Goal: Task Accomplishment & Management: Use online tool/utility

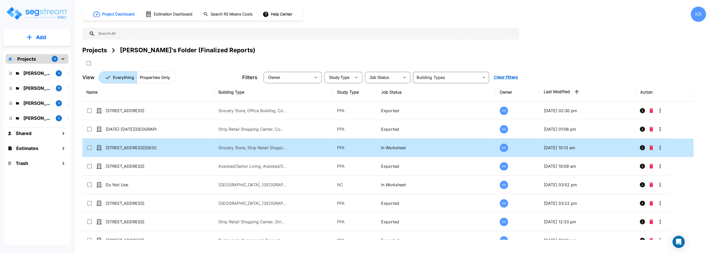
click at [218, 147] on td "Grocery Store, Strip Retail Shopping Center, Commercial Property Site, Commerci…" at bounding box center [273, 147] width 119 height 18
checkbox input "false"
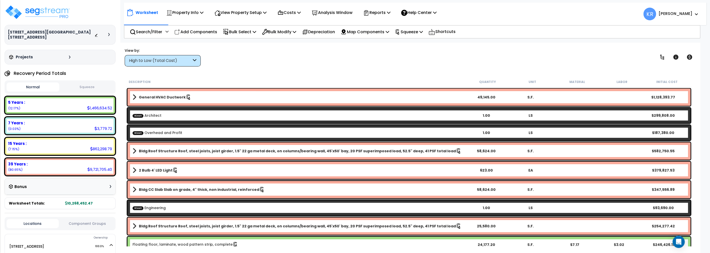
click at [93, 83] on button "Squeeze" at bounding box center [87, 87] width 53 height 9
click at [381, 12] on p "Reports" at bounding box center [376, 12] width 27 height 7
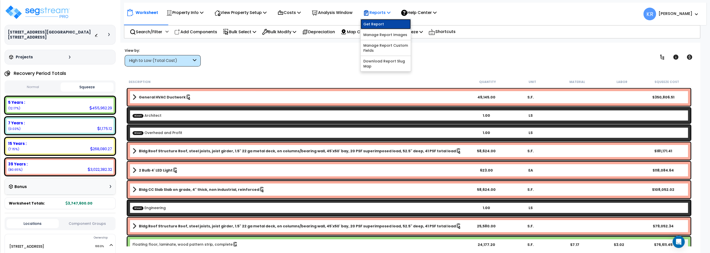
click at [383, 25] on link "Get Report" at bounding box center [386, 24] width 50 height 10
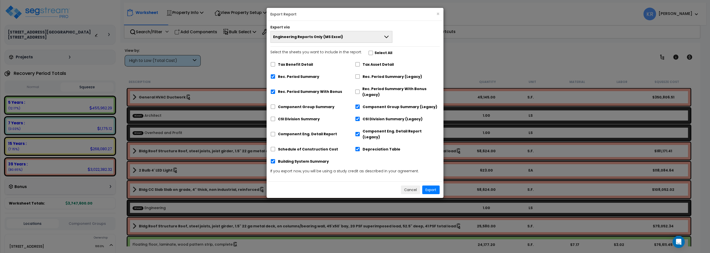
click at [354, 92] on div "Rec. Period Summary With Bonus" at bounding box center [312, 90] width 85 height 15
click at [356, 79] on div "Rec. Period Summary (Legacy)" at bounding box center [397, 76] width 85 height 10
click at [357, 75] on input "Rec. Period Summary (Legacy)" at bounding box center [357, 76] width 5 height 4
checkbox input "true"
checkbox input "false"
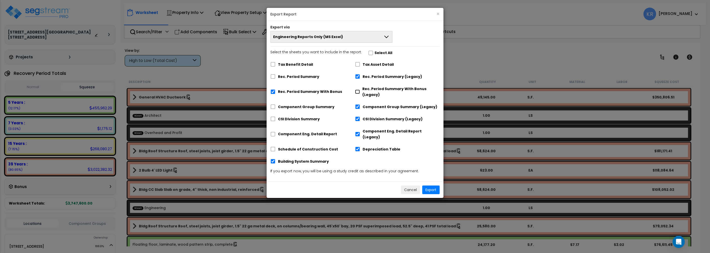
click at [357, 91] on input "Rec. Period Summary With Bonus (Legacy)" at bounding box center [357, 91] width 5 height 4
checkbox input "true"
checkbox input "false"
click at [427, 185] on button "Export" at bounding box center [430, 189] width 17 height 9
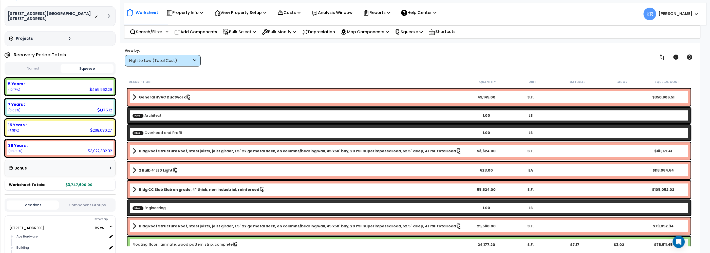
scroll to position [86, 0]
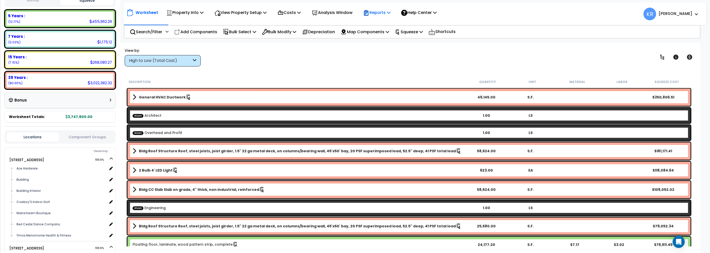
click at [375, 15] on p "Reports" at bounding box center [376, 12] width 27 height 7
click at [375, 24] on link "Get Report" at bounding box center [386, 24] width 50 height 10
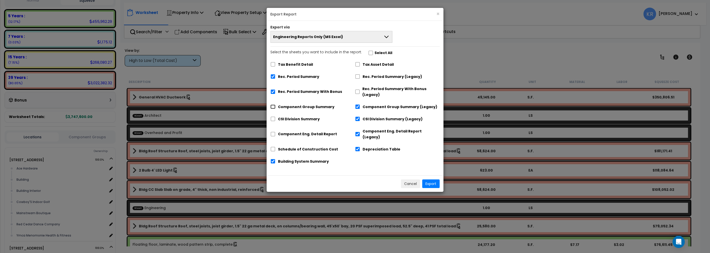
click at [273, 107] on input "Component Group Summary" at bounding box center [272, 106] width 5 height 4
checkbox input "true"
checkbox input "false"
click at [271, 118] on input "CSI Division Summary" at bounding box center [272, 119] width 5 height 4
checkbox input "true"
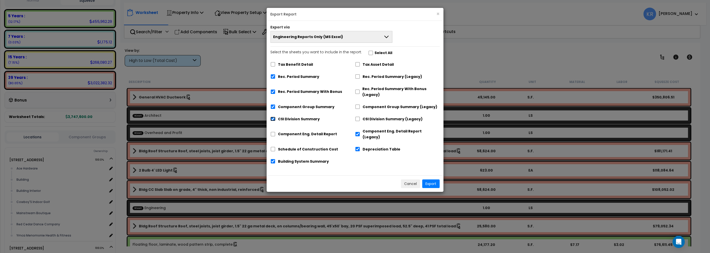
checkbox input "false"
click at [272, 132] on input "Component Eng. Detail Report" at bounding box center [272, 134] width 5 height 4
checkbox input "true"
checkbox input "false"
click at [273, 147] on input "Schedule of Construction Cost" at bounding box center [272, 149] width 5 height 4
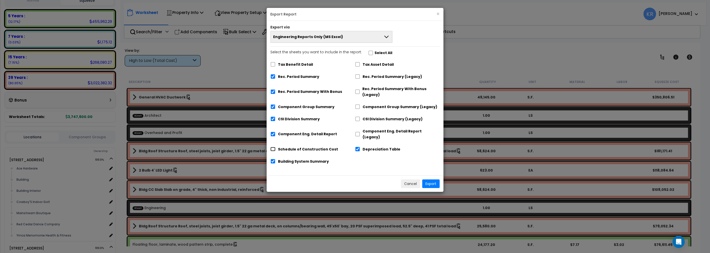
checkbox input "true"
click at [274, 158] on div "Building System Summary" at bounding box center [312, 161] width 85 height 10
drag, startPoint x: 272, startPoint y: 158, endPoint x: 276, endPoint y: 156, distance: 4.1
click at [272, 157] on div "Building System Summary" at bounding box center [312, 161] width 85 height 10
click at [359, 146] on input "Depreciation Table" at bounding box center [357, 148] width 5 height 4
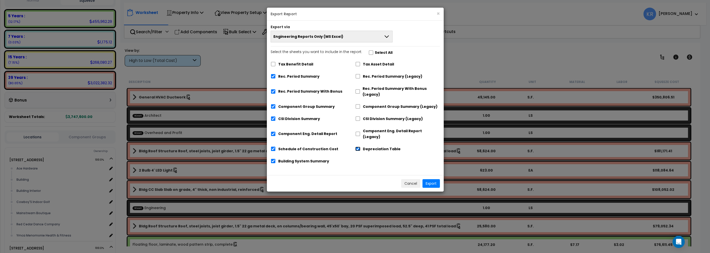
checkbox input "false"
click at [272, 159] on input "Building System Summary" at bounding box center [273, 161] width 5 height 4
checkbox input "false"
click at [429, 179] on button "Export" at bounding box center [430, 183] width 17 height 9
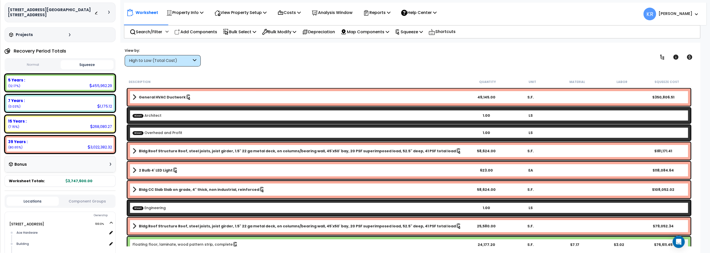
scroll to position [0, 0]
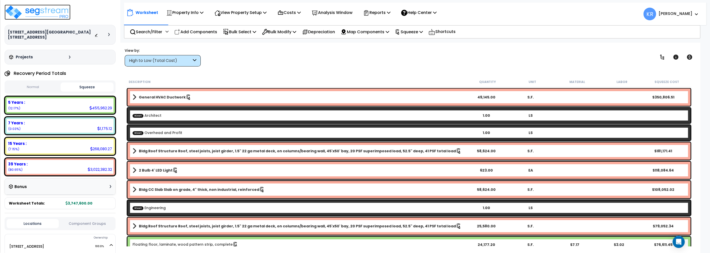
click at [40, 8] on img at bounding box center [38, 12] width 66 height 15
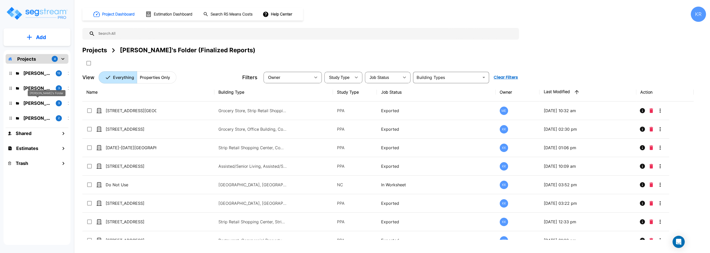
click at [26, 103] on p "[PERSON_NAME]'s Folder" at bounding box center [37, 103] width 28 height 7
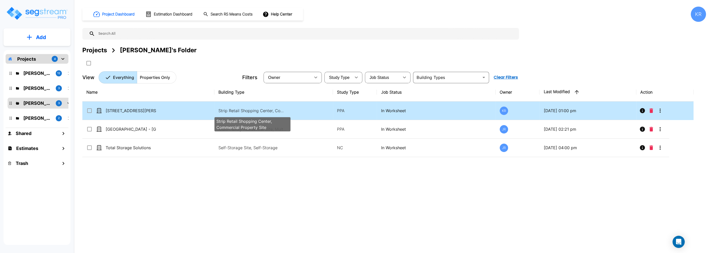
click at [223, 110] on p "Strip Retail Shopping Center, Commercial Property Site" at bounding box center [252, 110] width 68 height 6
checkbox input "true"
click at [223, 110] on p "Strip Retail Shopping Center, Commercial Property Site" at bounding box center [252, 110] width 68 height 6
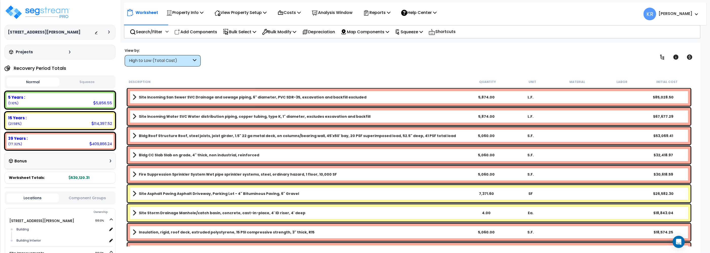
click at [166, 57] on div "High to Low (Total Cost)" at bounding box center [163, 60] width 76 height 11
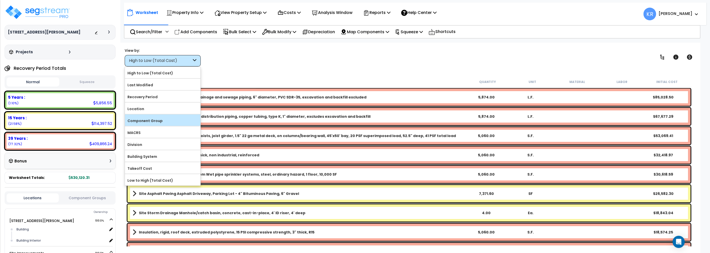
click at [154, 123] on label "Component Group" at bounding box center [162, 121] width 75 height 8
click at [0, 0] on input "Component Group" at bounding box center [0, 0] width 0 height 0
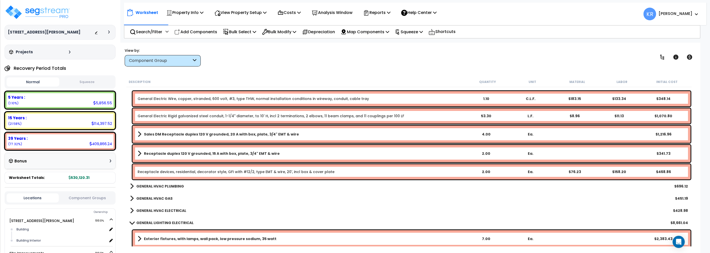
scroll to position [144, 0]
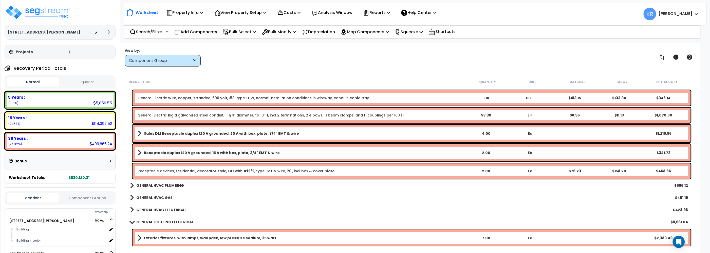
click at [162, 151] on b "Receptacle duplex 120 V grounded, 15 A with box, plate, 3/4" EMT & wire" at bounding box center [212, 152] width 136 height 5
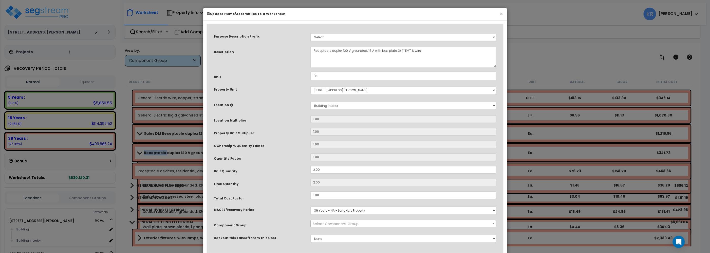
select select "56955"
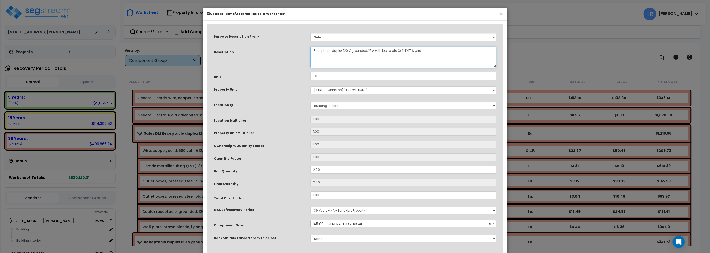
click at [314, 51] on textarea "Receptacle duplex 120 V grounded, 15 A with box, plate, 3/4" EMT & wire" at bounding box center [403, 57] width 186 height 21
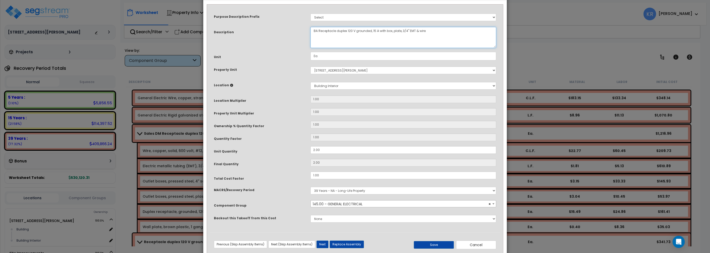
scroll to position [32, 0]
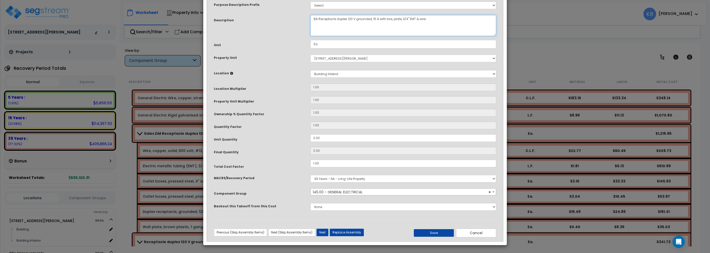
type textarea "BA Receptacle duplex 120 V grounded, 15 A with box, plate, 3/4" EMT & wire"
click at [427, 234] on button "Save" at bounding box center [434, 233] width 40 height 8
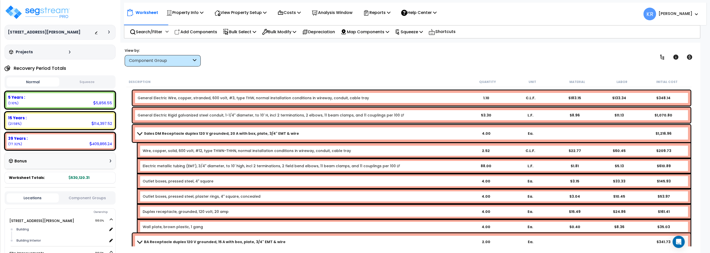
click at [154, 132] on b "Sales DM Receptacle duplex 120 V grounded, 20 A with box, plate, 3/4" EMT & wire" at bounding box center [221, 133] width 155 height 5
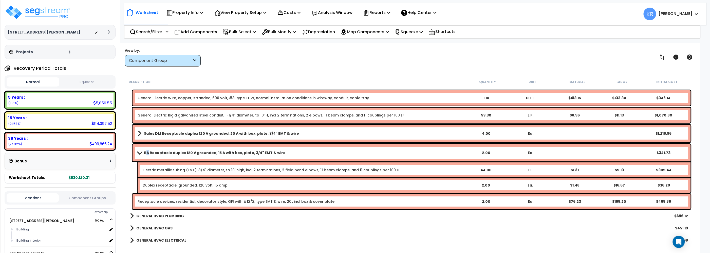
click at [147, 155] on link "BA Receptacle duplex 120 V grounded, 15 A with box, plate, 3/4" EMT & wire" at bounding box center [301, 152] width 326 height 7
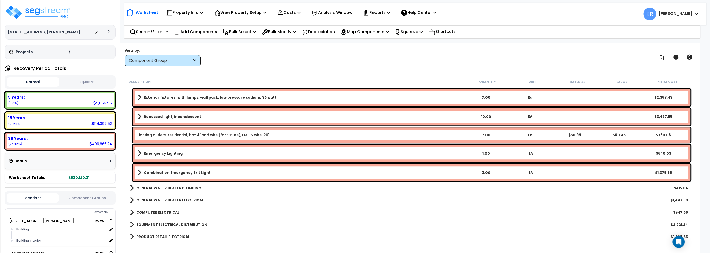
scroll to position [289, 0]
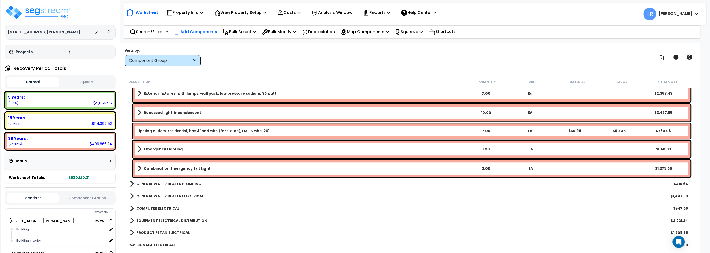
click at [198, 32] on p "Add Components" at bounding box center [195, 31] width 43 height 7
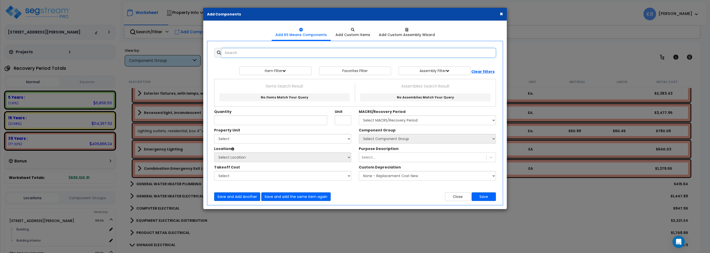
select select
click at [258, 56] on input "text" at bounding box center [359, 53] width 274 height 10
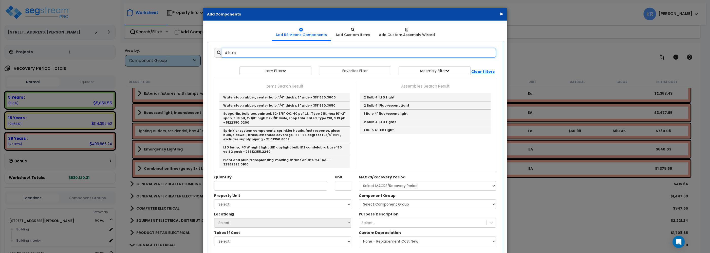
drag, startPoint x: 258, startPoint y: 53, endPoint x: 198, endPoint y: 49, distance: 59.7
click at [222, 49] on input "4 bulb" at bounding box center [359, 53] width 274 height 10
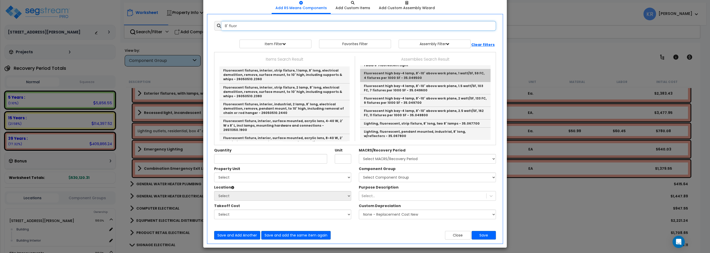
scroll to position [30, 0]
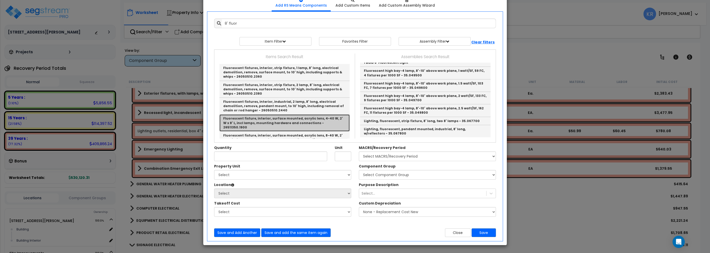
click at [323, 119] on link "Fluorescent fixture, interior, surface mounted, acrylic lens, 4-40 W, 2' W x 8'…" at bounding box center [284, 122] width 130 height 17
type input "Fluorescent fixture, interior, surface mounted, acrylic lens, 4-40 W, 2' W x 8'…"
checkbox input "false"
type input "Ea."
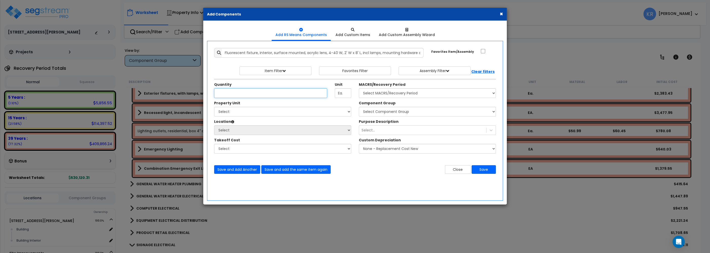
scroll to position [0, 0]
type input "36"
click at [214, 107] on select "Select 2303 Harrison Ave NW Site Improvements" at bounding box center [282, 112] width 137 height 10
select select "164597"
click option "[STREET_ADDRESS][PERSON_NAME]" at bounding box center [0, 0] width 0 height 0
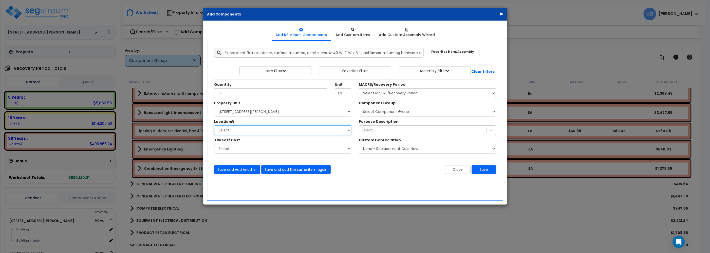
click at [214, 125] on select "Select Building Building Interior Add Additional Location" at bounding box center [282, 130] width 137 height 10
select select "461"
click option "Building Interior" at bounding box center [0, 0] width 0 height 0
click at [359, 88] on select "Select MACRS/Recovery Period 5 Years - 57.0 - Distributive Trades & Services 5 …" at bounding box center [427, 93] width 137 height 10
select select "3669"
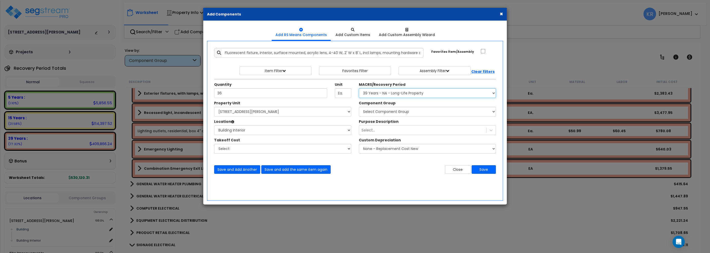
click option "39 Years - NA - Long-Life Property" at bounding box center [0, 0] width 0 height 0
click at [359, 107] on select "Select Component Group 143.00 - FIRE EXTINGUISHERS 350.00 - SITE FIRE PROTECTIO…" at bounding box center [427, 112] width 137 height 10
select select "56962"
click option "152.00 - GENERAL LIGHTING ELECTRICAL" at bounding box center [0, 0] width 0 height 0
click at [486, 170] on button "Save" at bounding box center [483, 169] width 24 height 9
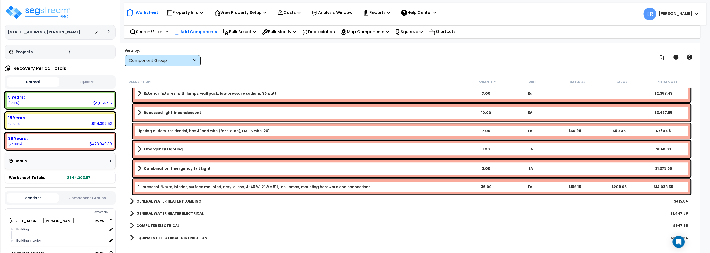
click at [198, 30] on p "Add Components" at bounding box center [195, 31] width 43 height 7
select select
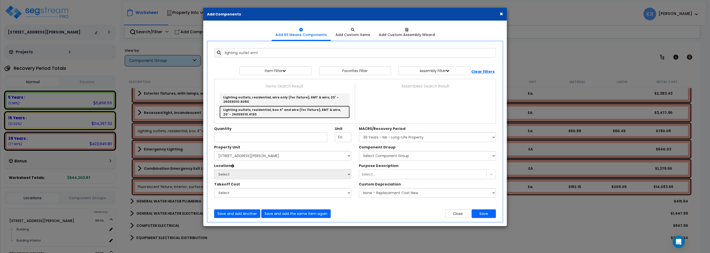
click at [294, 112] on link "Lighting outlets, residential, box 4" and wire (for fixture), EMT & wire, 20' -…" at bounding box center [284, 112] width 130 height 12
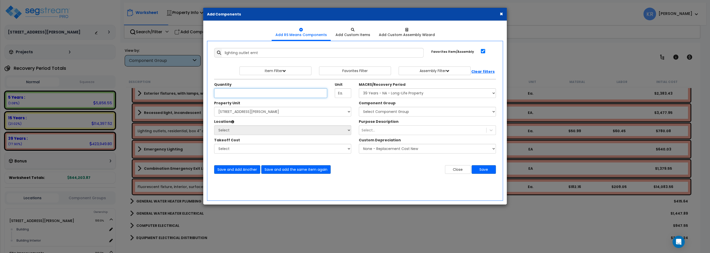
type input "Lighting outlets, residential, box 4" and wire (for fixture), EMT & wire, 20' -…"
checkbox input "true"
type input "36"
click at [214, 107] on select "Select 2303 Harrison Ave NW Site Improvements" at bounding box center [282, 112] width 137 height 10
select select "164597"
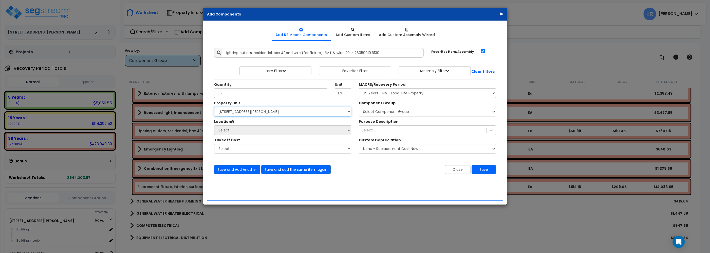
click option "[STREET_ADDRESS][PERSON_NAME]" at bounding box center [0, 0] width 0 height 0
click at [214, 125] on select "Select Building Building Interior Add Additional Location" at bounding box center [282, 130] width 137 height 10
select select "461"
click option "Building Interior" at bounding box center [0, 0] width 0 height 0
click at [359, 88] on select "Select MACRS/Recovery Period 5 Years - 57.0 - Distributive Trades & Services 5 …" at bounding box center [427, 93] width 137 height 10
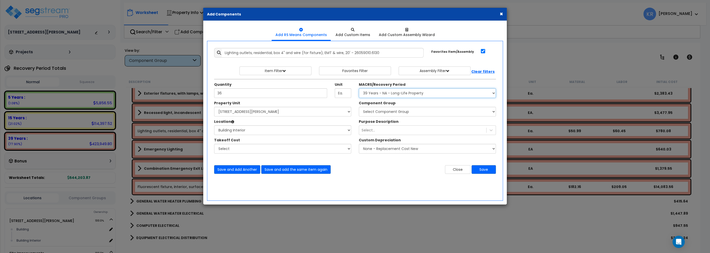
select select "3669"
click option "39 Years - NA - Long-Life Property" at bounding box center [0, 0] width 0 height 0
click at [359, 107] on select "Select Component Group 143.00 - FIRE EXTINGUISHERS 350.00 - SITE FIRE PROTECTIO…" at bounding box center [427, 112] width 137 height 10
select select "56962"
click option "152.00 - GENERAL LIGHTING ELECTRICAL" at bounding box center [0, 0] width 0 height 0
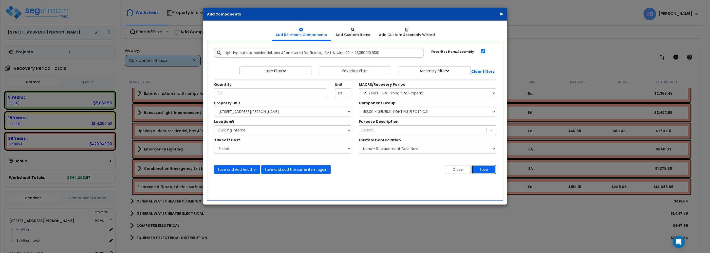
click at [481, 169] on button "Save" at bounding box center [483, 169] width 24 height 9
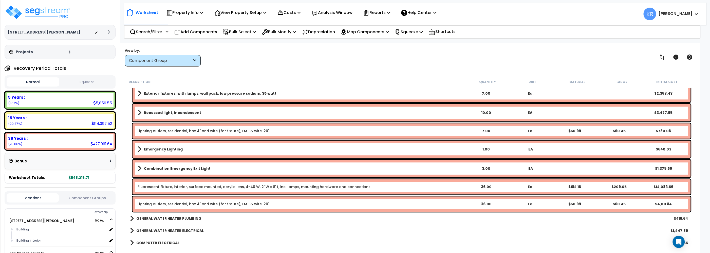
click at [218, 188] on link "Fluorescent fixture, interior, surface mounted, acrylic lens, 4-40 W, 2' W x 8'…" at bounding box center [254, 186] width 233 height 5
click at [219, 187] on link "Fluorescent fixture, interior, surface mounted, acrylic lens, 4-40 W, 2' W x 8'…" at bounding box center [254, 186] width 233 height 5
click at [178, 183] on div "Fluorescent fixture, interior, surface mounted, acrylic lens, 4-40 W, 2' W x 8'…" at bounding box center [411, 186] width 558 height 15
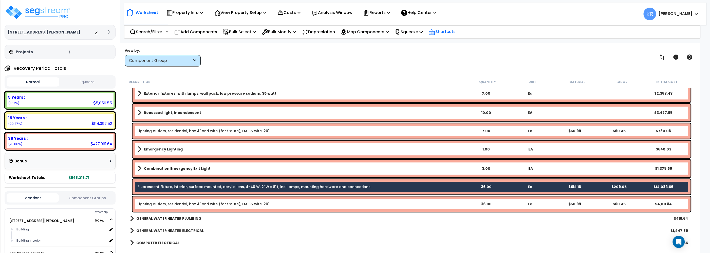
click at [450, 34] on p "Shortcuts" at bounding box center [441, 31] width 27 height 7
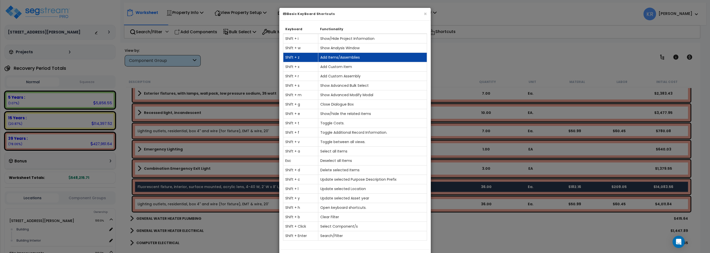
click at [340, 59] on td "Add Items/Assemblies" at bounding box center [372, 57] width 109 height 9
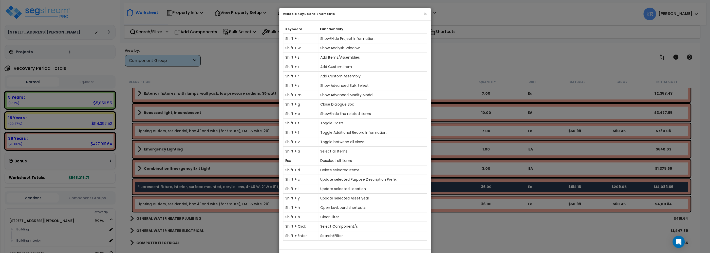
click at [220, 72] on div "× Basic KeyBoard Shortcuts Keyboard Functionality Shift + i Show/Hide Project I…" at bounding box center [355, 126] width 710 height 253
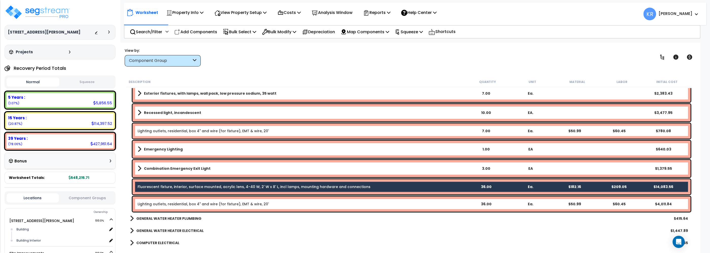
select select
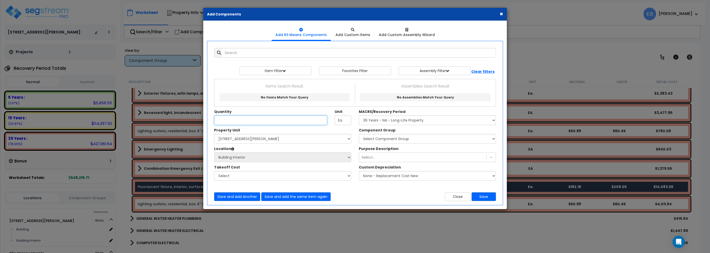
select select
click at [248, 51] on input "text" at bounding box center [359, 53] width 274 height 10
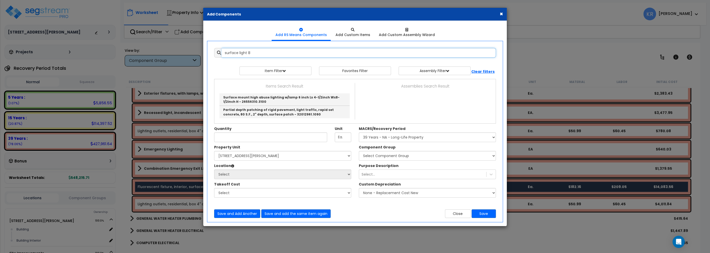
drag, startPoint x: 239, startPoint y: 53, endPoint x: 265, endPoint y: 55, distance: 26.2
click at [265, 55] on input "surface light 8" at bounding box center [359, 53] width 274 height 10
type input "surface flourescent"
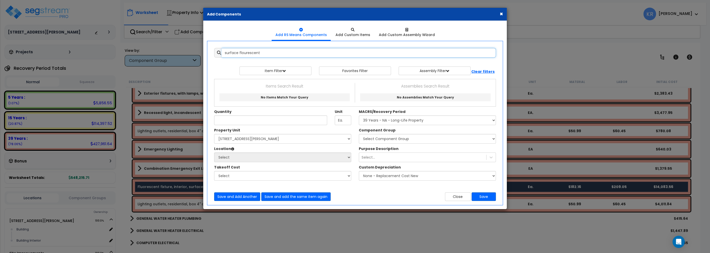
drag, startPoint x: 264, startPoint y: 53, endPoint x: 110, endPoint y: 36, distance: 155.7
click at [222, 48] on input "surface flourescent" at bounding box center [359, 53] width 274 height 10
click at [452, 196] on button "Close" at bounding box center [458, 196] width 26 height 9
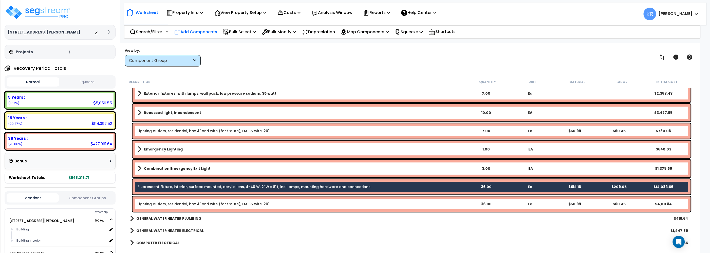
click at [205, 30] on p "Add Components" at bounding box center [195, 31] width 43 height 7
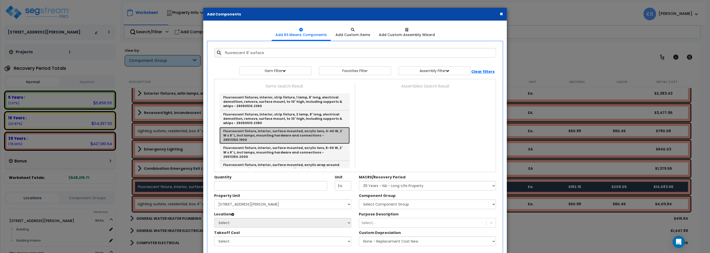
click at [284, 130] on link "Fluorescent fixture, interior, surface mounted, acrylic lens, 4-40 W, 2' W x 8'…" at bounding box center [284, 135] width 130 height 17
type input "Fluorescent fixture, interior, surface mounted, acrylic lens, 4-40 W, 2' W x 8'…"
checkbox input "false"
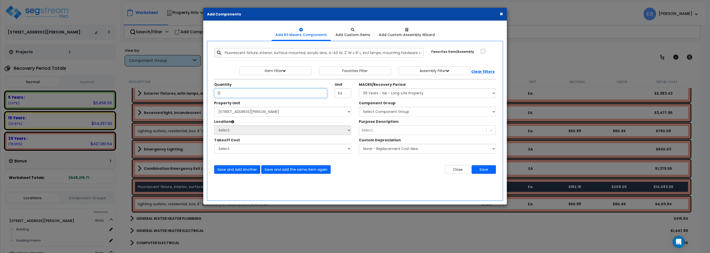
type input "12"
click at [359, 88] on select "Select MACRS/Recovery Period 5 Years - 57.0 - Distributive Trades & Services 5 …" at bounding box center [427, 93] width 137 height 10
select select "3669"
click option "39 Years - NA - Long-Life Property" at bounding box center [0, 0] width 0 height 0
click at [214, 107] on select "Select 2303 Harrison Ave NW Site Improvements" at bounding box center [282, 112] width 137 height 10
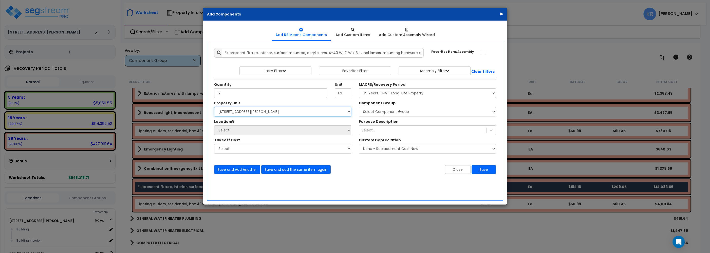
select select "164597"
click option "[STREET_ADDRESS][PERSON_NAME]" at bounding box center [0, 0] width 0 height 0
click at [214, 125] on select "Select Building Building Interior Add Additional Location" at bounding box center [282, 130] width 137 height 10
select select "461"
click option "Building Interior" at bounding box center [0, 0] width 0 height 0
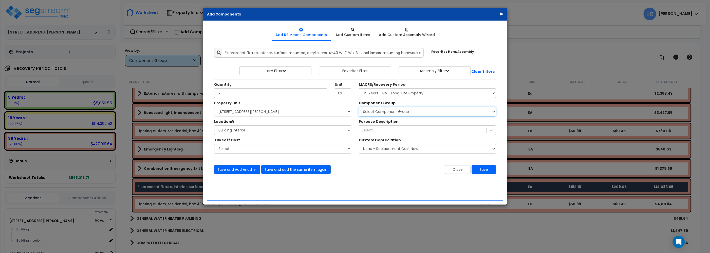
click at [359, 107] on select "Select Component Group 143.00 - FIRE EXTINGUISHERS 350.00 - SITE FIRE PROTECTIO…" at bounding box center [427, 112] width 137 height 10
select select "56962"
click option "152.00 - GENERAL LIGHTING ELECTRICAL" at bounding box center [0, 0] width 0 height 0
click at [489, 169] on button "Save" at bounding box center [483, 169] width 24 height 9
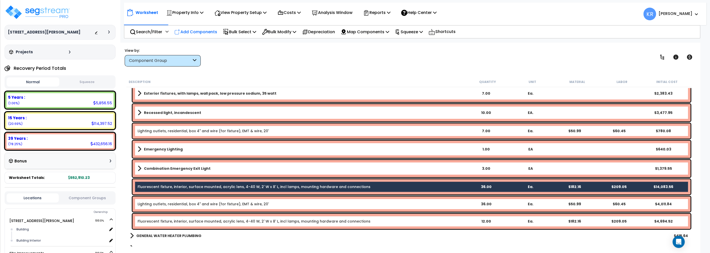
click at [196, 30] on p "Add Components" at bounding box center [195, 31] width 43 height 7
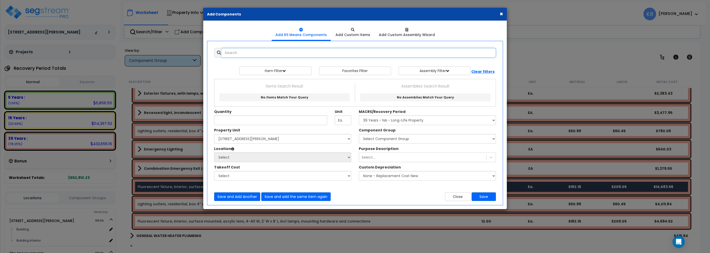
select select
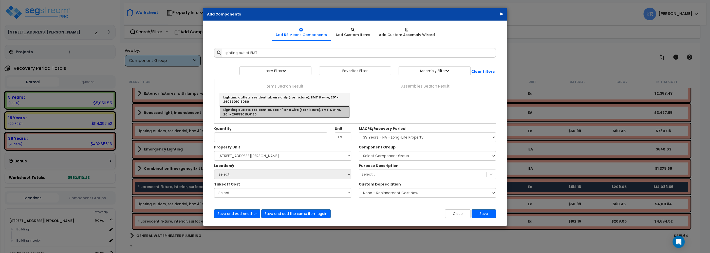
click at [266, 108] on link "Lighting outlets, residential, box 4" and wire (for fixture), EMT & wire, 20' -…" at bounding box center [284, 112] width 130 height 12
type input "Lighting outlets, residential, box 4" and wire (for fixture), EMT & wire, 20' -…"
checkbox input "true"
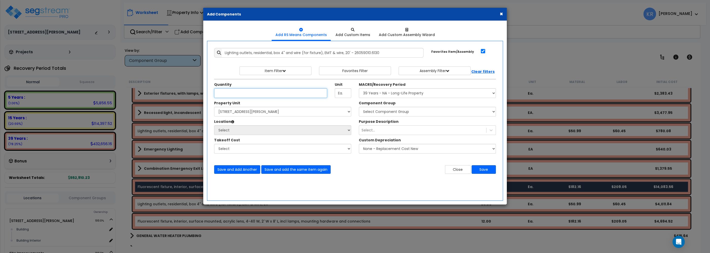
click at [248, 92] on input "Unit Quantity" at bounding box center [270, 93] width 113 height 10
type input "12"
click at [359, 88] on select "Select MACRS/Recovery Period 5 Years - 57.0 - Distributive Trades & Services 5 …" at bounding box center [427, 93] width 137 height 10
select select "3669"
click option "39 Years - NA - Long-Life Property" at bounding box center [0, 0] width 0 height 0
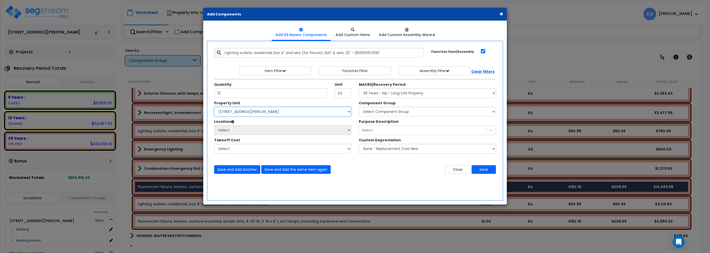
click at [214, 107] on select "Select 2303 Harrison Ave NW Site Improvements" at bounding box center [282, 112] width 137 height 10
select select "164597"
click option "[STREET_ADDRESS][PERSON_NAME]" at bounding box center [0, 0] width 0 height 0
click at [214, 125] on select "Select Building Building Interior Add Additional Location" at bounding box center [282, 130] width 137 height 10
select select "461"
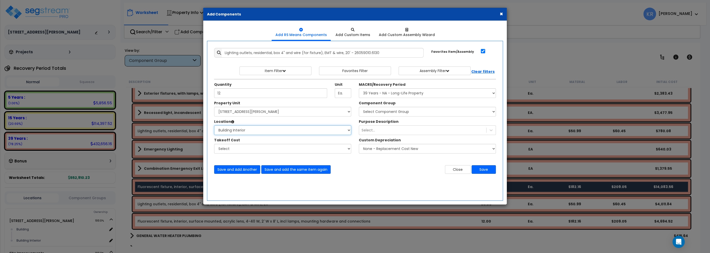
click option "Building Interior" at bounding box center [0, 0] width 0 height 0
click at [359, 107] on select "Select Component Group 143.00 - FIRE EXTINGUISHERS 350.00 - SITE FIRE PROTECTIO…" at bounding box center [427, 112] width 137 height 10
click at [382, 106] on div "Component Group Select Component Group 143.00 - FIRE EXTINGUISHERS 350.00 - SIT…" at bounding box center [427, 108] width 145 height 16
click at [359, 107] on select "Select Component Group 143.00 - FIRE EXTINGUISHERS 350.00 - SITE FIRE PROTECTIO…" at bounding box center [427, 112] width 137 height 10
select select "56962"
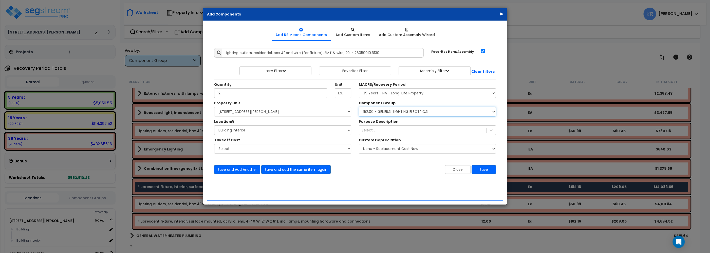
click option "152.00 - GENERAL LIGHTING ELECTRICAL" at bounding box center [0, 0] width 0 height 0
click at [487, 172] on button "Save" at bounding box center [483, 169] width 24 height 9
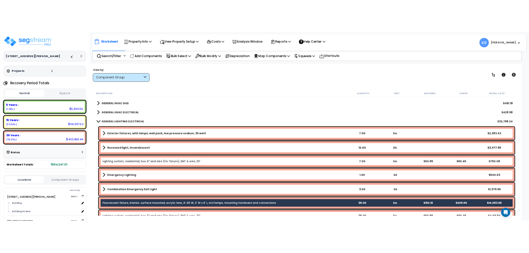
scroll to position [231, 0]
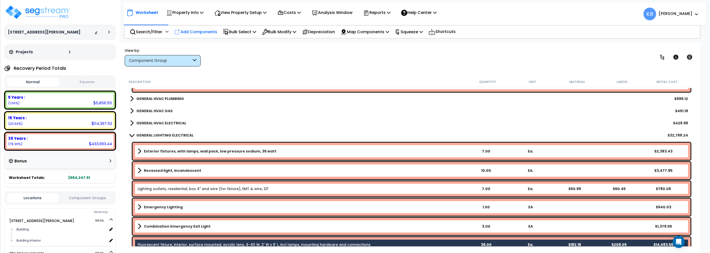
click at [188, 30] on p "Add Components" at bounding box center [195, 31] width 43 height 7
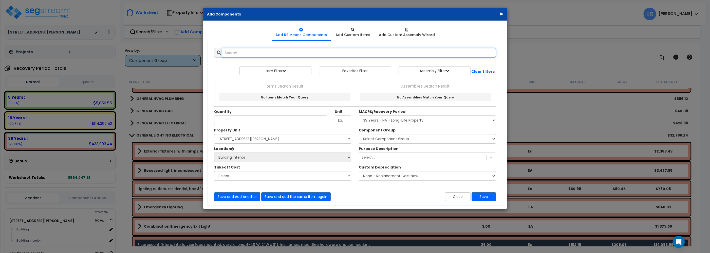
select select
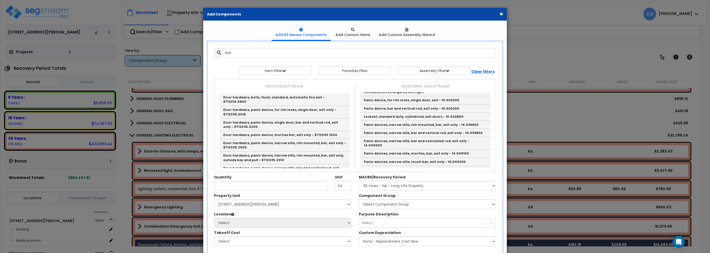
click at [386, 88] on link "Exit Light" at bounding box center [425, 84] width 130 height 8
type input "Exit Light"
type input "EA"
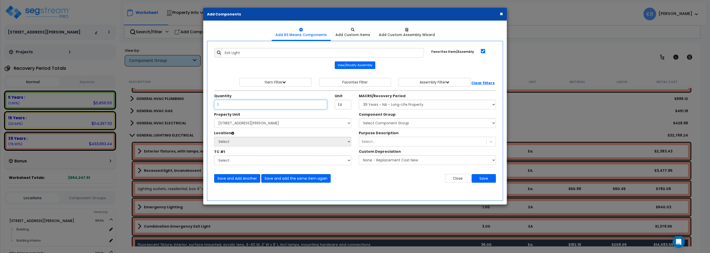
type input "1"
click at [359, 100] on select "Select MACRS/Recovery Period 5 Years - 57.0 - Distributive Trades & Services 5 …" at bounding box center [427, 105] width 137 height 10
select select "3669"
click option "39 Years - NA - Long-Life Property" at bounding box center [0, 0] width 0 height 0
click at [214, 118] on select "Select 2303 Harrison Ave NW Site Improvements" at bounding box center [282, 123] width 137 height 10
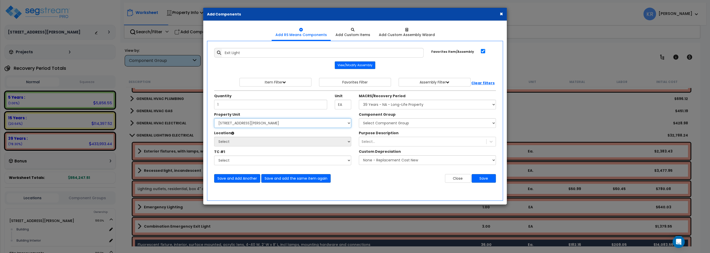
select select "164597"
click option "[STREET_ADDRESS][PERSON_NAME]" at bounding box center [0, 0] width 0 height 0
click at [214, 137] on select "Select Building Building Interior Add Additional Location" at bounding box center [282, 142] width 137 height 10
select select "461"
click option "Building Interior" at bounding box center [0, 0] width 0 height 0
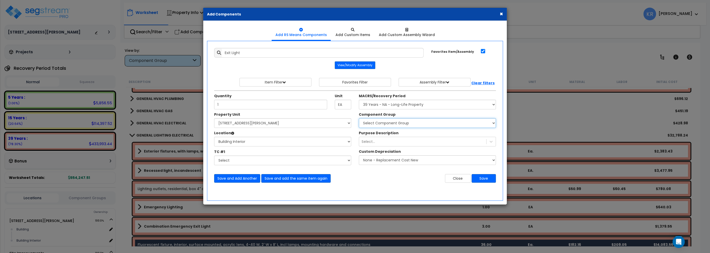
click at [359, 118] on select "Select Component Group 143.00 - FIRE EXTINGUISHERS 350.00 - SITE FIRE PROTECTIO…" at bounding box center [427, 123] width 137 height 10
select select "56962"
click option "152.00 - GENERAL LIGHTING ELECTRICAL" at bounding box center [0, 0] width 0 height 0
click at [482, 181] on button "Save" at bounding box center [483, 178] width 24 height 9
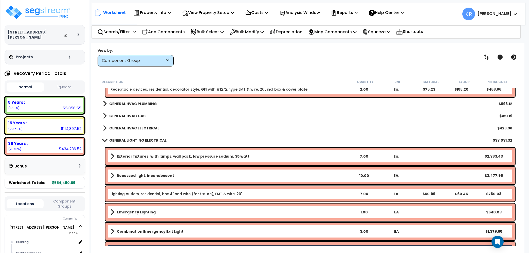
click at [114, 134] on div "GENERAL LIGHTING ELECTRICAL $33,031.32" at bounding box center [307, 140] width 414 height 12
click at [113, 138] on b "GENERAL LIGHTING ELECTRICAL" at bounding box center [137, 140] width 57 height 5
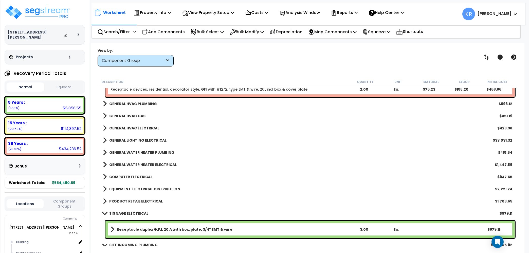
click at [119, 125] on link "GENERAL HVAC ELECTRICAL" at bounding box center [131, 127] width 56 height 7
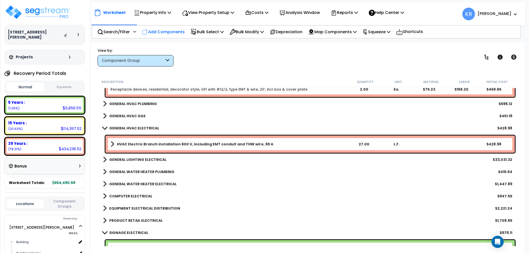
click at [153, 29] on p "Add Components" at bounding box center [163, 31] width 43 height 7
select select
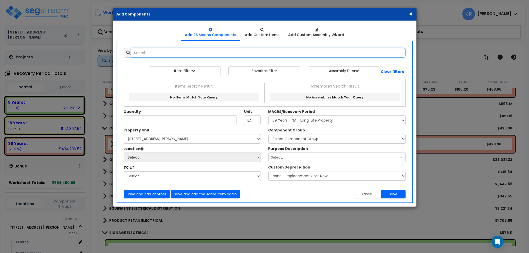
click at [165, 55] on input "text" at bounding box center [268, 53] width 274 height 10
drag, startPoint x: 144, startPoint y: 53, endPoint x: 227, endPoint y: 52, distance: 83.6
click at [227, 52] on input "storm lifter" at bounding box center [268, 53] width 274 height 10
drag, startPoint x: 164, startPoint y: 49, endPoint x: 105, endPoint y: 51, distance: 59.3
click at [131, 51] on input "storm filter" at bounding box center [268, 53] width 274 height 10
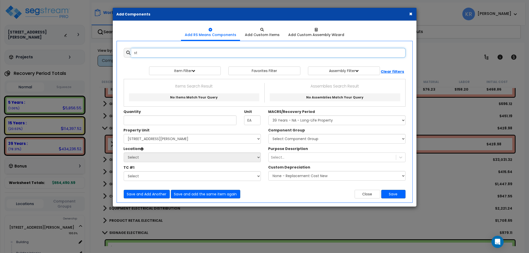
type input "s"
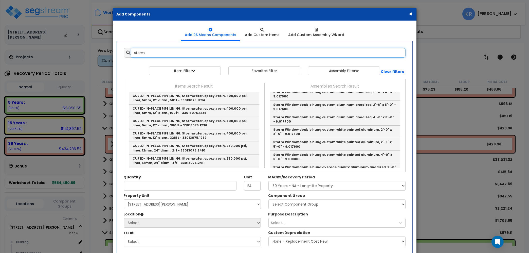
scroll to position [1116, 0]
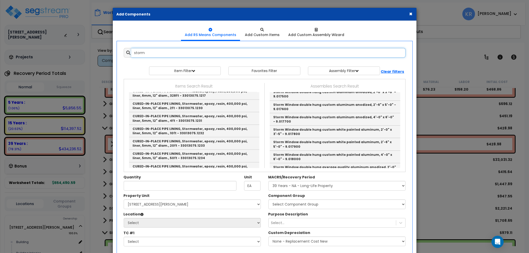
click at [157, 54] on input "storm" at bounding box center [268, 53] width 274 height 10
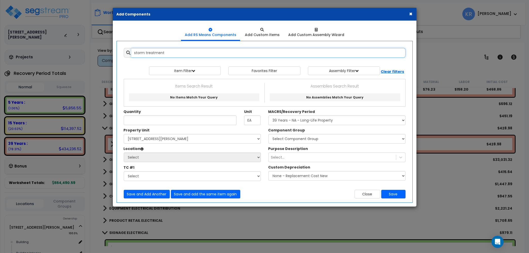
drag, startPoint x: 146, startPoint y: 53, endPoint x: 69, endPoint y: 48, distance: 77.4
click at [131, 48] on input "storm treatment" at bounding box center [268, 53] width 274 height 10
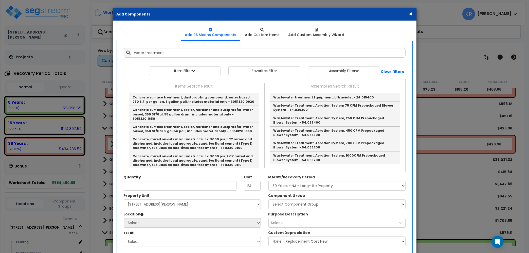
drag, startPoint x: 283, startPoint y: 15, endPoint x: 244, endPoint y: 10, distance: 38.8
click at [244, 10] on div "× Add Components" at bounding box center [265, 14] width 304 height 13
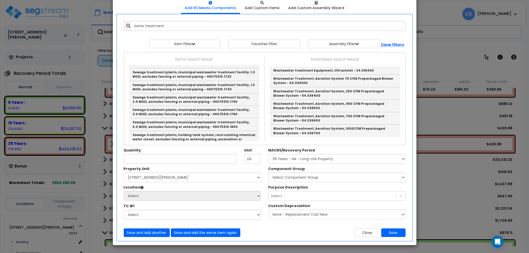
scroll to position [951, 0]
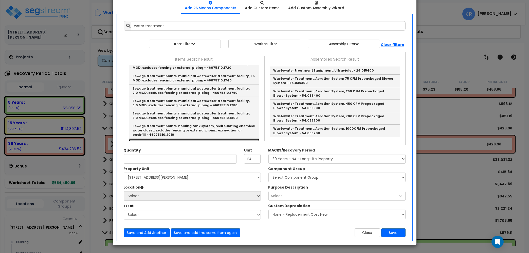
click at [221, 139] on link "Wastewater treatment system, fiberglass, 1,000 gallon - 46075320.0020" at bounding box center [194, 145] width 130 height 12
type input "Wastewater treatment system, fiberglass, 1,000 gallon - 46075320.0020"
checkbox input "false"
type input "Ea."
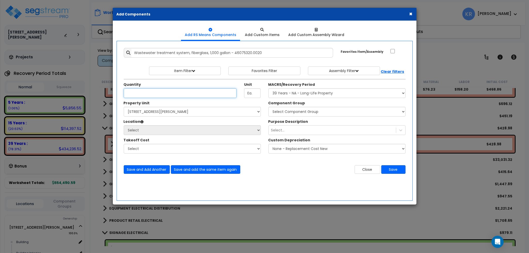
scroll to position [0, 0]
type input "1"
click at [268, 88] on select "Select MACRS/Recovery Period 5 Years - 57.0 - Distributive Trades & Services 5 …" at bounding box center [336, 93] width 137 height 10
select select "3666"
click option "15 Years - 00.3 - Land Improvements" at bounding box center [0, 0] width 0 height 0
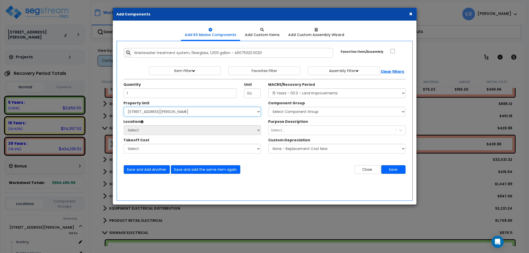
click at [124, 107] on select "Select 2303 Harrison Ave NW Site Improvements" at bounding box center [192, 112] width 137 height 10
select select "164598"
click option "Site Improvements" at bounding box center [0, 0] width 0 height 0
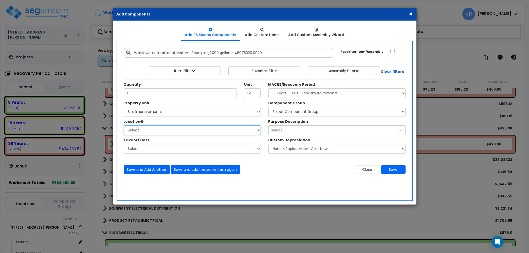
click at [124, 125] on select "Select Site Exterior Add Additional Location" at bounding box center [192, 130] width 137 height 10
select select "462"
click option "Site Exterior" at bounding box center [0, 0] width 0 height 0
click at [268, 107] on select "Select Component Group 434.00 - SITE PRIVACY WALLS 447.00 - SITE SWIMMING POOLS…" at bounding box center [336, 112] width 137 height 10
select select "57230"
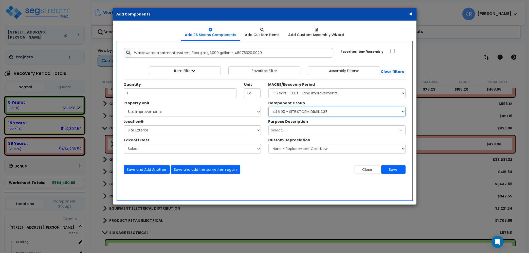
click option "446.00 - SITE STORM DRAINAGE" at bounding box center [0, 0] width 0 height 0
click at [389, 172] on button "Save" at bounding box center [393, 169] width 24 height 9
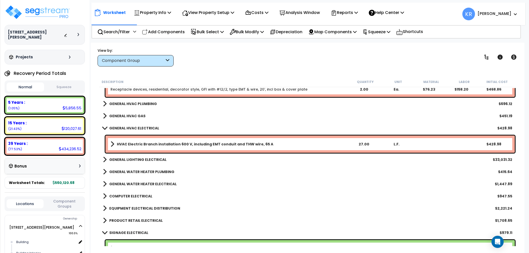
click at [106, 128] on span at bounding box center [104, 128] width 7 height 4
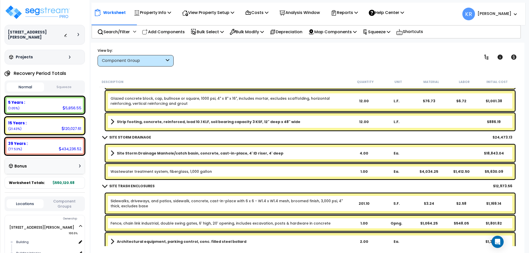
scroll to position [1121, 0]
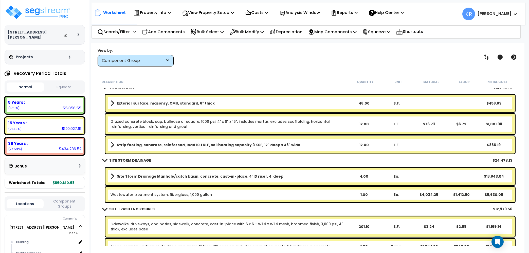
click at [142, 195] on link "Wastewater treatment system, fiberglass, 1,000 gallon" at bounding box center [160, 194] width 101 height 5
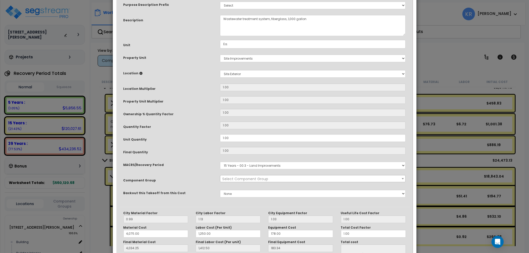
select select "57230"
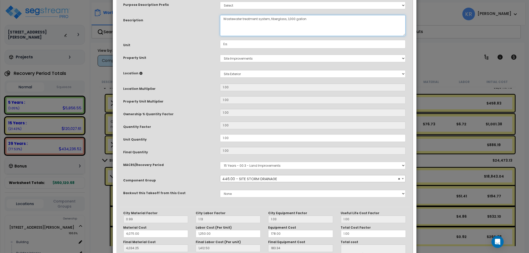
drag, startPoint x: 232, startPoint y: 51, endPoint x: 197, endPoint y: 49, distance: 35.1
click at [220, 36] on textarea "Wastewater treatment system, fiberglass, 1,000 gallon" at bounding box center [313, 25] width 186 height 21
click at [321, 36] on textarea "Wastewater treatment system, fiberglass, 1,000 gallon" at bounding box center [313, 25] width 186 height 21
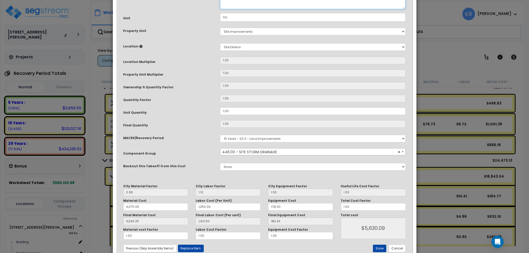
scroll to position [73, 0]
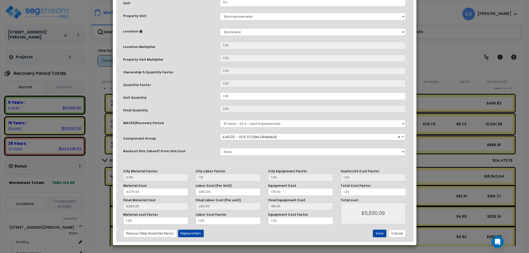
type textarea "Storm water treatment system, fiberglass, 1,000 gallon, precast "Stormfilter""
click at [378, 235] on button "Save" at bounding box center [379, 233] width 13 height 8
type input "4075.00"
type input "1250.00"
type input "4034.25"
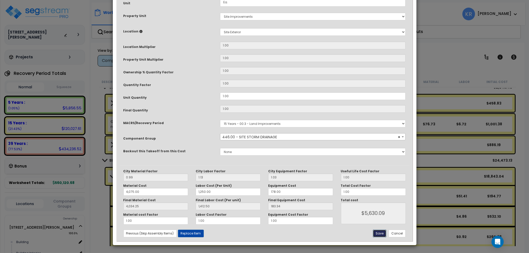
type input "1412.50"
type input "5630.09"
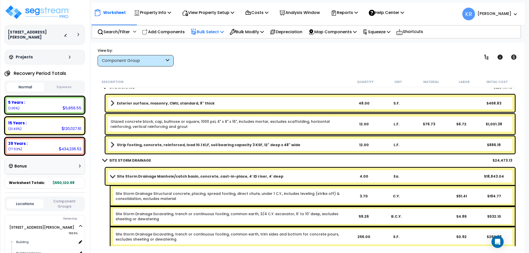
click at [202, 30] on p "Bulk Select" at bounding box center [207, 31] width 33 height 7
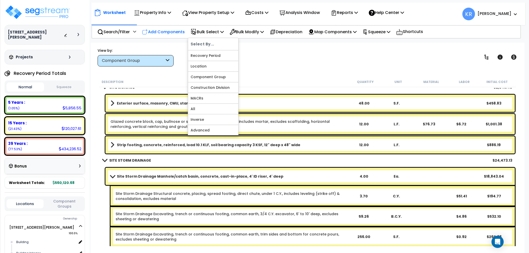
click at [175, 31] on p "Add Components" at bounding box center [163, 31] width 43 height 7
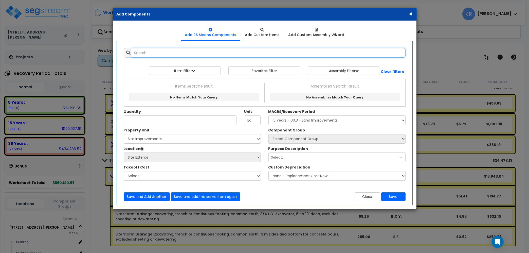
select select
type input "s"
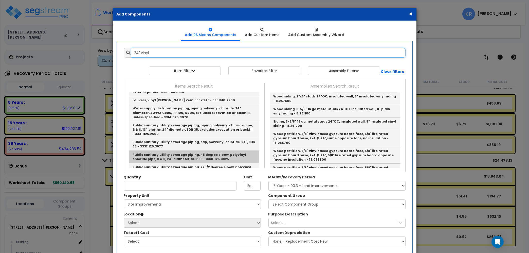
scroll to position [64, 0]
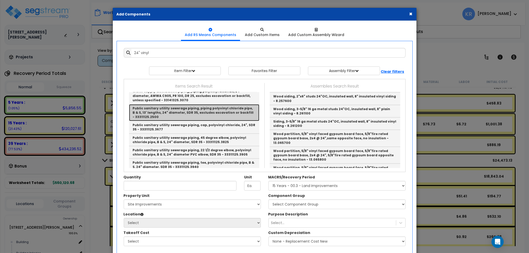
click at [179, 111] on link "Public sanitary utility sewerage piping, piping polyvinyl chloride pipe, B & S,…" at bounding box center [194, 112] width 130 height 17
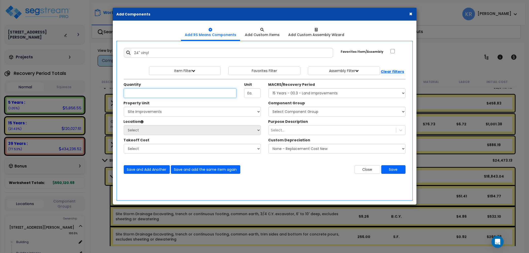
type input "Public sanitary utility sewerage piping, piping polyvinyl chloride pipe, B & S,…"
type input "L.F."
click at [138, 90] on input "Unit Quantity" at bounding box center [180, 93] width 113 height 10
type input "54"
click at [268, 88] on select "Select MACRS/Recovery Period 5 Years - 57.0 - Distributive Trades & Services 5 …" at bounding box center [336, 93] width 137 height 10
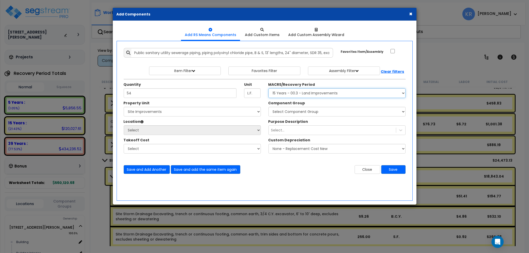
select select "3666"
click option "15 Years - 00.3 - Land Improvements" at bounding box center [0, 0] width 0 height 0
click at [124, 107] on select "Select 2303 Harrison Ave NW Site Improvements" at bounding box center [192, 112] width 137 height 10
select select "164598"
click option "Site Improvements" at bounding box center [0, 0] width 0 height 0
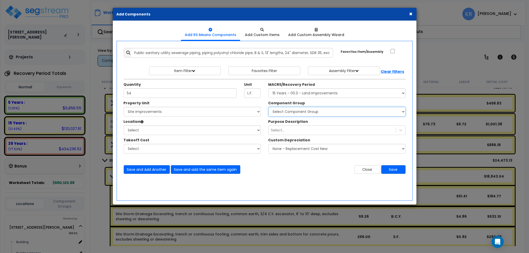
click at [268, 107] on select "Select Component Group 434.00 - SITE PRIVACY WALLS 447.00 - SITE SWIMMING POOLS…" at bounding box center [336, 112] width 137 height 10
select select "57230"
click option "446.00 - SITE STORM DRAINAGE" at bounding box center [0, 0] width 0 height 0
click at [124, 125] on select "Select Site Exterior Add Additional Location" at bounding box center [192, 130] width 137 height 10
select select "462"
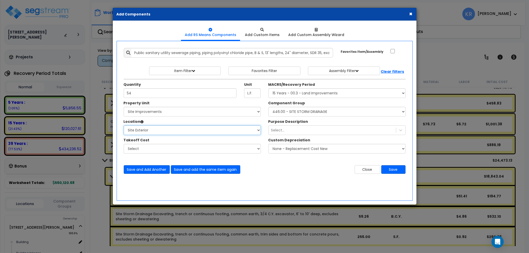
click option "Site Exterior" at bounding box center [0, 0] width 0 height 0
click at [393, 167] on button "Save" at bounding box center [393, 169] width 24 height 9
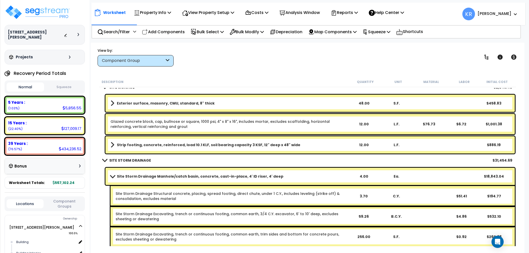
click at [119, 171] on div "Site Storm Drainage Manhole/catch basin, concrete, cast-in-place, 4' ID riser, …" at bounding box center [309, 175] width 409 height 17
click at [114, 176] on span at bounding box center [112, 176] width 7 height 4
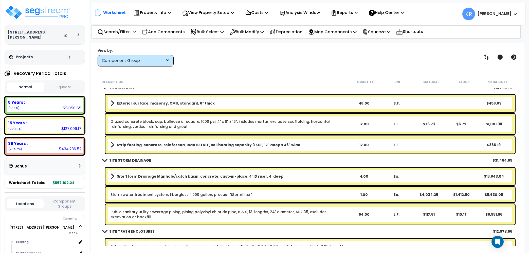
click at [142, 215] on link "Public sanitary utility sewerage piping, piping polyvinyl chloride pipe, B & S,…" at bounding box center [228, 214] width 237 height 10
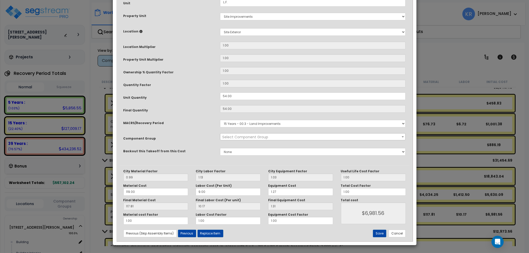
select select "57230"
drag, startPoint x: 270, startPoint y: 50, endPoint x: 212, endPoint y: 48, distance: 58.3
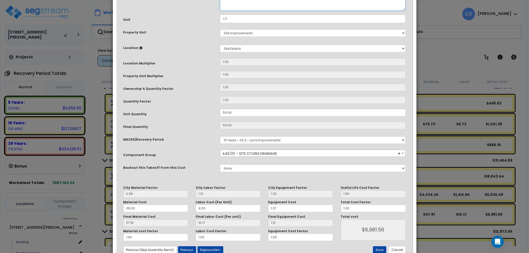
scroll to position [58, 0]
type textarea "Storm piping, piping polyvinyl chloride pipe, B & S, 13' lengths, 24" diameter,…"
click at [378, 249] on button "Save" at bounding box center [379, 249] width 13 height 8
type input "6981.56"
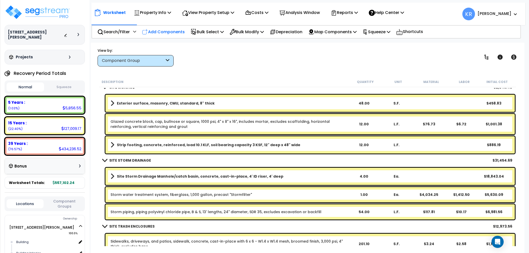
click at [168, 30] on p "Add Components" at bounding box center [163, 31] width 43 height 7
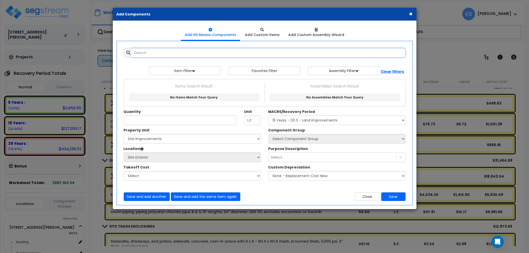
select select
click at [168, 53] on input "text" at bounding box center [268, 53] width 274 height 10
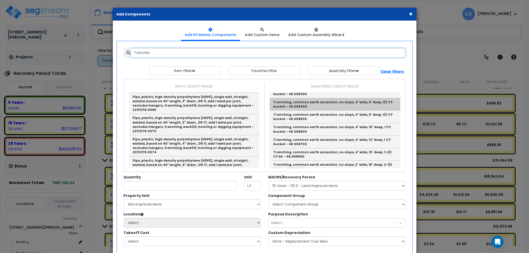
scroll to position [144, 0]
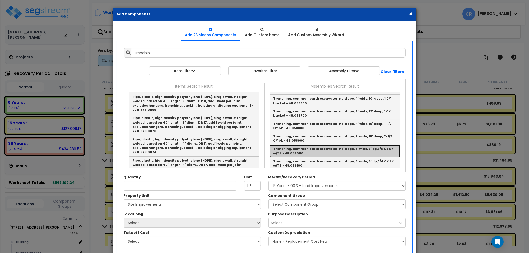
click at [323, 147] on link "Trenching, common earth excavator, no slope, 6' wide, 6' dp,5/8 CY BK w/TB - 48…" at bounding box center [335, 151] width 130 height 12
type input "Trenching, common earth excavator, no slope, 6' wide, 6' dp,5/8 CY BK w/TB - 48…"
type input "L.F."
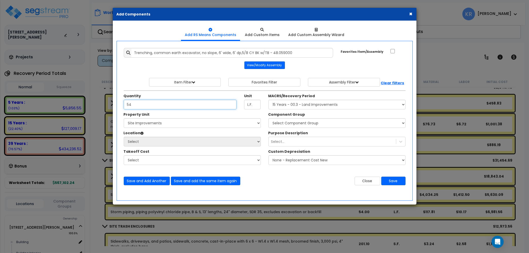
type input "54"
click at [268, 100] on select "Select MACRS/Recovery Period 5 Years - 57.0 - Distributive Trades & Services 5 …" at bounding box center [336, 105] width 137 height 10
select select "3666"
click option "15 Years - 00.3 - Land Improvements" at bounding box center [0, 0] width 0 height 0
click at [124, 118] on select "Select 2303 Harrison Ave NW Site Improvements" at bounding box center [192, 123] width 137 height 10
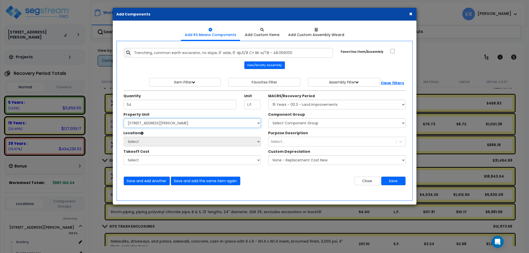
click option "[STREET_ADDRESS][PERSON_NAME]" at bounding box center [0, 0] width 0 height 0
click at [124, 118] on select "Select 2303 Harrison Ave NW Site Improvements" at bounding box center [192, 123] width 137 height 10
select select "164598"
click option "Site Improvements" at bounding box center [0, 0] width 0 height 0
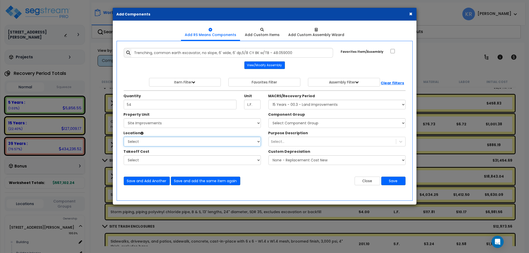
click at [124, 137] on select "Select Site Exterior Add Additional Location" at bounding box center [192, 142] width 137 height 10
select select "462"
click option "Site Exterior" at bounding box center [0, 0] width 0 height 0
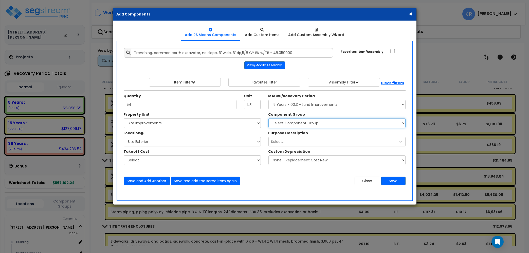
click at [268, 118] on select "Select Component Group 434.00 - SITE PRIVACY WALLS 447.00 - SITE SWIMMING POOLS…" at bounding box center [336, 123] width 137 height 10
select select "57230"
click option "446.00 - SITE STORM DRAINAGE" at bounding box center [0, 0] width 0 height 0
click at [396, 180] on button "Save" at bounding box center [393, 180] width 24 height 9
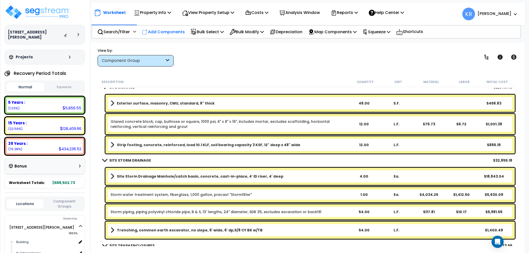
click at [154, 31] on p "Add Components" at bounding box center [163, 31] width 43 height 7
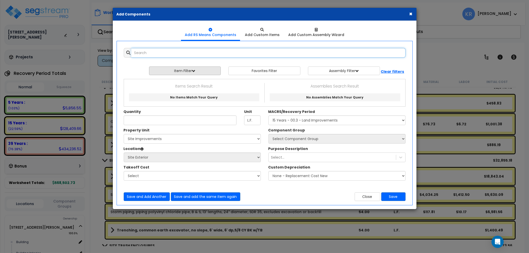
select select
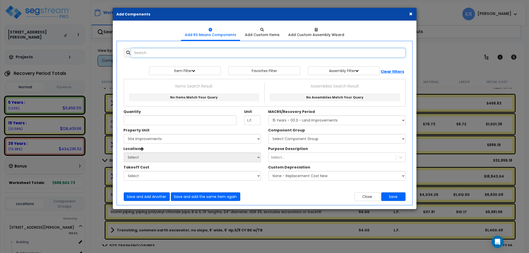
click at [149, 51] on input "text" at bounding box center [268, 53] width 274 height 10
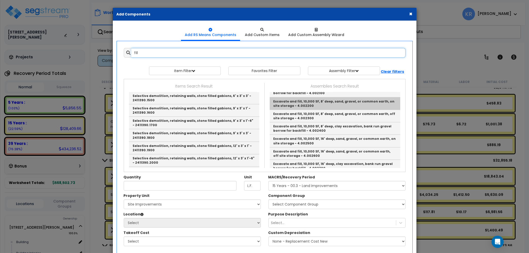
scroll to position [808, 0]
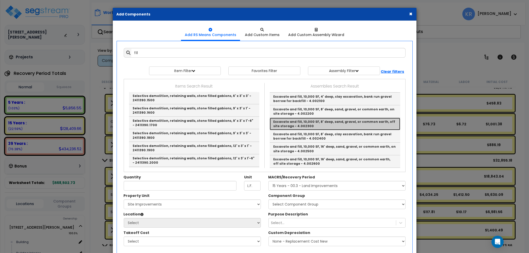
click at [338, 118] on link "Excavate and fill, 10,000 SF, 8' deep, sand, gravel, or common earth, off site …" at bounding box center [335, 124] width 130 height 12
type input "Excavate and fill, 10,000 SF, 8' deep, sand, gravel, or common earth, off site …"
type input "S.F."
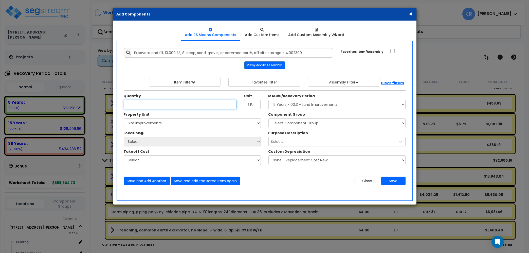
click at [140, 103] on input "Unit Quantity" at bounding box center [180, 105] width 113 height 10
type input "54"
click at [268, 100] on select "Select MACRS/Recovery Period 5 Years - 57.0 - Distributive Trades & Services 5 …" at bounding box center [336, 105] width 137 height 10
select select "3666"
click option "15 Years - 00.3 - Land Improvements" at bounding box center [0, 0] width 0 height 0
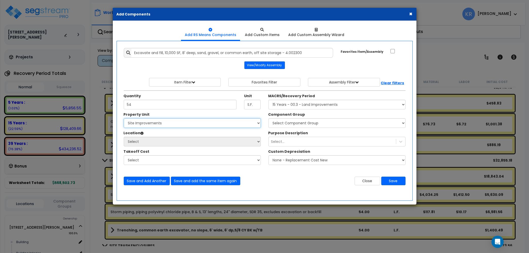
click at [124, 118] on select "Select 2303 Harrison Ave NW Site Improvements" at bounding box center [192, 123] width 137 height 10
select select "164598"
click option "Site Improvements" at bounding box center [0, 0] width 0 height 0
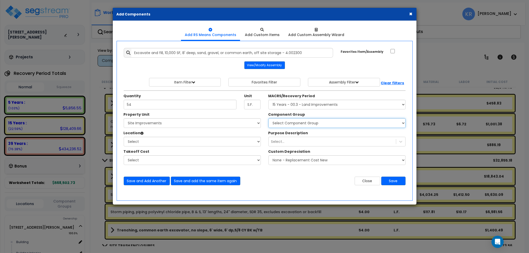
click at [268, 118] on select "Select Component Group 434.00 - SITE PRIVACY WALLS 447.00 - SITE SWIMMING POOLS…" at bounding box center [336, 123] width 137 height 10
select select "57230"
click option "446.00 - SITE STORM DRAINAGE" at bounding box center [0, 0] width 0 height 0
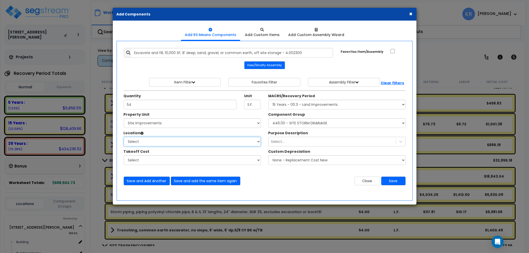
click at [124, 137] on select "Select Site Exterior Add Additional Location" at bounding box center [192, 142] width 137 height 10
select select "462"
click option "Site Exterior" at bounding box center [0, 0] width 0 height 0
click at [391, 180] on button "Save" at bounding box center [393, 180] width 24 height 9
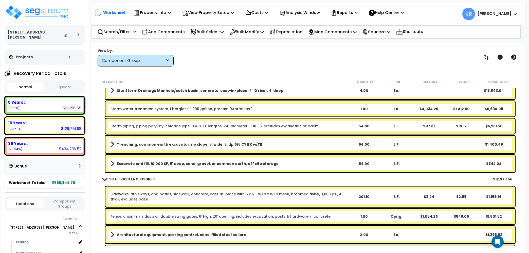
scroll to position [1207, 0]
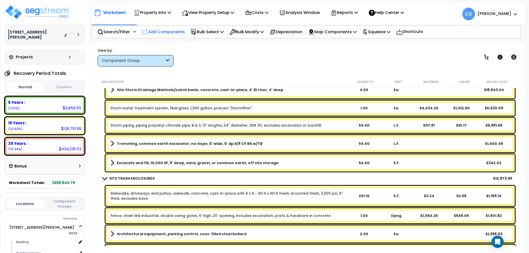
click at [169, 31] on p "Add Components" at bounding box center [163, 31] width 43 height 7
select select
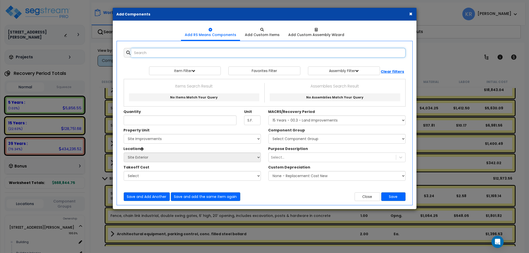
select select
click at [151, 53] on input "text" at bounding box center [268, 53] width 274 height 10
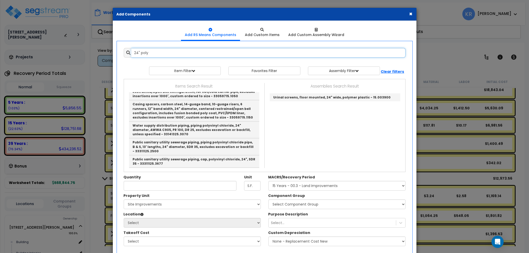
scroll to position [848, 0]
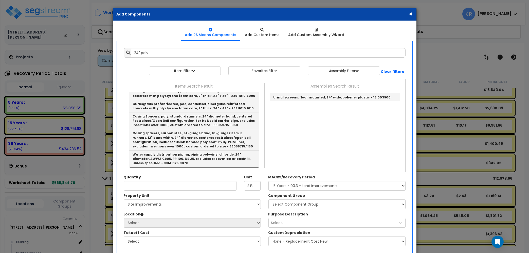
click at [203, 167] on link "Public sanitary utility sewerage piping, piping polyvinyl chloride pipe, B & S,…" at bounding box center [194, 175] width 130 height 17
type input "Public sanitary utility sewerage piping, piping polyvinyl chloride pipe, B & S,…"
type input "L.F."
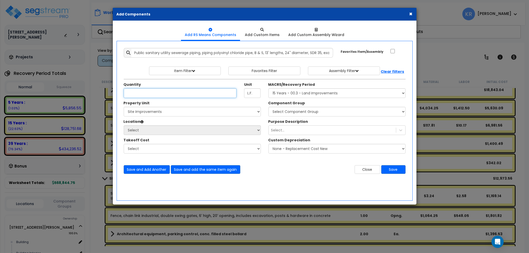
click at [137, 93] on input "Unit Quantity" at bounding box center [180, 93] width 113 height 10
type input "240"
click at [268, 88] on select "Select MACRS/Recovery Period 5 Years - 57.0 - Distributive Trades & Services 5 …" at bounding box center [336, 93] width 137 height 10
select select "3666"
click option "15 Years - 00.3 - Land Improvements" at bounding box center [0, 0] width 0 height 0
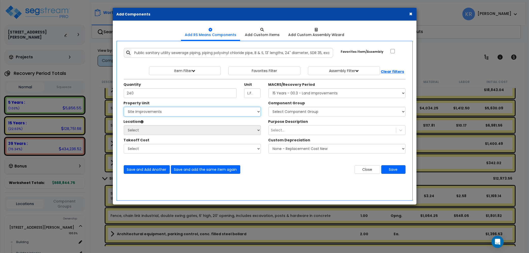
click at [124, 107] on select "Select 2303 Harrison Ave NW Site Improvements" at bounding box center [192, 112] width 137 height 10
select select "164598"
click option "Site Improvements" at bounding box center [0, 0] width 0 height 0
click at [124, 125] on select "Select Site Exterior Add Additional Location" at bounding box center [192, 130] width 137 height 10
select select "462"
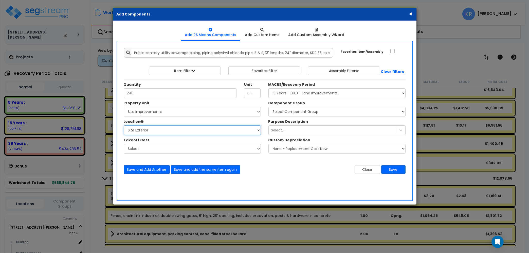
click option "Site Exterior" at bounding box center [0, 0] width 0 height 0
click at [268, 107] on select "Select Component Group 434.00 - SITE PRIVACY WALLS 447.00 - SITE SWIMMING POOLS…" at bounding box center [336, 112] width 137 height 10
select select "57230"
click option "446.00 - SITE STORM DRAINAGE" at bounding box center [0, 0] width 0 height 0
click at [189, 170] on button "Save and add the same item again" at bounding box center [205, 169] width 69 height 9
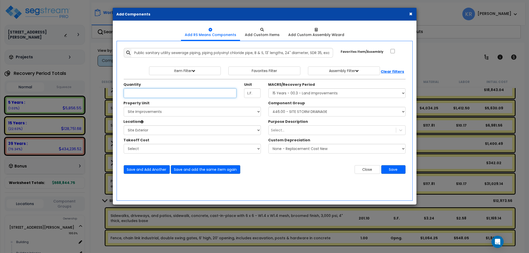
click at [136, 95] on input "Unit Quantity" at bounding box center [180, 93] width 113 height 10
click at [136, 90] on input "Unit Quantity" at bounding box center [180, 93] width 113 height 10
type input "35"
click at [393, 168] on button "Save" at bounding box center [393, 169] width 24 height 9
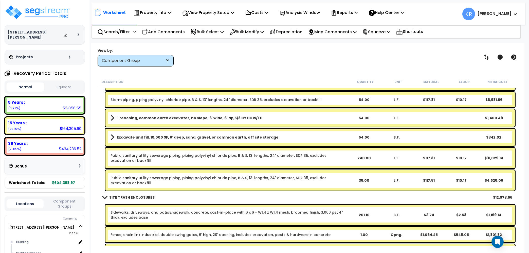
scroll to position [1221, 0]
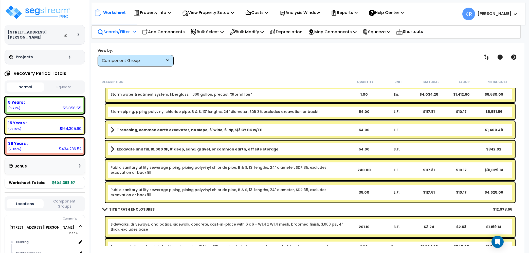
click at [106, 29] on p "Search/Filter" at bounding box center [113, 31] width 32 height 7
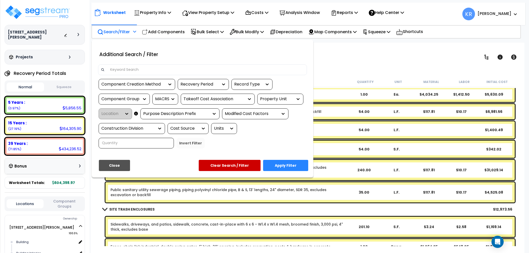
click at [162, 31] on div at bounding box center [264, 126] width 529 height 253
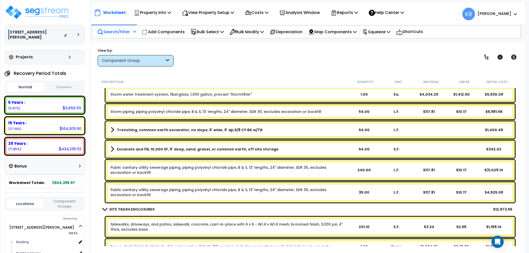
click at [162, 31] on p "Add Components" at bounding box center [163, 31] width 43 height 7
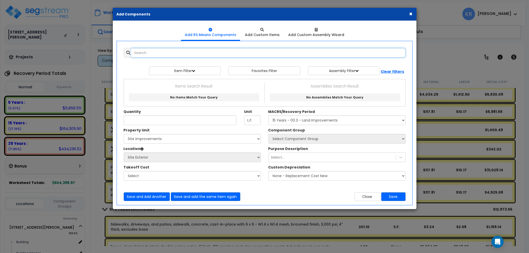
select select
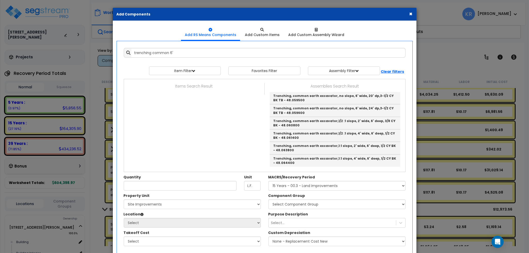
click at [348, 42] on link "Trenching, common earth excavator, no slope, 6' wide, 6' dp,5/8 CY BK w/TB - 48…" at bounding box center [335, 35] width 130 height 12
type input "Trenching, common earth excavator, no slope, 6' wide, 6' dp,5/8 CY BK w/TB - 48…"
type input "L.F."
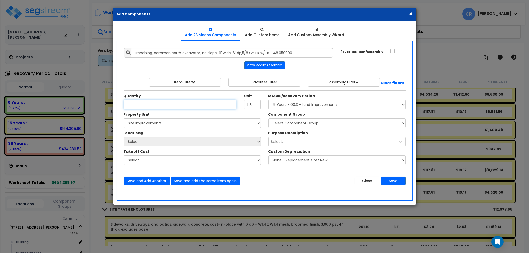
click at [138, 105] on input "Unit Quantity" at bounding box center [180, 105] width 113 height 10
type input "36"
click at [268, 100] on select "Select MACRS/Recovery Period 5 Years - 57.0 - Distributive Trades & Services 5 …" at bounding box center [336, 105] width 137 height 10
select select "3666"
click option "15 Years - 00.3 - Land Improvements" at bounding box center [0, 0] width 0 height 0
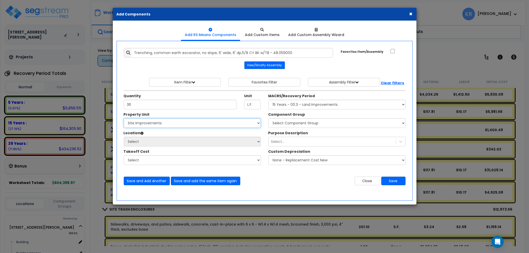
click at [124, 118] on select "Select 2303 Harrison Ave NW Site Improvements" at bounding box center [192, 123] width 137 height 10
select select "164598"
click option "Site Improvements" at bounding box center [0, 0] width 0 height 0
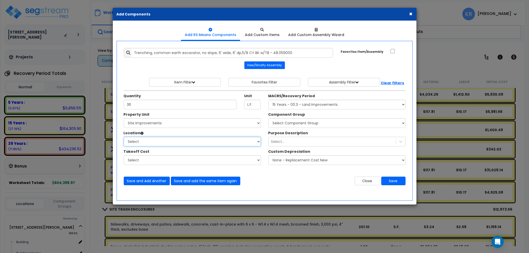
click at [124, 137] on select "Select Site Exterior Add Additional Location" at bounding box center [192, 142] width 137 height 10
select select "462"
click option "Site Exterior" at bounding box center [0, 0] width 0 height 0
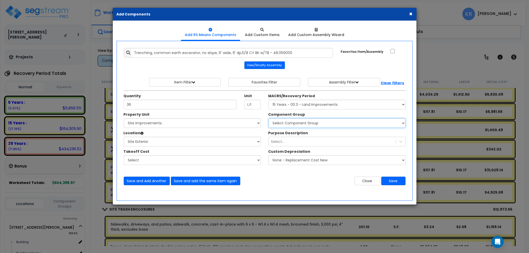
click at [268, 118] on select "Select Component Group 434.00 - SITE PRIVACY WALLS 447.00 - SITE SWIMMING POOLS…" at bounding box center [336, 123] width 137 height 10
select select "57230"
click option "446.00 - SITE STORM DRAINAGE" at bounding box center [0, 0] width 0 height 0
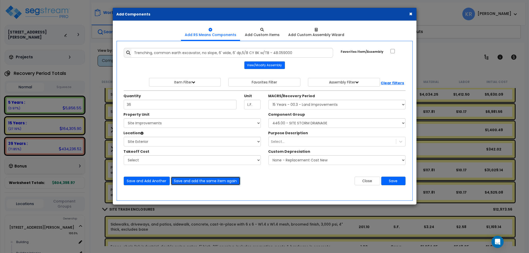
click at [204, 182] on button "Save and add the same item again" at bounding box center [205, 180] width 69 height 9
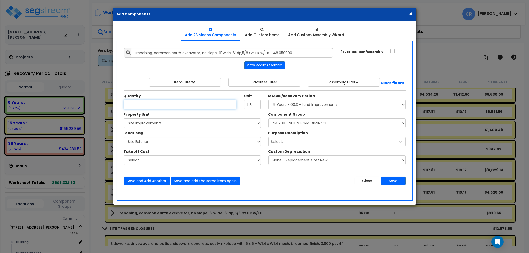
click at [156, 106] on input "Unit Quantity" at bounding box center [180, 105] width 113 height 10
type input "240"
click at [392, 180] on button "Save" at bounding box center [393, 180] width 24 height 9
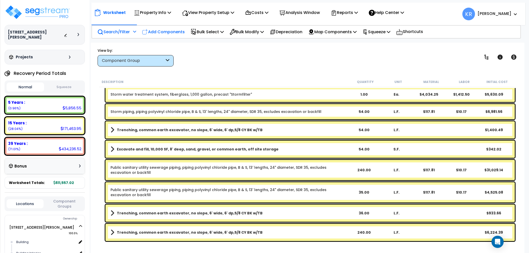
click at [160, 30] on p "Add Components" at bounding box center [163, 31] width 43 height 7
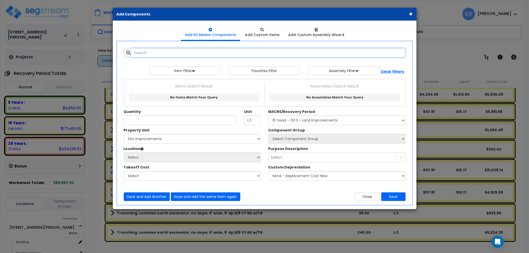
select select
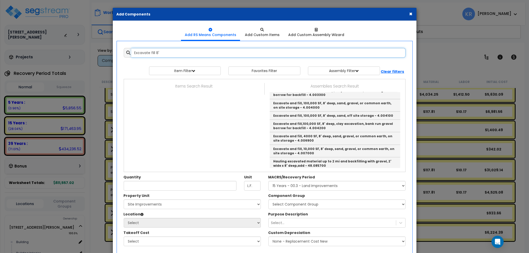
scroll to position [115, 0]
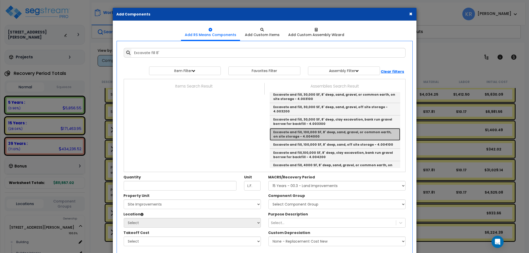
click at [359, 128] on link "Excavate and fill, 100,000 SF, 8' deep, sand, gravel, or common earth, on site …" at bounding box center [335, 134] width 130 height 12
type input "Excavate and fill, 100,000 SF, 8' deep, sand, gravel, or common earth, on site …"
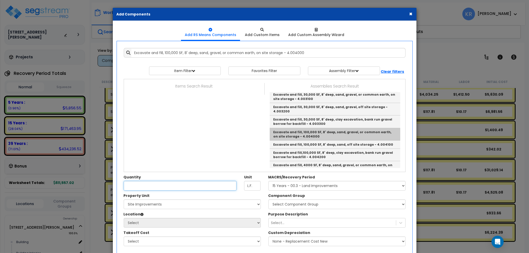
checkbox input "true"
type input "S.F."
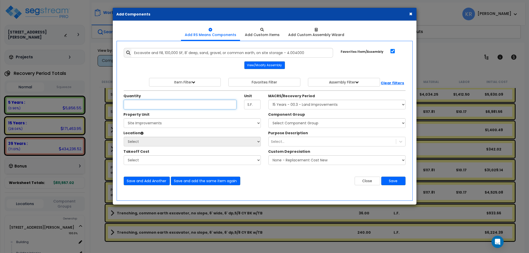
click at [145, 104] on input "Unit Quantity" at bounding box center [180, 105] width 113 height 10
type input "35"
click at [268, 100] on select "Select MACRS/Recovery Period 5 Years - 57.0 - Distributive Trades & Services 5 …" at bounding box center [336, 105] width 137 height 10
select select "3666"
click option "15 Years - 00.3 - Land Improvements" at bounding box center [0, 0] width 0 height 0
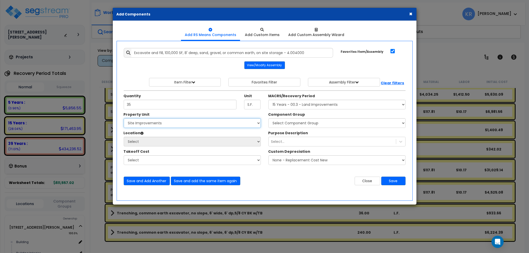
click at [124, 118] on select "Select 2303 Harrison Ave NW Site Improvements" at bounding box center [192, 123] width 137 height 10
select select "164598"
click option "Site Improvements" at bounding box center [0, 0] width 0 height 0
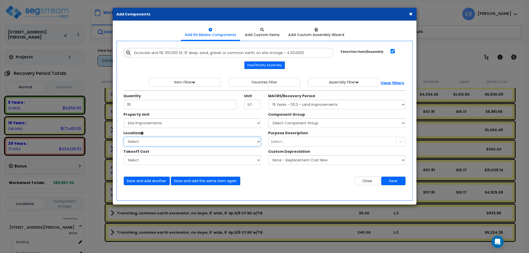
click at [124, 137] on select "Select Site Exterior Add Additional Location" at bounding box center [192, 142] width 137 height 10
select select "462"
click option "Site Exterior" at bounding box center [0, 0] width 0 height 0
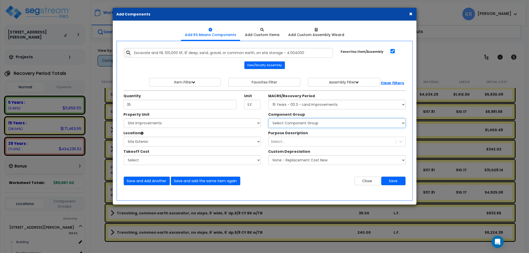
click at [268, 118] on select "Select Component Group 434.00 - SITE PRIVACY WALLS 447.00 - SITE SWIMMING POOLS…" at bounding box center [336, 123] width 137 height 10
select select "57230"
click option "446.00 - SITE STORM DRAINAGE" at bounding box center [0, 0] width 0 height 0
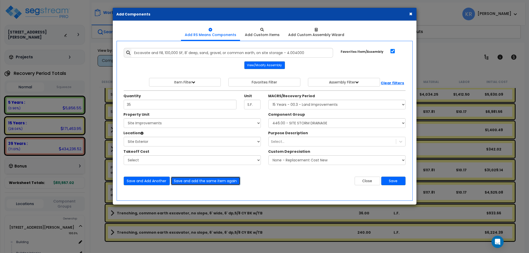
click at [199, 180] on button "Save and add the same item again" at bounding box center [205, 180] width 69 height 9
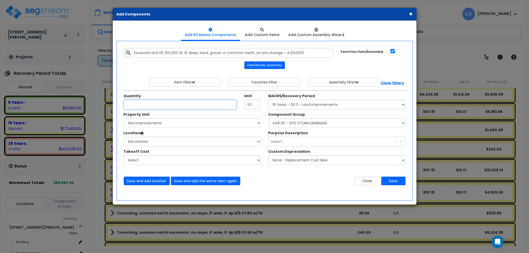
click at [137, 106] on input "Unit Quantity" at bounding box center [180, 105] width 113 height 10
type input "240"
click at [391, 180] on button "Save" at bounding box center [393, 180] width 24 height 9
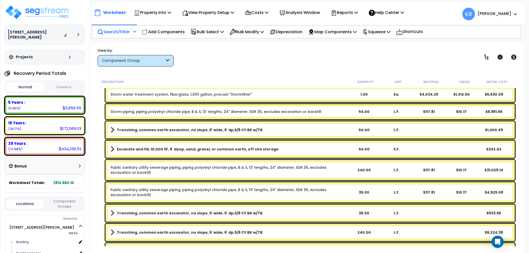
click at [165, 168] on link "Public sanitary utility sewerage piping, piping polyvinyl chloride pipe, B & S,…" at bounding box center [228, 170] width 237 height 10
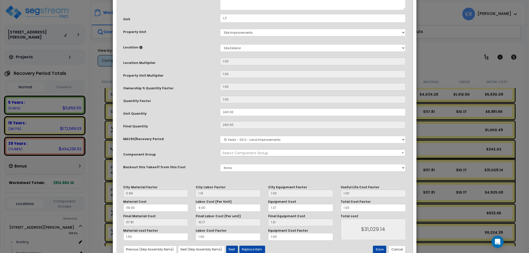
select select "57230"
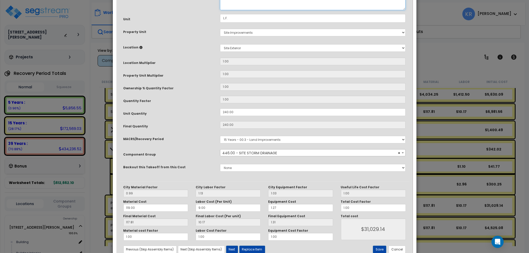
drag, startPoint x: 270, startPoint y: 51, endPoint x: 134, endPoint y: 47, distance: 135.4
click at [220, 10] on textarea "Public sanitary utility sewerage piping, piping polyvinyl chloride pipe, B & S,…" at bounding box center [313, -1] width 186 height 21
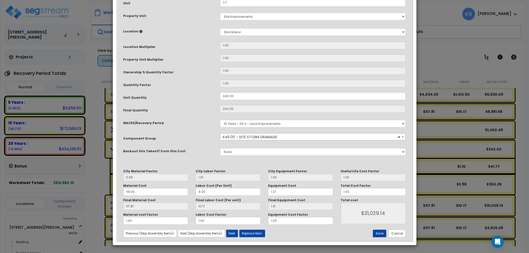
type textarea "Storm piping, piping polyvinyl chloride pipe, B & S, 13' lengths, 24" diameter,…"
click at [379, 233] on button "Save" at bounding box center [379, 233] width 13 height 8
type input "31029.14"
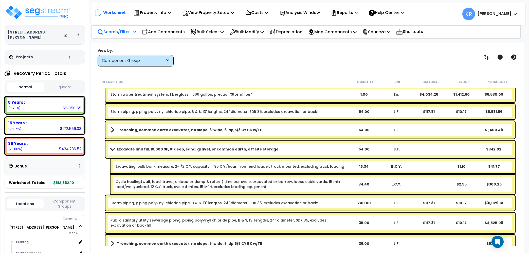
click at [111, 147] on span at bounding box center [112, 149] width 7 height 4
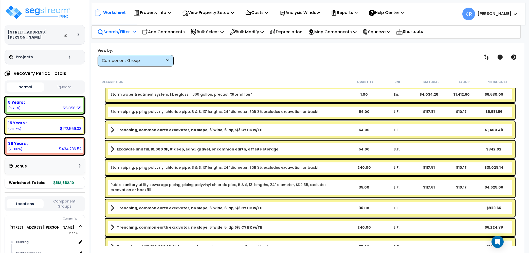
click at [121, 184] on link "Public sanitary utility sewerage piping, piping polyvinyl chloride pipe, B & S,…" at bounding box center [228, 187] width 237 height 10
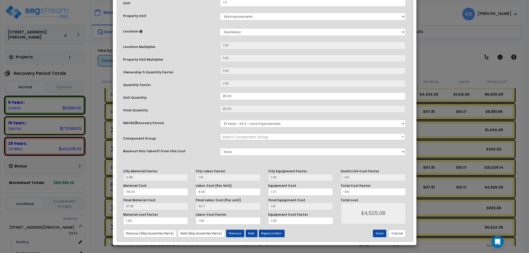
select select "57230"
drag, startPoint x: 270, startPoint y: 51, endPoint x: 46, endPoint y: 29, distance: 224.7
type textarea "Storm piping, piping polyvinyl chloride pipe, B & S, 13' lengths, 24" diameter,…"
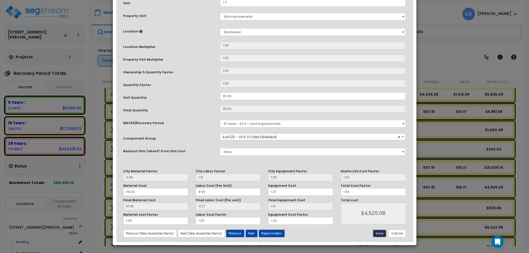
click at [381, 235] on button "Save" at bounding box center [379, 233] width 13 height 8
type input "4525.08"
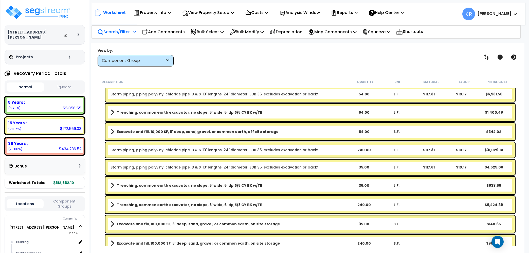
scroll to position [1221, 0]
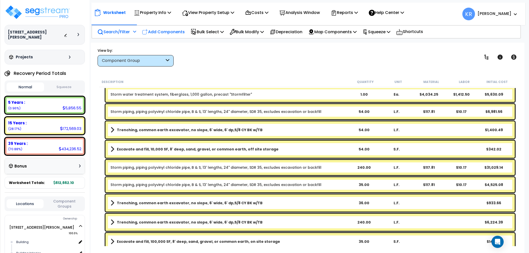
click at [161, 31] on p "Add Components" at bounding box center [163, 31] width 43 height 7
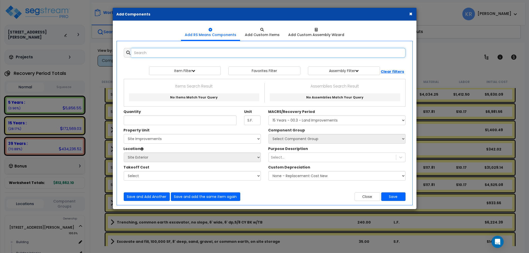
select select
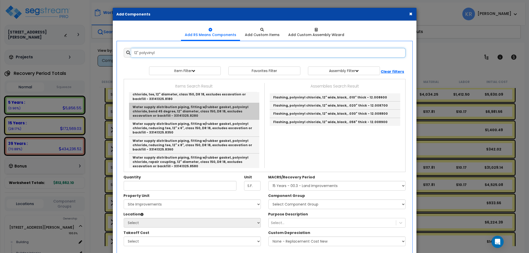
scroll to position [128, 0]
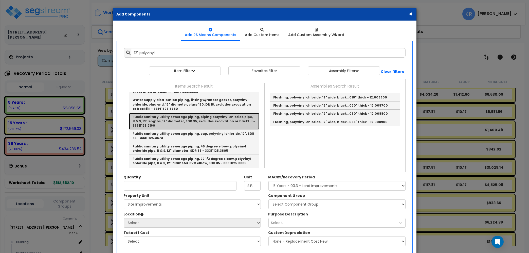
click at [199, 113] on link "Public sanitary utility sewerage piping, piping polyvinyl chloride pipe, B & S,…" at bounding box center [194, 121] width 130 height 17
type input "Public sanitary utility sewerage piping, piping polyvinyl chloride pipe, B & S,…"
checkbox input "false"
type input "L.F."
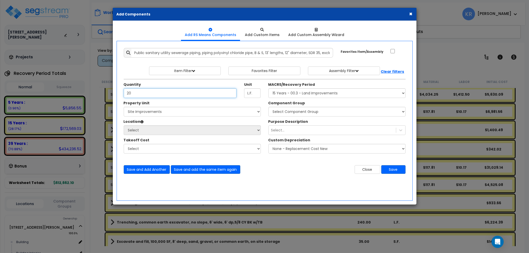
type input "20"
click at [268, 88] on select "Select MACRS/Recovery Period 5 Years - 57.0 - Distributive Trades & Services 5 …" at bounding box center [336, 93] width 137 height 10
select select "3666"
click option "15 Years - 00.3 - Land Improvements" at bounding box center [0, 0] width 0 height 0
click at [124, 107] on select "Select 2303 Harrison Ave NW Site Improvements" at bounding box center [192, 112] width 137 height 10
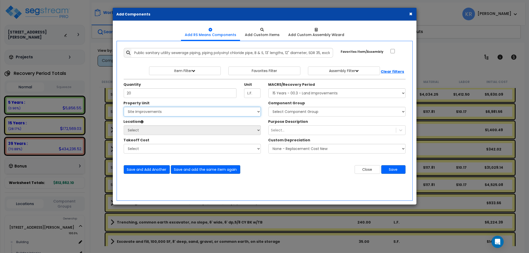
select select "164598"
click option "Site Improvements" at bounding box center [0, 0] width 0 height 0
click at [124, 125] on select "Select Site Exterior Add Additional Location" at bounding box center [192, 130] width 137 height 10
select select "462"
click option "Site Exterior" at bounding box center [0, 0] width 0 height 0
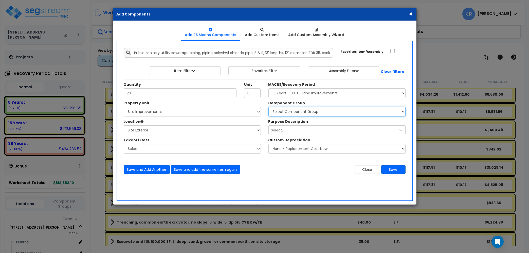
click at [268, 107] on select "Select Component Group 434.00 - SITE PRIVACY WALLS 447.00 - SITE SWIMMING POOLS…" at bounding box center [336, 112] width 137 height 10
select select "57230"
click option "446.00 - SITE STORM DRAINAGE" at bounding box center [0, 0] width 0 height 0
drag, startPoint x: 132, startPoint y: 92, endPoint x: 69, endPoint y: 90, distance: 63.4
click at [124, 90] on input "20" at bounding box center [180, 93] width 113 height 10
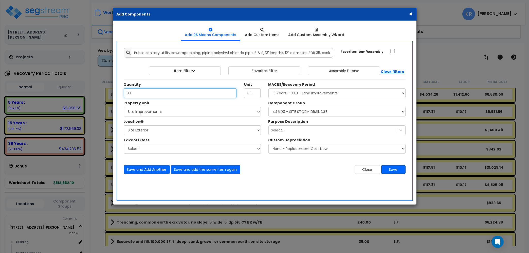
type input "39"
click at [395, 170] on button "Save" at bounding box center [393, 169] width 24 height 9
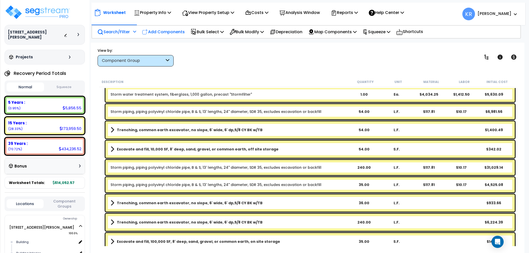
click at [168, 32] on p "Add Components" at bounding box center [163, 31] width 43 height 7
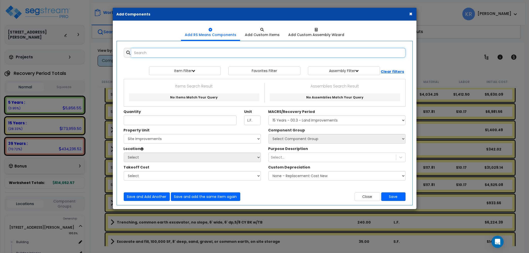
select select
click at [167, 55] on input "text" at bounding box center [268, 53] width 274 height 10
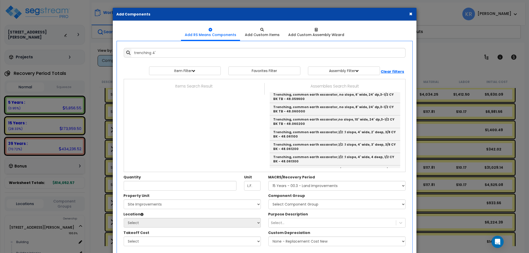
click at [376, 40] on link "Trenching, common earth excavator, no slope, 4' wide, 6' deep, 1/2 CY bucket - …" at bounding box center [335, 34] width 130 height 12
type input "Trenching, common earth excavator, no slope, 4' wide, 6' deep, 1/2 CY bucket - …"
type input "L.F."
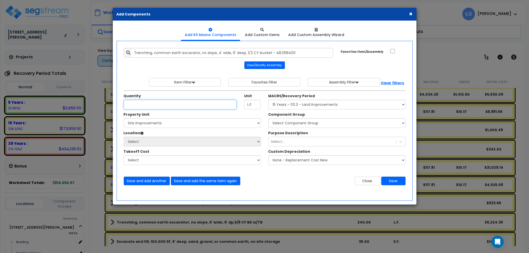
click at [154, 103] on input "Unit Quantity" at bounding box center [180, 105] width 113 height 10
type input "39"
click at [268, 100] on select "Select MACRS/Recovery Period 5 Years - 57.0 - Distributive Trades & Services 5 …" at bounding box center [336, 105] width 137 height 10
select select "3666"
click option "15 Years - 00.3 - Land Improvements" at bounding box center [0, 0] width 0 height 0
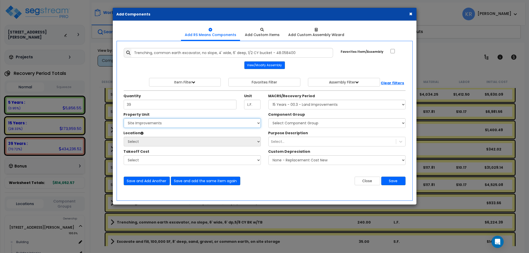
click at [124, 118] on select "Select 2303 Harrison Ave NW Site Improvements" at bounding box center [192, 123] width 137 height 10
select select "164598"
click option "Site Improvements" at bounding box center [0, 0] width 0 height 0
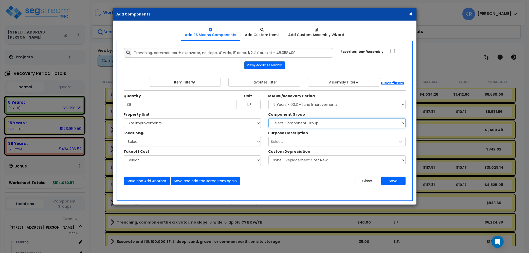
click at [268, 118] on select "Select Component Group 434.00 - SITE PRIVACY WALLS 447.00 - SITE SWIMMING POOLS…" at bounding box center [336, 123] width 137 height 10
select select "57230"
click option "446.00 - SITE STORM DRAINAGE" at bounding box center [0, 0] width 0 height 0
click at [391, 179] on button "Save" at bounding box center [393, 180] width 24 height 9
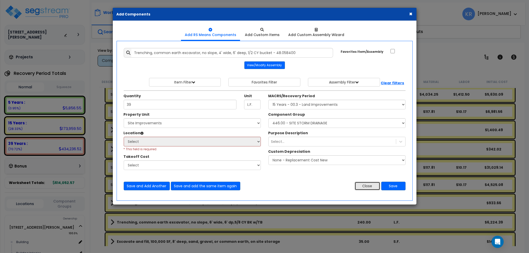
click at [367, 185] on button "Close" at bounding box center [367, 185] width 26 height 9
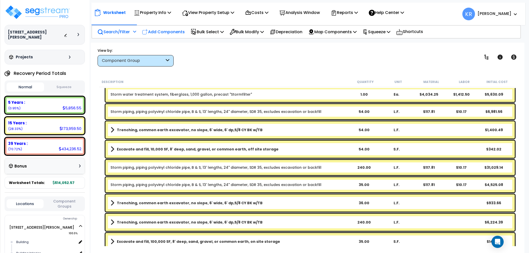
click at [163, 28] on div "Add Components" at bounding box center [163, 32] width 48 height 12
select select
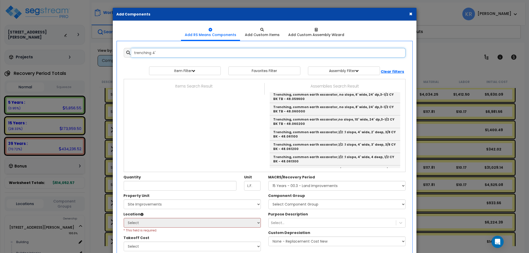
scroll to position [29, 0]
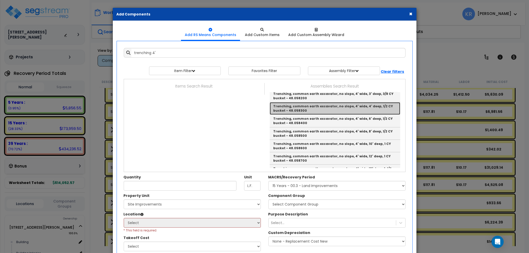
click at [376, 106] on link "Trenching, common earth excavator, no slope, 4' wide, 4' deep, 1/2 CY bucket - …" at bounding box center [335, 108] width 130 height 12
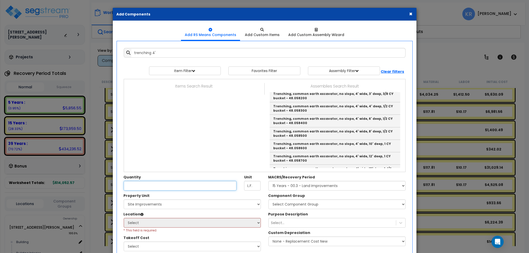
type input "Trenching, common earth excavator, no slope, 4' wide, 4' deep, 1/2 CY bucket - …"
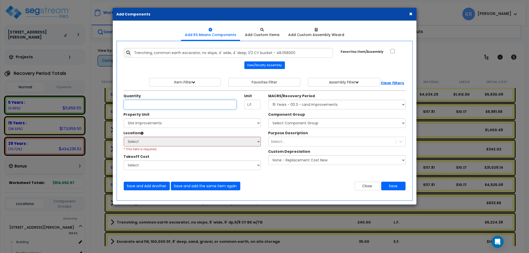
click at [164, 102] on input "Unit Quantity" at bounding box center [180, 105] width 113 height 10
type input "39"
click at [268, 100] on select "Select MACRS/Recovery Period 5 Years - 57.0 - Distributive Trades & Services 5 …" at bounding box center [336, 105] width 137 height 10
select select "3666"
click option "15 Years - 00.3 - Land Improvements" at bounding box center [0, 0] width 0 height 0
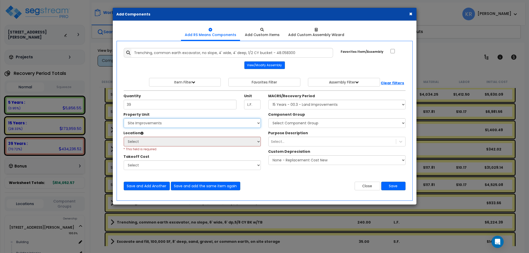
click at [124, 118] on select "Select 2303 Harrison Ave NW Site Improvements" at bounding box center [192, 123] width 137 height 10
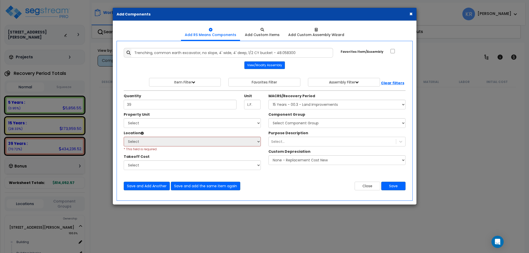
select select "3666"
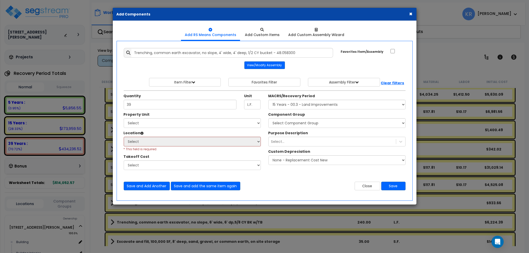
select select "164598"
click option "Site Improvements" at bounding box center [0, 0] width 0 height 0
click at [124, 137] on select "Select Site Exterior Add Additional Location" at bounding box center [192, 142] width 137 height 10
select select "462"
click option "Site Exterior" at bounding box center [0, 0] width 0 height 0
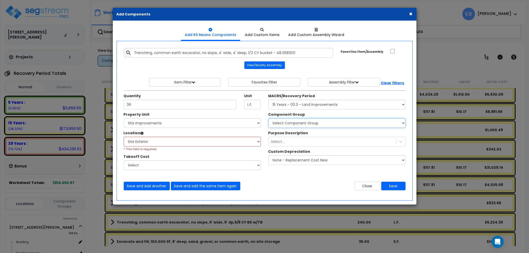
click at [268, 118] on select "Select Component Group 434.00 - SITE PRIVACY WALLS 447.00 - SITE SWIMMING POOLS…" at bounding box center [336, 123] width 137 height 10
select select "57230"
click option "446.00 - SITE STORM DRAINAGE" at bounding box center [0, 0] width 0 height 0
click at [393, 186] on button "Save" at bounding box center [393, 185] width 24 height 9
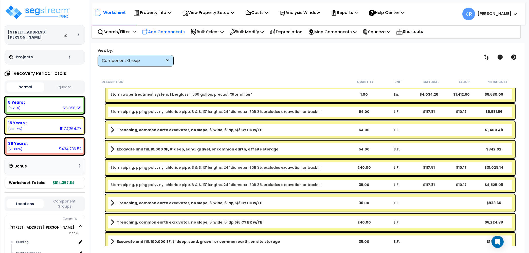
click at [165, 30] on p "Add Components" at bounding box center [163, 31] width 43 height 7
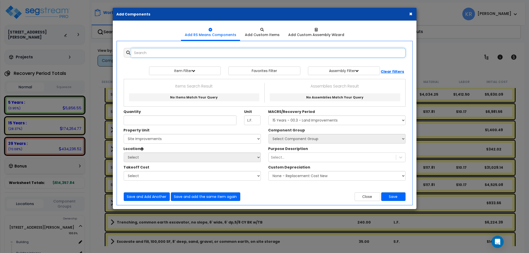
select select
click at [177, 50] on input "text" at bounding box center [268, 53] width 274 height 10
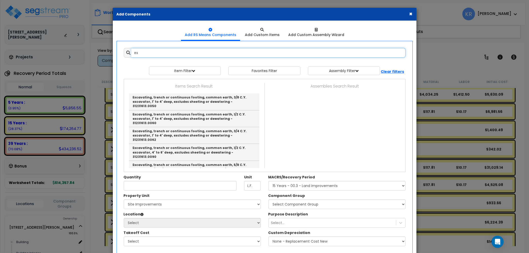
type input "e"
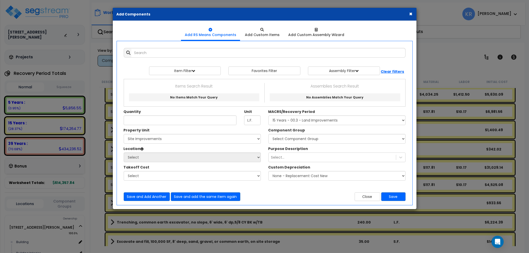
drag, startPoint x: 285, startPoint y: 16, endPoint x: 326, endPoint y: 14, distance: 41.1
click at [326, 14] on div "× Add Components" at bounding box center [265, 14] width 304 height 13
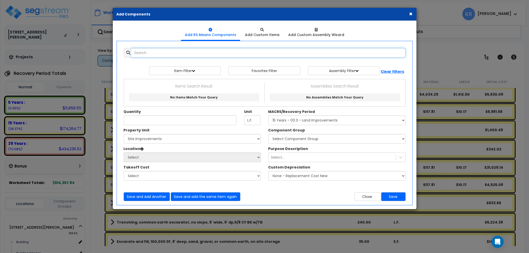
click at [143, 49] on input "text" at bounding box center [268, 53] width 274 height 10
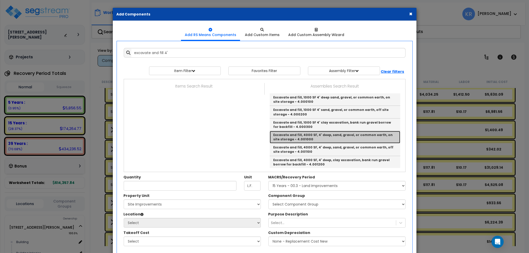
click at [367, 135] on link "Excavate and fill, 4000 SF, 4' deep, sand, gravel, or common earth, on site sto…" at bounding box center [335, 137] width 130 height 12
type input "Excavate and fill, 4000 SF, 4' deep, sand, gravel, or common earth, on site sto…"
type input "S.F."
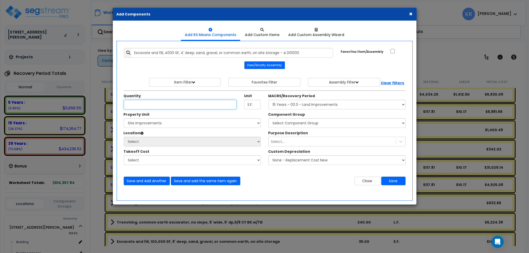
click at [157, 103] on input "Unit Quantity" at bounding box center [180, 105] width 113 height 10
type input "39"
click at [268, 100] on select "Select MACRS/Recovery Period 5 Years - 57.0 - Distributive Trades & Services 5 …" at bounding box center [336, 105] width 137 height 10
select select "3666"
click option "15 Years - 00.3 - Land Improvements" at bounding box center [0, 0] width 0 height 0
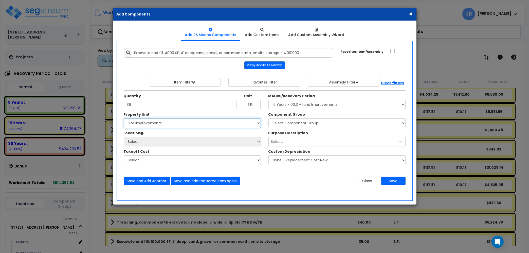
click at [124, 118] on select "Select 2303 Harrison Ave NW Site Improvements" at bounding box center [192, 123] width 137 height 10
select select "164598"
click option "Site Improvements" at bounding box center [0, 0] width 0 height 0
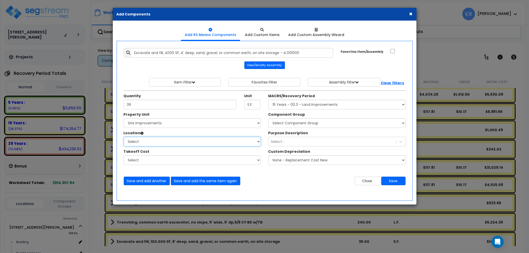
click at [124, 137] on select "Select Site Exterior Add Additional Location" at bounding box center [192, 142] width 137 height 10
select select "462"
click option "Site Exterior" at bounding box center [0, 0] width 0 height 0
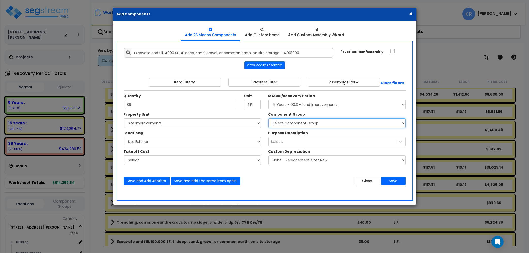
click at [268, 118] on select "Select Component Group 434.00 - SITE PRIVACY WALLS 447.00 - SITE SWIMMING POOLS…" at bounding box center [336, 123] width 137 height 10
select select "57230"
click option "446.00 - SITE STORM DRAINAGE" at bounding box center [0, 0] width 0 height 0
click at [391, 180] on button "Save" at bounding box center [393, 180] width 24 height 9
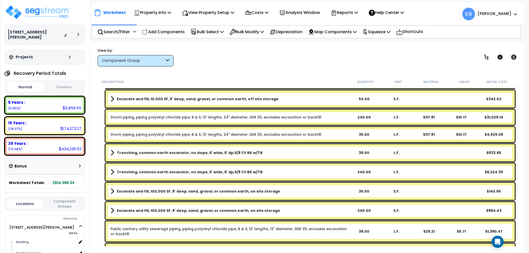
scroll to position [1279, 0]
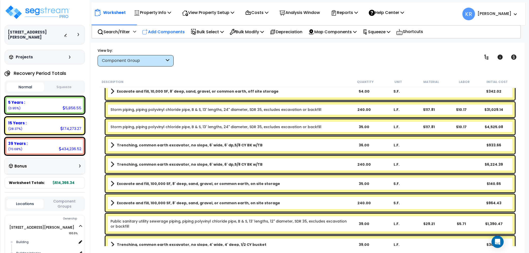
click at [154, 27] on div "Add Components" at bounding box center [163, 32] width 48 height 12
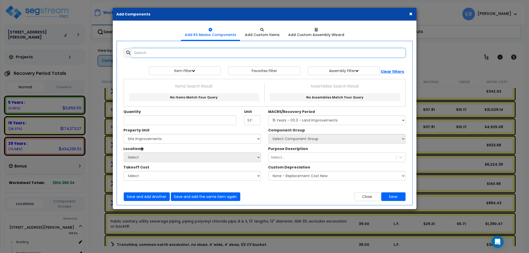
select select
click at [155, 53] on input "text" at bounding box center [268, 53] width 274 height 10
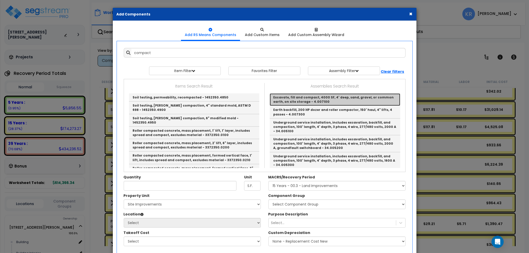
click at [343, 99] on link "Excavate, fill and compact, 4000 SF, 4' deep, sand, gravel, or common earth, on…" at bounding box center [335, 99] width 130 height 12
type input "Excavate, fill and compact, 4000 SF, 4' deep, sand, gravel, or common earth, on…"
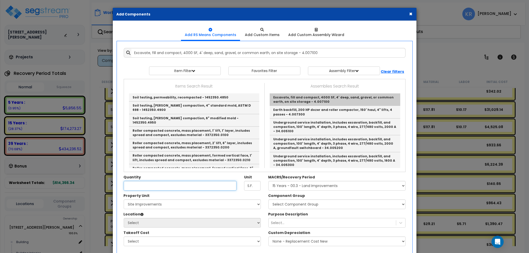
type input "S.F."
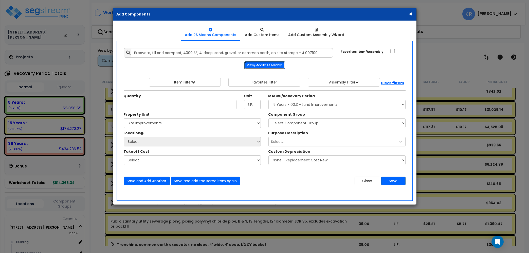
click at [257, 65] on button "View/Modify Assembly" at bounding box center [264, 65] width 41 height 8
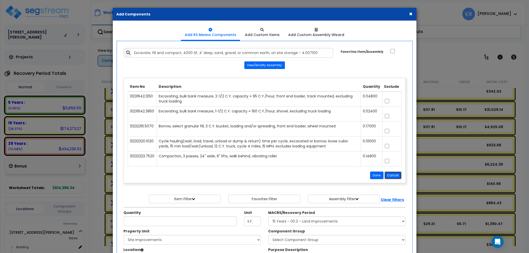
click at [396, 175] on button "Cancel" at bounding box center [392, 175] width 17 height 8
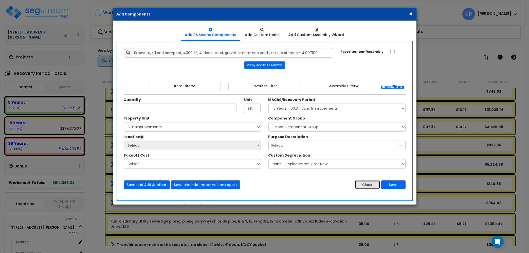
click at [369, 187] on button "Close" at bounding box center [367, 184] width 26 height 9
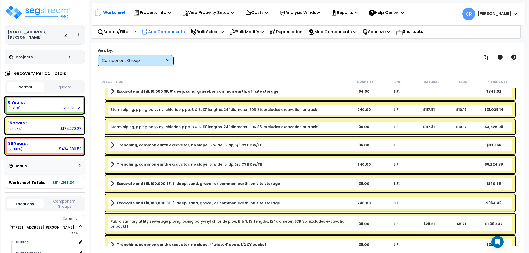
click at [169, 30] on p "Add Components" at bounding box center [163, 31] width 43 height 7
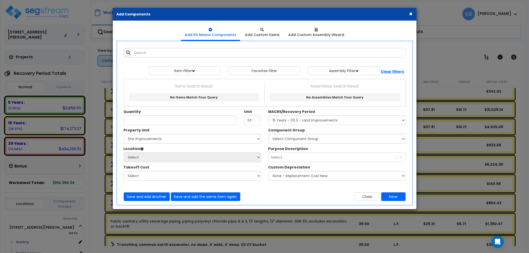
click at [165, 48] on div "Add Items Add Assemblies Both 9602284 Select" at bounding box center [264, 124] width 289 height 160
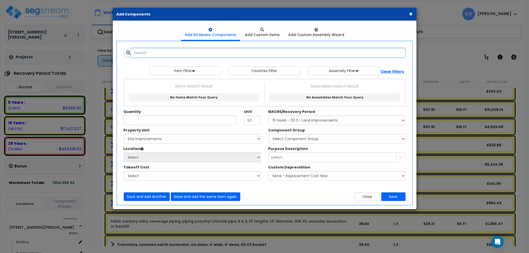
click at [158, 53] on input "text" at bounding box center [268, 53] width 274 height 10
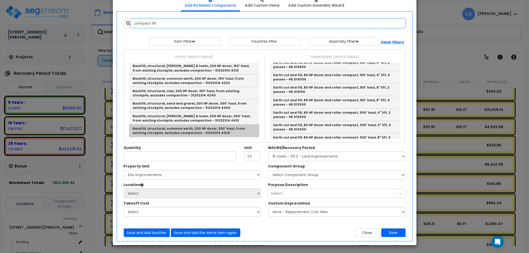
scroll to position [775, 0]
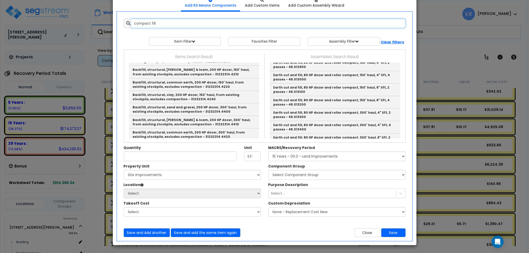
drag, startPoint x: 152, startPoint y: 25, endPoint x: 257, endPoint y: 26, distance: 104.6
click at [257, 26] on input "compact fill" at bounding box center [268, 23] width 274 height 10
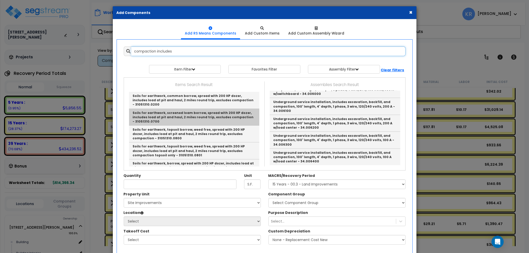
scroll to position [0, 0]
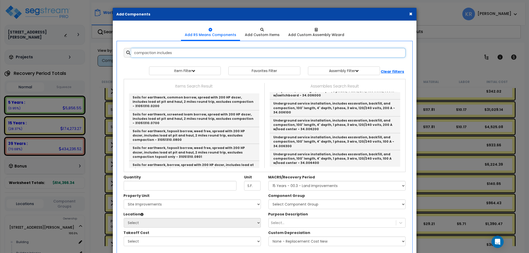
drag, startPoint x: 176, startPoint y: 53, endPoint x: 72, endPoint y: 51, distance: 103.9
click at [131, 51] on input "compaction includes" at bounding box center [268, 53] width 274 height 10
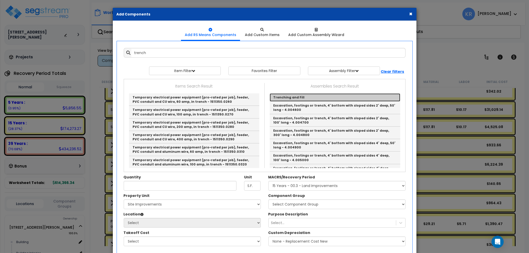
click at [300, 99] on link "Trenching and Fill" at bounding box center [335, 97] width 130 height 8
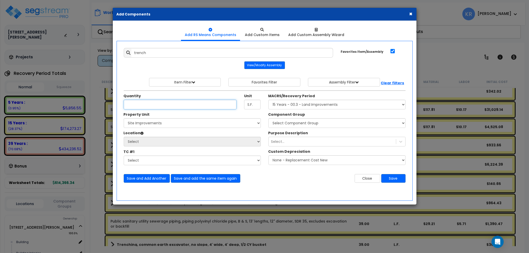
type input "Trenching and Fill"
checkbox input "true"
type input "LF"
click at [269, 65] on button "View/Modify Assembly" at bounding box center [264, 65] width 41 height 8
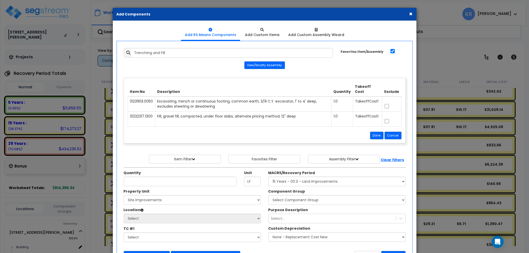
click at [411, 14] on button "×" at bounding box center [410, 13] width 3 height 5
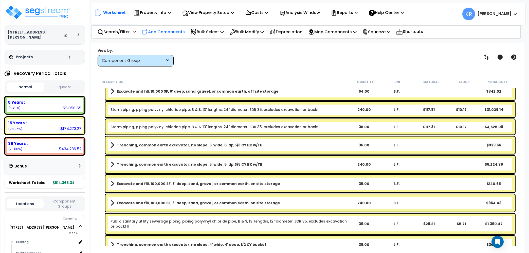
click at [176, 29] on p "Add Components" at bounding box center [163, 31] width 43 height 7
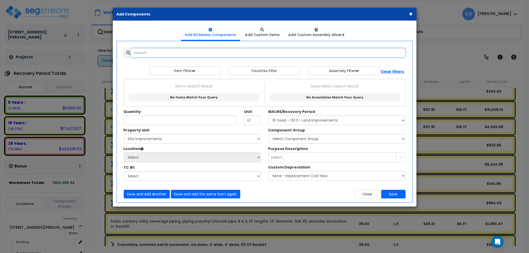
drag, startPoint x: 154, startPoint y: 50, endPoint x: 147, endPoint y: 50, distance: 6.3
click at [147, 50] on input "text" at bounding box center [268, 53] width 274 height 10
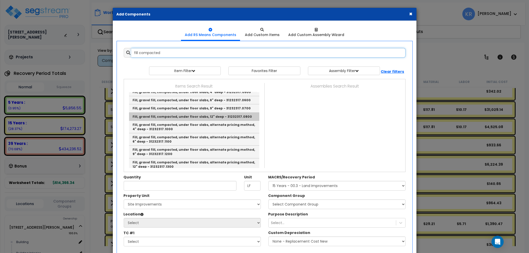
scroll to position [9, 0]
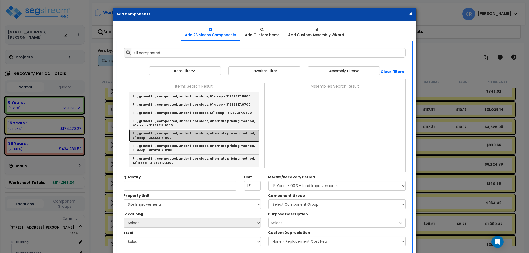
click at [189, 137] on link "Fill, gravel fill, compacted, under floor slabs, alternate pricing method, 6" d…" at bounding box center [194, 135] width 130 height 12
type input "Fill, gravel fill, compacted, under floor slabs, alternate pricing method, 6" d…"
checkbox input "false"
type input "B.C.Y."
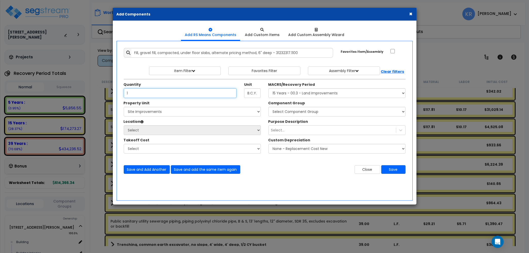
type input "1"
click at [268, 88] on select "Select MACRS/Recovery Period 5 Years - 57.0 - Distributive Trades & Services 5 …" at bounding box center [336, 93] width 137 height 10
select select "3666"
click option "15 Years - 00.3 - Land Improvements" at bounding box center [0, 0] width 0 height 0
click at [124, 107] on select "Select 2303 Harrison Ave NW Site Improvements" at bounding box center [192, 112] width 137 height 10
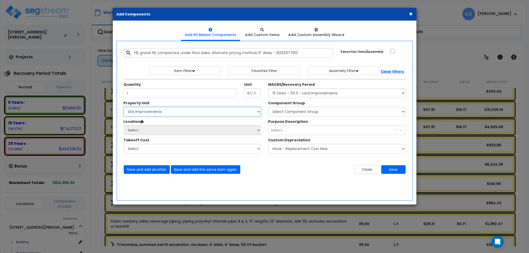
select select "164598"
click option "Site Improvements" at bounding box center [0, 0] width 0 height 0
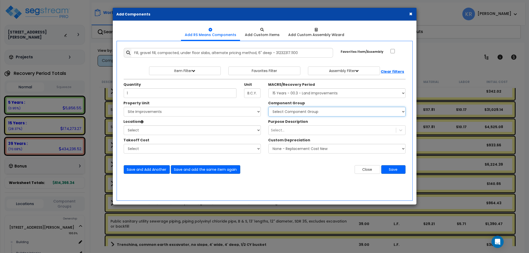
click at [268, 107] on select "Select Component Group 434.00 - SITE PRIVACY WALLS 447.00 - SITE SWIMMING POOLS…" at bounding box center [336, 112] width 137 height 10
select select "57230"
click option "446.00 - SITE STORM DRAINAGE" at bounding box center [0, 0] width 0 height 0
click at [124, 125] on select "Select Site Exterior Add Additional Location" at bounding box center [192, 130] width 137 height 10
select select "462"
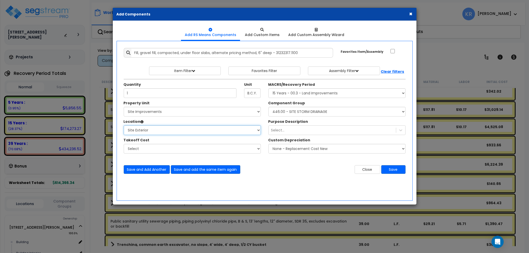
click option "Site Exterior" at bounding box center [0, 0] width 0 height 0
click at [391, 170] on button "Save" at bounding box center [393, 169] width 24 height 9
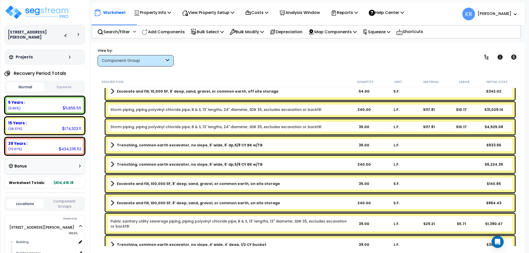
click at [307, 56] on div "View by: Component Group High to Low (Total Cost)" at bounding box center [307, 57] width 423 height 19
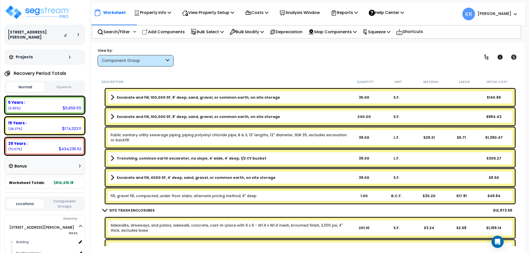
scroll to position [1365, 0]
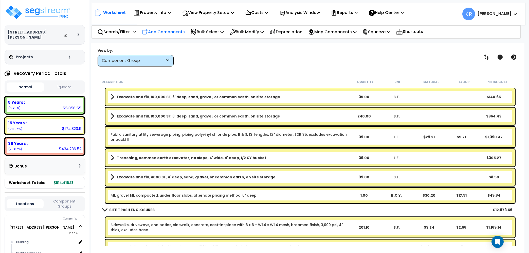
click at [148, 31] on icon at bounding box center [145, 32] width 6 height 6
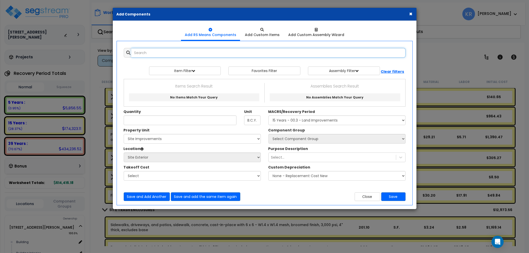
select select
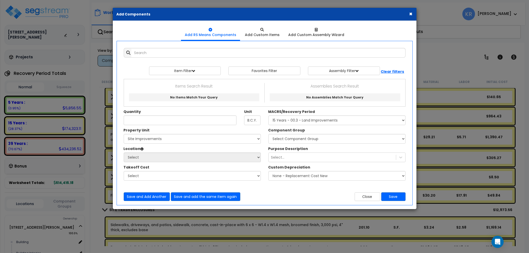
click at [116, 33] on div "Add RS Means Components Add Custom Items" at bounding box center [265, 115] width 304 height 188
click at [410, 12] on button "×" at bounding box center [410, 13] width 3 height 5
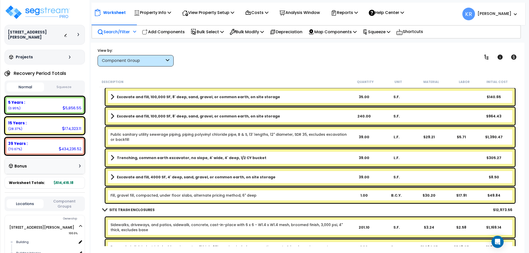
click at [111, 31] on p "Search/Filter" at bounding box center [113, 31] width 32 height 7
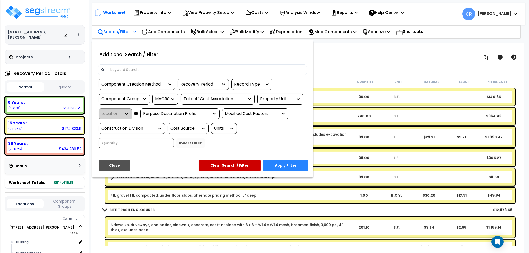
click at [115, 72] on input at bounding box center [205, 70] width 197 height 8
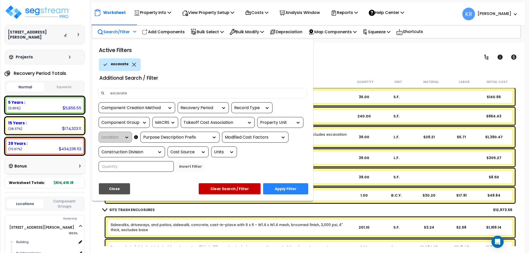
type input "excavate"
click at [281, 189] on button "Apply Filter" at bounding box center [285, 188] width 45 height 11
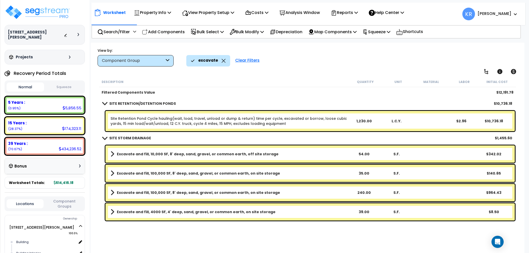
click at [132, 153] on b "Excavate and fill, 10,000 SF, 8' deep, sand, gravel, or common earth, off site …" at bounding box center [198, 153] width 162 height 5
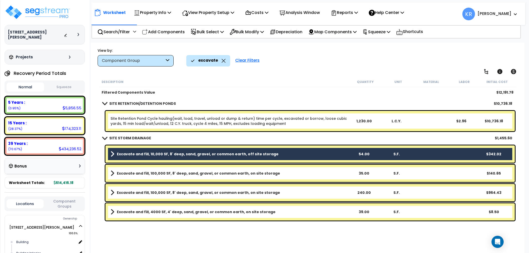
click at [132, 174] on b "Excavate and fill, 100,000 SF, 8' deep, sand, gravel, or common earth, on site …" at bounding box center [198, 173] width 163 height 5
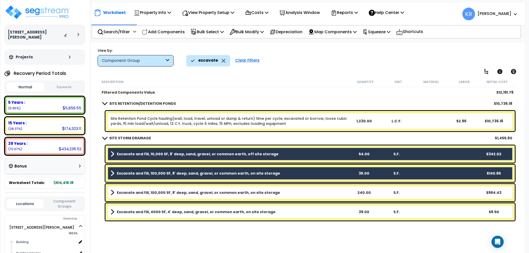
click at [130, 194] on b "Excavate and fill, 100,000 SF, 8' deep, sand, gravel, or common earth, on site …" at bounding box center [198, 192] width 163 height 5
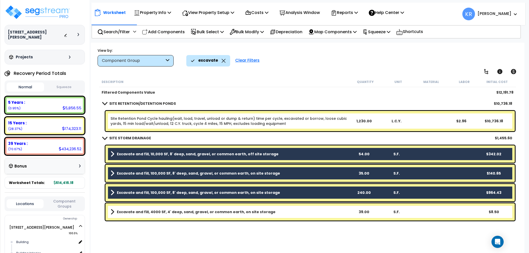
click at [130, 204] on div "Excavate and fill, 4000 SF, 4' deep, sand, gravel, or common earth, on site sto…" at bounding box center [309, 211] width 409 height 17
click at [129, 208] on link "Excavate and fill, 4000 SF, 4' deep, sand, gravel, or common earth, on site sto…" at bounding box center [228, 211] width 237 height 7
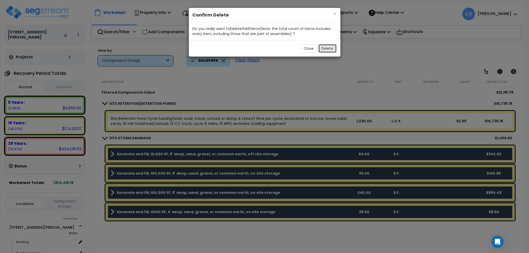
click at [324, 49] on button "Delete" at bounding box center [327, 48] width 18 height 9
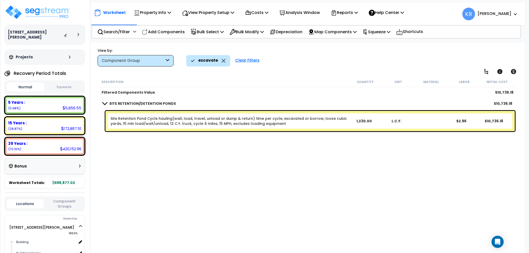
click at [241, 58] on div "Clear Filters" at bounding box center [247, 60] width 29 height 11
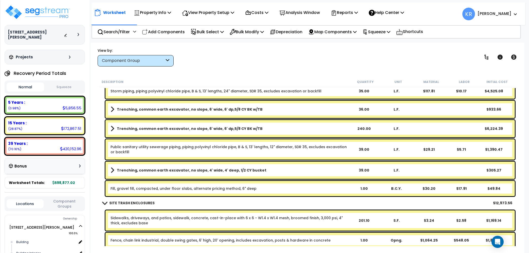
scroll to position [1260, 0]
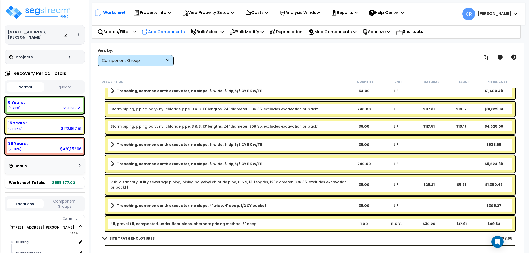
click at [165, 31] on p "Add Components" at bounding box center [163, 31] width 43 height 7
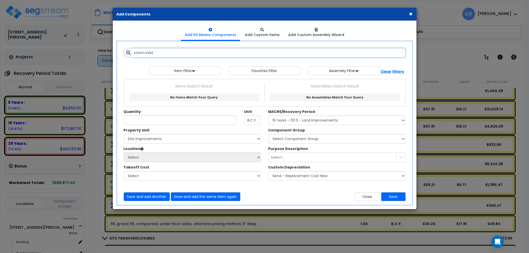
click at [160, 49] on input "storm inlet" at bounding box center [268, 53] width 274 height 10
drag, startPoint x: 158, startPoint y: 51, endPoint x: 107, endPoint y: 50, distance: 51.2
click at [131, 50] on input "storm inlet" at bounding box center [268, 53] width 274 height 10
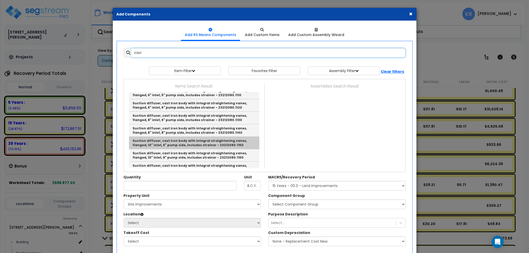
scroll to position [998, 0]
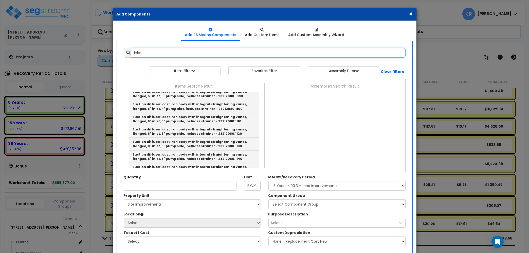
drag, startPoint x: 147, startPoint y: 52, endPoint x: 90, endPoint y: 48, distance: 56.9
click at [131, 48] on input "inlet" at bounding box center [268, 53] width 274 height 10
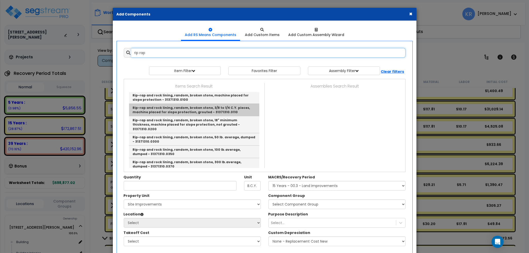
scroll to position [131, 0]
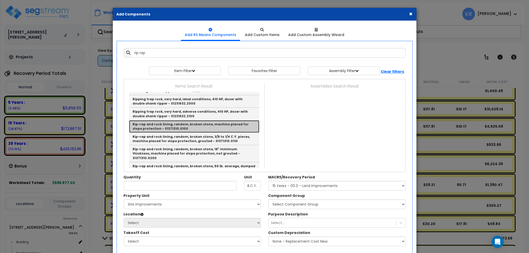
click at [179, 128] on link "Rip-rap and rock lining, random, broken stone, machine placed for slope protect…" at bounding box center [194, 126] width 130 height 12
type input "Rip-rap and rock lining, random, broken stone, machine placed for slope protect…"
type input "L.C.Y."
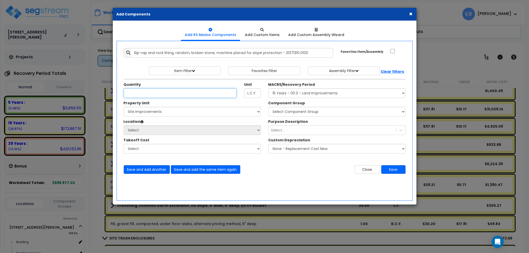
click at [138, 94] on input "Unit Quantity" at bounding box center [180, 93] width 113 height 10
type input "1.5"
click at [268, 88] on select "Select MACRS/Recovery Period 5 Years - 57.0 - Distributive Trades & Services 5 …" at bounding box center [336, 93] width 137 height 10
select select "3666"
click option "15 Years - 00.3 - Land Improvements" at bounding box center [0, 0] width 0 height 0
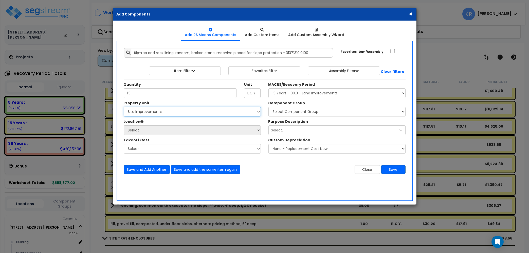
click at [124, 107] on select "Select 2303 Harrison Ave NW Site Improvements" at bounding box center [192, 112] width 137 height 10
select select "164598"
click option "Site Improvements" at bounding box center [0, 0] width 0 height 0
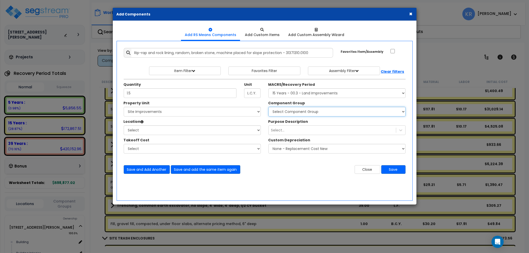
click at [268, 107] on select "Select Component Group 434.00 - SITE PRIVACY WALLS 447.00 - SITE SWIMMING POOLS…" at bounding box center [336, 112] width 137 height 10
select select "57230"
click option "446.00 - SITE STORM DRAINAGE" at bounding box center [0, 0] width 0 height 0
click at [124, 125] on select "Select Site Exterior Add Additional Location" at bounding box center [192, 130] width 137 height 10
select select "462"
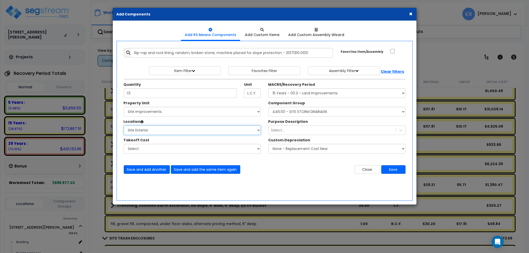
click option "Site Exterior" at bounding box center [0, 0] width 0 height 0
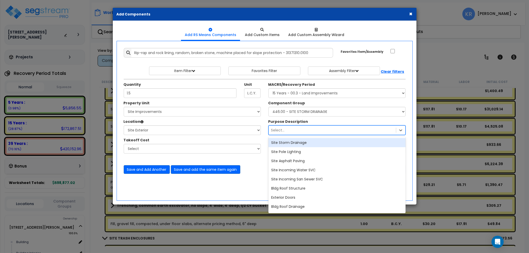
click at [297, 129] on div "Select..." at bounding box center [332, 130] width 127 height 8
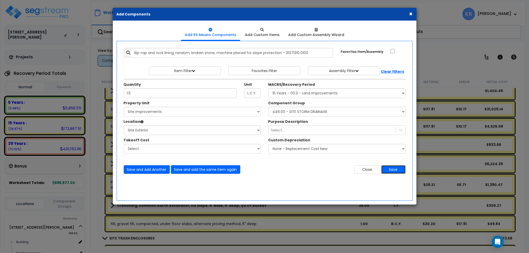
click at [395, 170] on button "Save" at bounding box center [393, 169] width 24 height 9
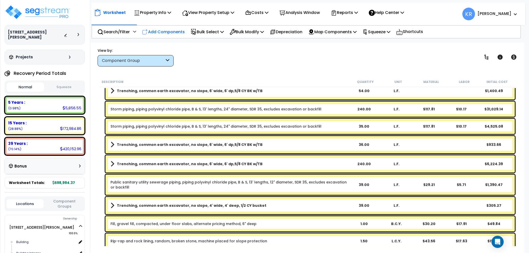
click at [168, 28] on div "Add Components" at bounding box center [163, 32] width 48 height 12
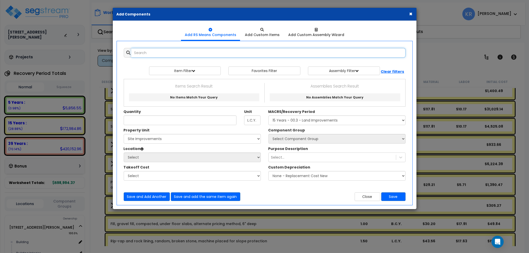
select select
click at [159, 53] on input "text" at bounding box center [268, 53] width 274 height 10
drag, startPoint x: 145, startPoint y: 53, endPoint x: 61, endPoint y: 49, distance: 83.7
click at [131, 49] on input "Storm cleanout" at bounding box center [268, 53] width 274 height 10
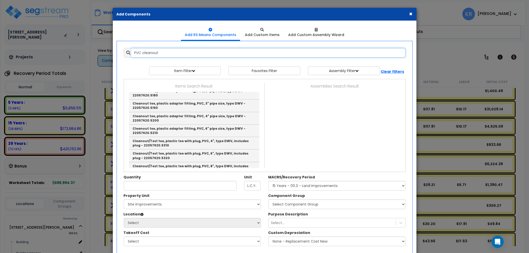
click at [181, 51] on input "PVC cleanout" at bounding box center [268, 53] width 274 height 10
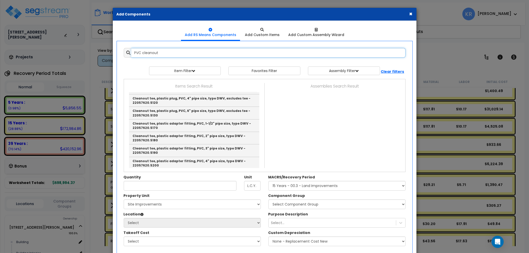
scroll to position [58, 0]
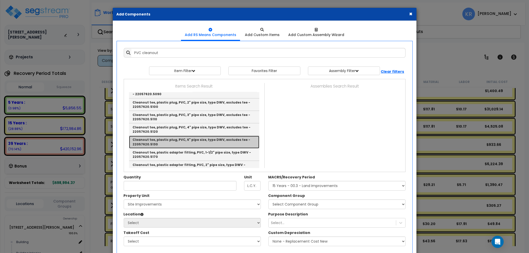
click at [198, 139] on link "Cleanout tee, plastic plug, PVC, 6" pipe size, type DWV, excludes tee - 2205762…" at bounding box center [194, 142] width 130 height 12
type input "Cleanout tee, plastic plug, PVC, 6" pipe size, type DWV, excludes tee - 2205762…"
type input "Ea."
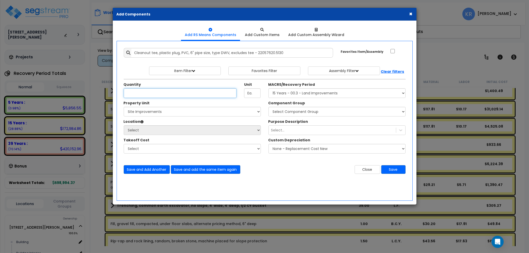
click at [188, 96] on input "Unit Quantity" at bounding box center [180, 93] width 113 height 10
click at [143, 94] on input "Unit Quantity" at bounding box center [180, 93] width 113 height 10
type input "1"
click at [268, 88] on select "Select MACRS/Recovery Period 5 Years - 57.0 - Distributive Trades & Services 5 …" at bounding box center [336, 93] width 137 height 10
select select "3666"
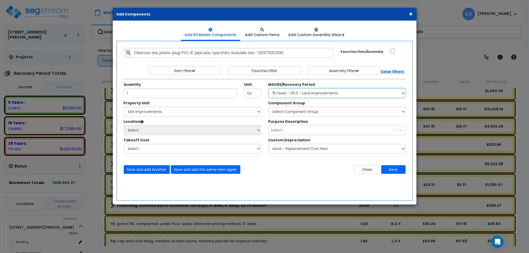
click option "15 Years - 00.3 - Land Improvements" at bounding box center [0, 0] width 0 height 0
click at [124, 107] on select "Select 2303 Harrison Ave NW Site Improvements" at bounding box center [192, 112] width 137 height 10
select select "164598"
click option "Site Improvements" at bounding box center [0, 0] width 0 height 0
click at [268, 107] on select "Select Component Group 434.00 - SITE PRIVACY WALLS 447.00 - SITE SWIMMING POOLS…" at bounding box center [336, 112] width 137 height 10
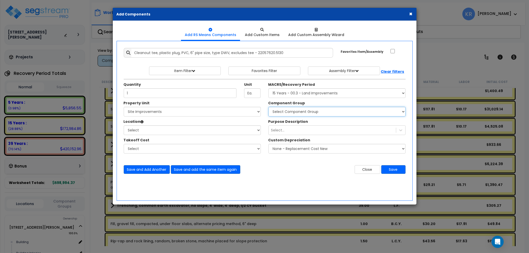
select select "57230"
click option "446.00 - SITE STORM DRAINAGE" at bounding box center [0, 0] width 0 height 0
click at [124, 125] on select "Select Site Exterior Add Additional Location" at bounding box center [192, 130] width 137 height 10
select select "462"
click option "Site Exterior" at bounding box center [0, 0] width 0 height 0
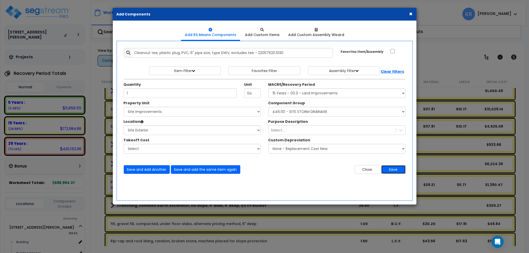
click at [394, 169] on button "Save" at bounding box center [393, 169] width 24 height 9
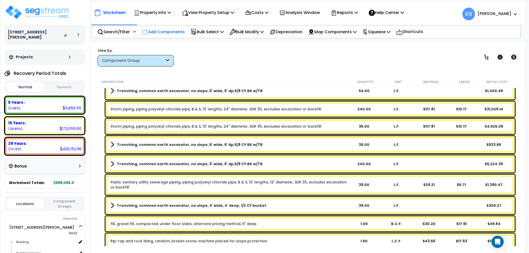
click at [167, 31] on p "Add Components" at bounding box center [163, 31] width 43 height 7
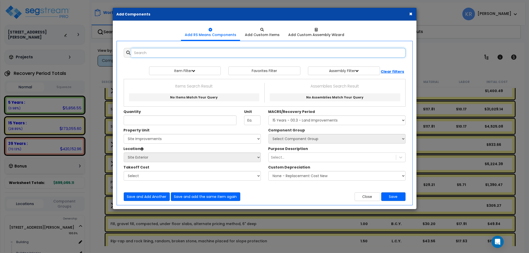
select select
click at [147, 54] on input "text" at bounding box center [268, 53] width 274 height 10
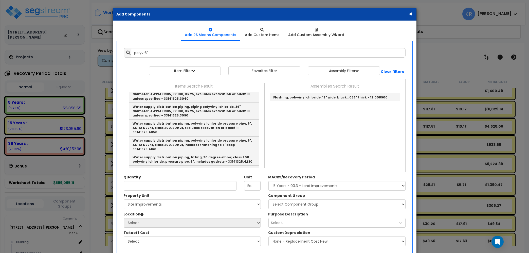
click at [170, 86] on link "Water supply distribution piping, piping polyvinyl chloride, class 150, 6" diam…" at bounding box center [194, 77] width 130 height 17
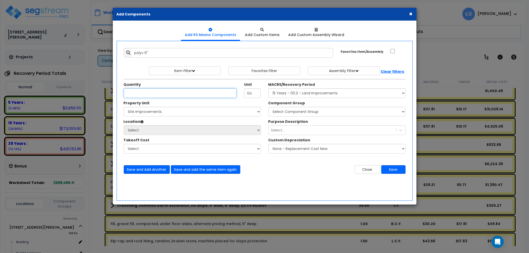
type input "Water supply distribution piping, piping polyvinyl chloride, class 150, 6" diam…"
type input "L.F."
click at [140, 90] on input "Unit Quantity" at bounding box center [180, 93] width 113 height 10
type input "60"
click at [268, 88] on select "Select MACRS/Recovery Period 5 Years - 57.0 - Distributive Trades & Services 5 …" at bounding box center [336, 93] width 137 height 10
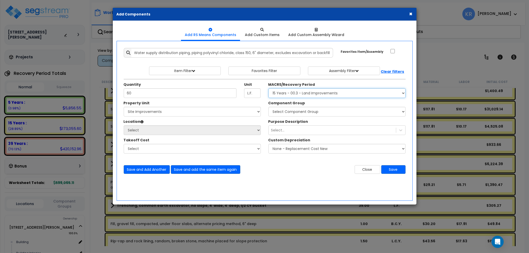
select select "3666"
click option "15 Years - 00.3 - Land Improvements" at bounding box center [0, 0] width 0 height 0
click at [124, 107] on select "Select 2303 Harrison Ave NW Site Improvements" at bounding box center [192, 112] width 137 height 10
select select "164598"
click option "Site Improvements" at bounding box center [0, 0] width 0 height 0
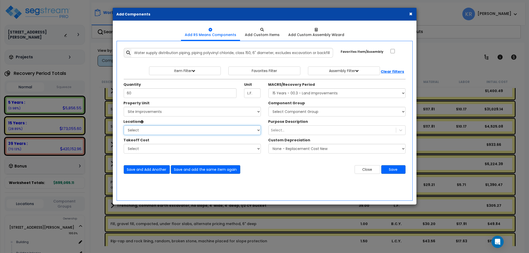
click at [124, 125] on select "Select Site Exterior Add Additional Location" at bounding box center [192, 130] width 137 height 10
select select "462"
click option "Site Exterior" at bounding box center [0, 0] width 0 height 0
click at [268, 107] on select "Select Component Group 434.00 - SITE PRIVACY WALLS 447.00 - SITE SWIMMING POOLS…" at bounding box center [336, 112] width 137 height 10
select select "57230"
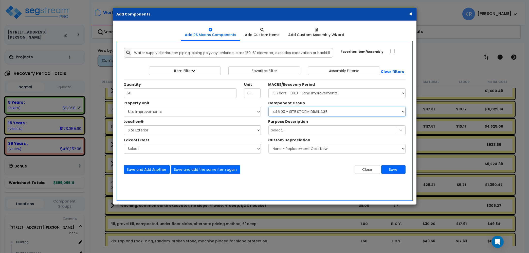
click option "446.00 - SITE STORM DRAINAGE" at bounding box center [0, 0] width 0 height 0
click at [391, 169] on button "Save" at bounding box center [393, 169] width 24 height 9
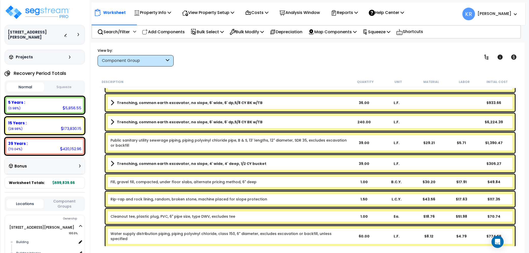
scroll to position [1318, 0]
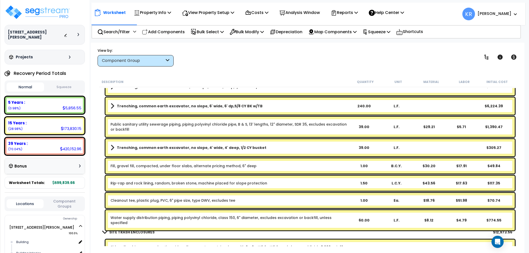
click at [139, 217] on link "Water supply distribution piping, piping polyvinyl chloride, class 150, 6" diam…" at bounding box center [228, 220] width 237 height 10
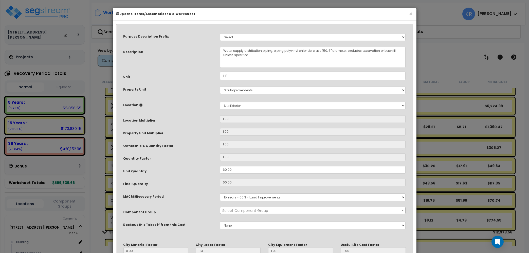
select select "57230"
drag, startPoint x: 261, startPoint y: 51, endPoint x: 92, endPoint y: 43, distance: 169.7
click at [220, 47] on textarea "Water supply distribution piping, piping polyvinyl chloride, class 150, 6" diam…" at bounding box center [313, 57] width 186 height 21
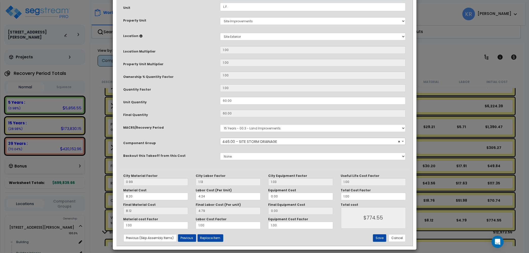
scroll to position [73, 0]
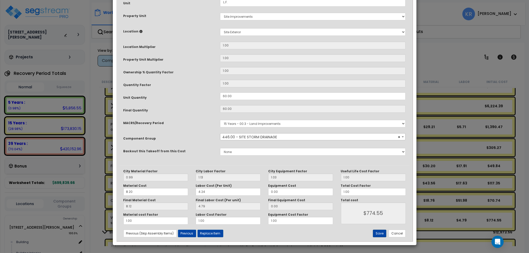
type textarea "Storm piping, piping polyvinyl chloride, class 150, 6" diameter, excludes excav…"
click at [376, 233] on button "Save" at bounding box center [379, 233] width 13 height 8
type input "774.55"
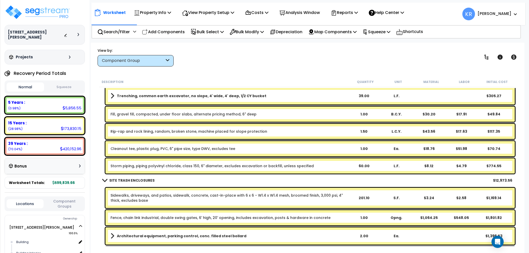
scroll to position [1340, 0]
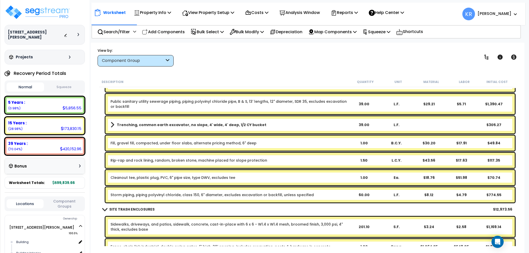
click at [180, 142] on link "Fill, gravel fill, compacted, under floor slabs, alternate pricing method, 6" d…" at bounding box center [183, 142] width 146 height 5
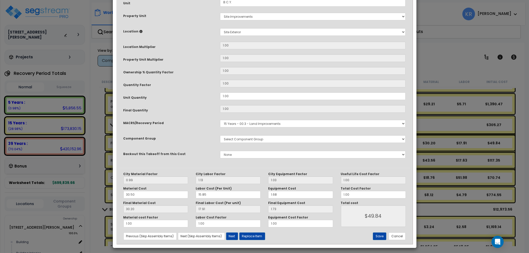
select select "57230"
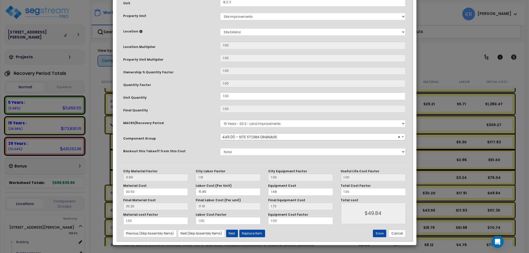
drag, startPoint x: 264, startPoint y: 51, endPoint x: 288, endPoint y: 52, distance: 23.8
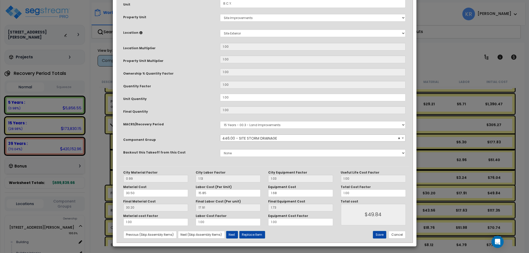
scroll to position [73, 0]
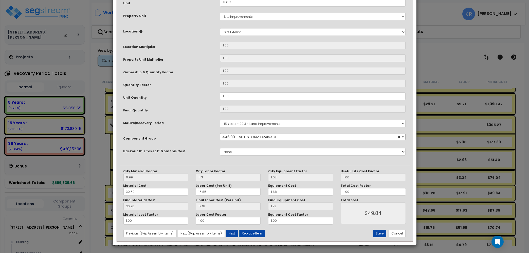
type textarea "Fill, gravel fill, compacted, trenching utility, alternate pricing method, 6" d…"
click at [376, 234] on button "Save" at bounding box center [379, 233] width 13 height 8
type input "49.84"
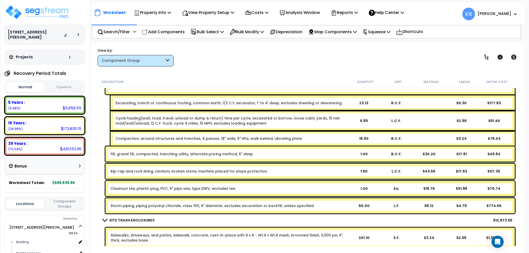
scroll to position [1369, 0]
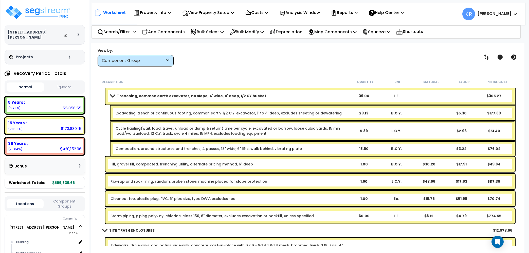
click at [110, 97] on link "Trenching, common earth excavator, no slope, 4' wide, 4' deep, 1/2 CY bucket" at bounding box center [228, 95] width 237 height 7
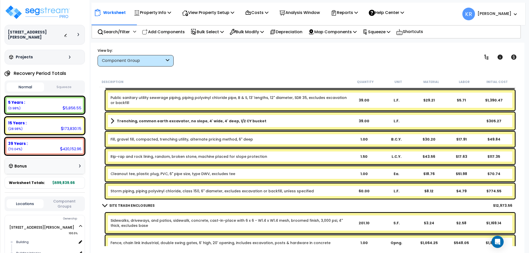
scroll to position [1312, 0]
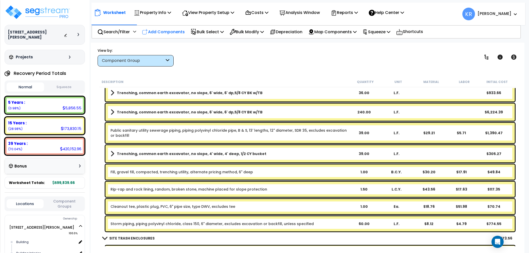
click at [160, 32] on p "Add Components" at bounding box center [163, 31] width 43 height 7
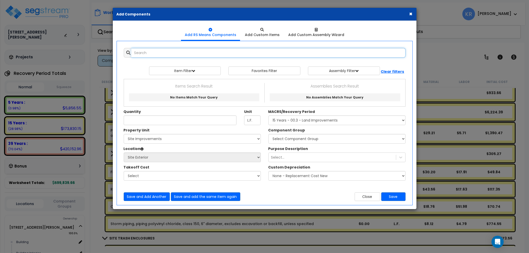
select select
click at [169, 53] on input "text" at bounding box center [268, 53] width 274 height 10
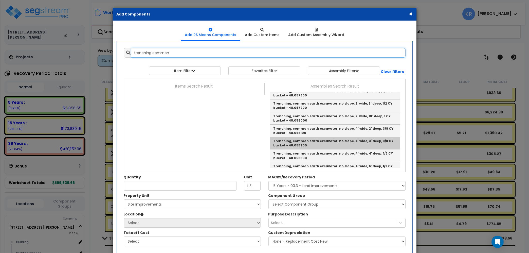
scroll to position [58, 0]
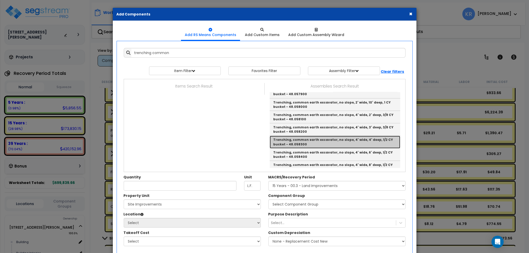
click at [349, 143] on link "Trenching, common earth excavator, no slope, 4' wide, 4' deep, 1/2 CY bucket - …" at bounding box center [335, 142] width 130 height 12
type input "Trenching, common earth excavator, no slope, 4' wide, 4' deep, 1/2 CY bucket - …"
type input "L.F."
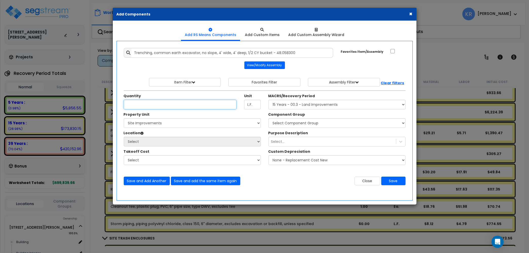
click at [146, 100] on input "Unit Quantity" at bounding box center [180, 105] width 113 height 10
type input "60"
click at [124, 118] on select "Select 2303 Harrison Ave NW Site Improvements" at bounding box center [192, 123] width 137 height 10
select select "164598"
click option "Site Improvements" at bounding box center [0, 0] width 0 height 0
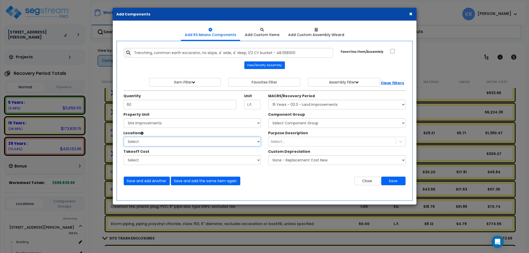
click at [124, 137] on select "Select Site Exterior Add Additional Location" at bounding box center [192, 142] width 137 height 10
select select "462"
click option "Site Exterior" at bounding box center [0, 0] width 0 height 0
click at [268, 100] on select "Select MACRS/Recovery Period 5 Years - 57.0 - Distributive Trades & Services 5 …" at bounding box center [336, 105] width 137 height 10
select select "3666"
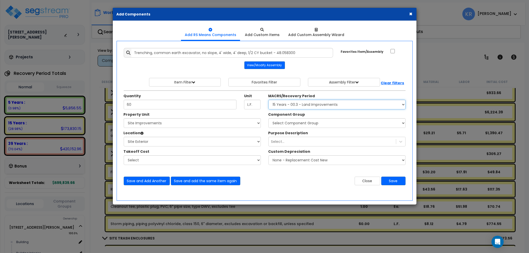
click option "15 Years - 00.3 - Land Improvements" at bounding box center [0, 0] width 0 height 0
click at [268, 118] on select "Select Component Group 434.00 - SITE PRIVACY WALLS 447.00 - SITE SWIMMING POOLS…" at bounding box center [336, 123] width 137 height 10
select select "57230"
click option "446.00 - SITE STORM DRAINAGE" at bounding box center [0, 0] width 0 height 0
click at [390, 180] on button "Save" at bounding box center [393, 180] width 24 height 9
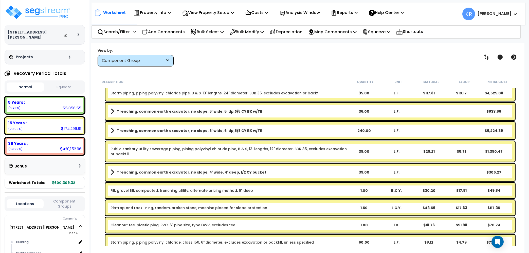
scroll to position [1283, 0]
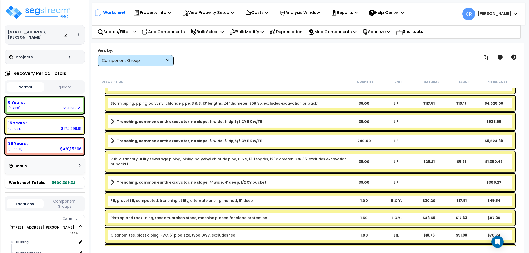
click at [194, 200] on link "Fill, gravel fill, compacted, trenching utility, alternate pricing method, 6" d…" at bounding box center [181, 200] width 142 height 5
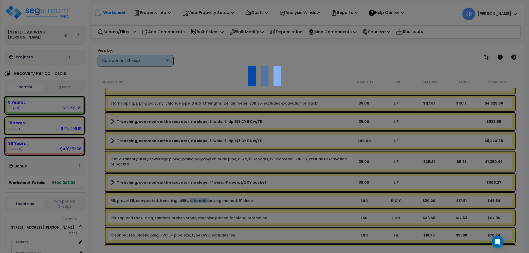
select select "57230"
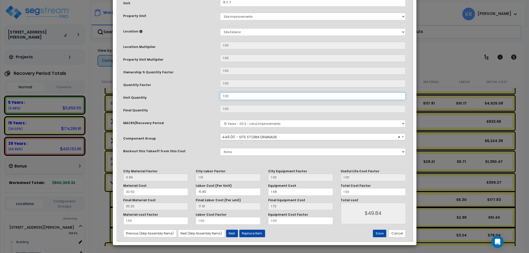
drag, startPoint x: 231, startPoint y: 167, endPoint x: 143, endPoint y: 165, distance: 87.9
click at [143, 165] on div "Purpose Description Prefix Select A/V System A/V System Equipment A/V System Eq…" at bounding box center [265, 59] width 290 height 211
type input "1.0"
type input "1"
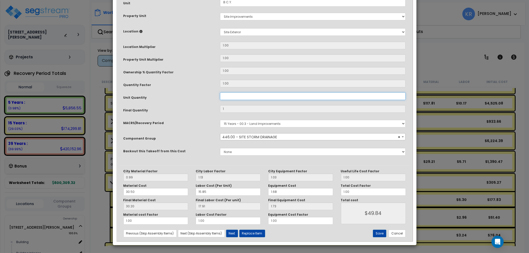
type input "0"
type input "$0.00"
type input "3"
type input "$149.52"
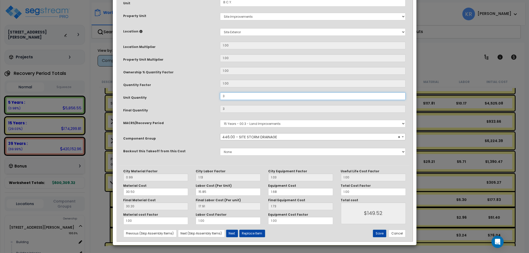
type input "36"
type input "$1,794.24"
type input "368"
type input "$1,794.24"
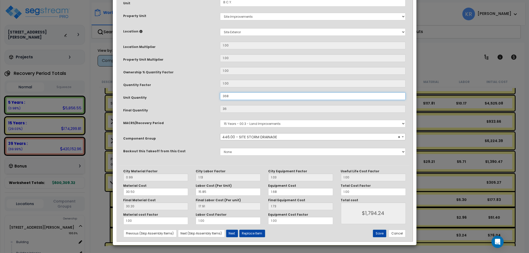
type input "368"
type input "$18,341.12"
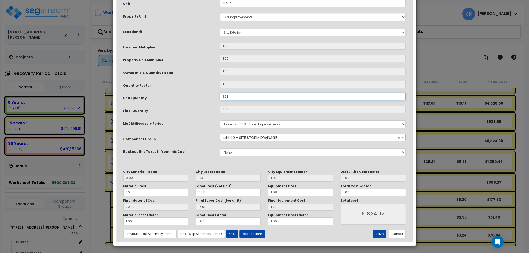
scroll to position [73, 0]
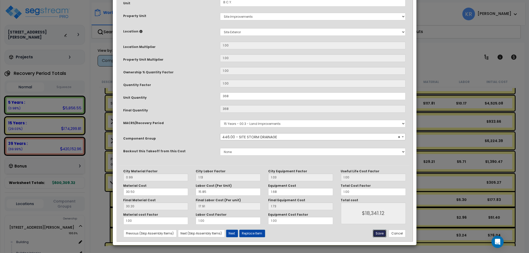
drag, startPoint x: 380, startPoint y: 235, endPoint x: 377, endPoint y: 233, distance: 3.2
click at [380, 235] on button "Save" at bounding box center [379, 233] width 13 height 8
type input "368.00"
type input "18341.12"
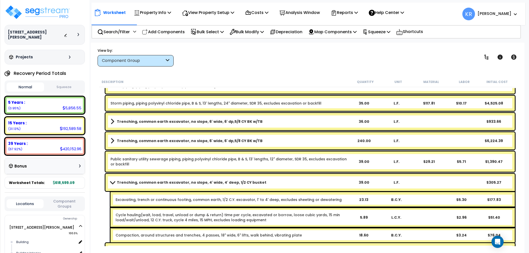
click at [124, 180] on b "Trenching, common earth excavator, no slope, 4' wide, 4' deep, 1/2 CY bucket" at bounding box center [191, 182] width 149 height 5
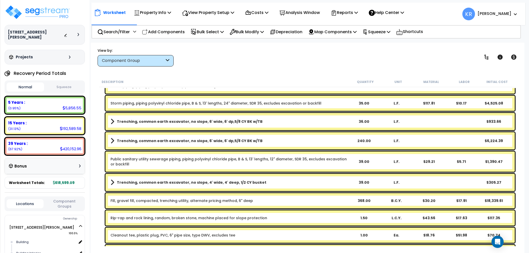
scroll to position [1312, 0]
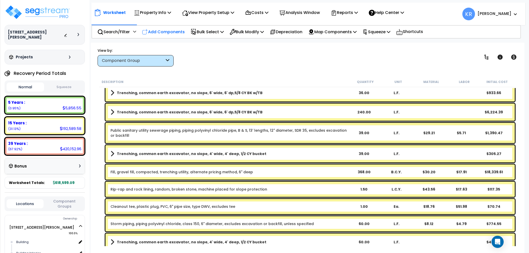
click at [155, 31] on p "Add Components" at bounding box center [163, 31] width 43 height 7
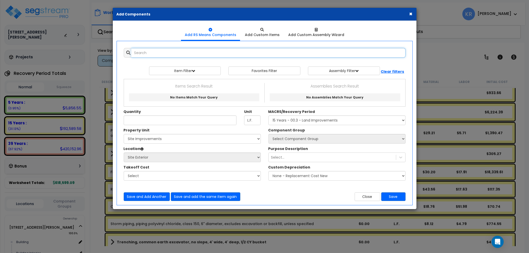
select select
click at [149, 52] on input "text" at bounding box center [268, 53] width 274 height 10
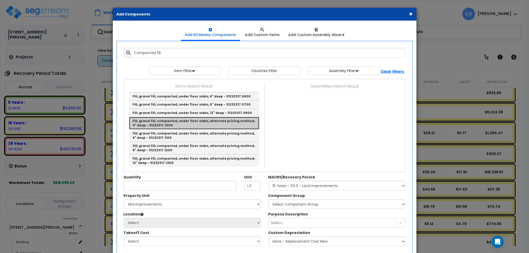
click at [180, 129] on link "Fill, gravel fill, compacted, under floor slabs, alternate pricing method, 4" d…" at bounding box center [194, 123] width 130 height 12
type input "Fill, gravel fill, compacted, under floor slabs, alternate pricing method, 4" d…"
type input "B.C.Y."
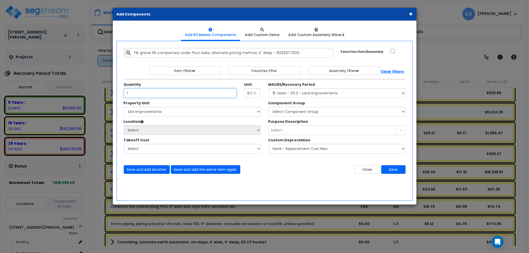
type input "1"
click at [268, 88] on select "Select MACRS/Recovery Period 5 Years - 57.0 - Distributive Trades & Services 5 …" at bounding box center [336, 93] width 137 height 10
select select "3666"
click option "15 Years - 00.3 - Land Improvements" at bounding box center [0, 0] width 0 height 0
click at [124, 107] on select "Select 2303 Harrison Ave NW Site Improvements" at bounding box center [192, 112] width 137 height 10
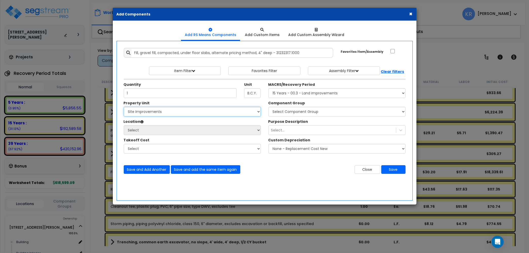
select select "164598"
click option "Site Improvements" at bounding box center [0, 0] width 0 height 0
click at [124, 125] on select "Select Site Exterior Add Additional Location" at bounding box center [192, 130] width 137 height 10
select select "462"
click option "Site Exterior" at bounding box center [0, 0] width 0 height 0
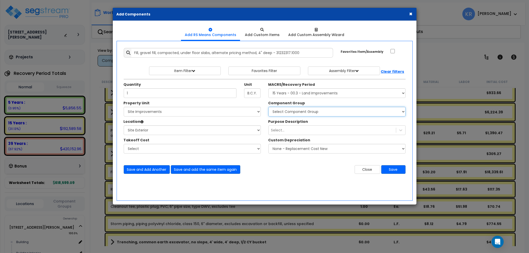
click at [268, 107] on select "Select Component Group 434.00 - SITE PRIVACY WALLS 447.00 - SITE SWIMMING POOLS…" at bounding box center [336, 112] width 137 height 10
select select "57230"
click option "446.00 - SITE STORM DRAINAGE" at bounding box center [0, 0] width 0 height 0
click at [392, 169] on button "Save" at bounding box center [393, 169] width 24 height 9
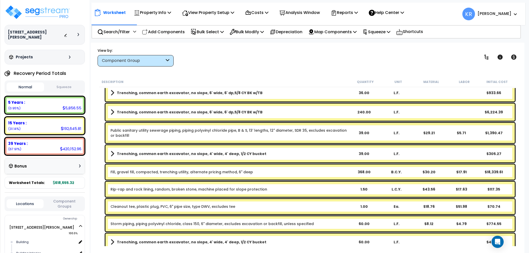
scroll to position [1340, 0]
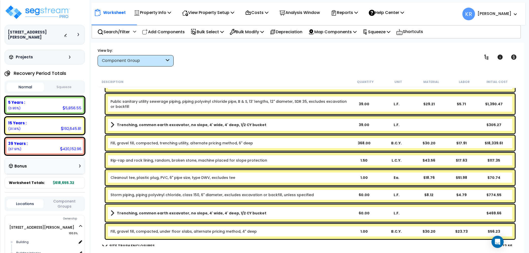
click at [354, 230] on div "1.00" at bounding box center [364, 231] width 32 height 5
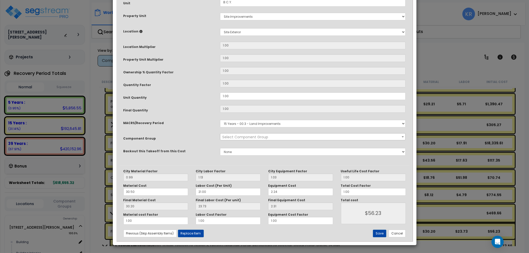
select select "57230"
drag, startPoint x: 230, startPoint y: 171, endPoint x: 196, endPoint y: 167, distance: 34.1
click at [196, 101] on div "Unit Quantity 1.00" at bounding box center [265, 96] width 290 height 9
type input "1.0"
type input "1"
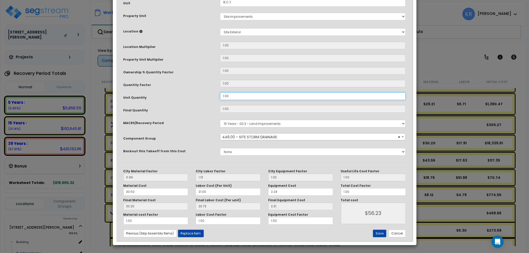
type input "$56.24"
type input "1"
type input "0"
type input "$0.00"
type input "5"
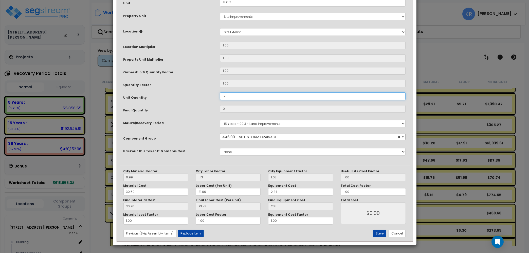
type input "5"
type input "$281.20"
type input "58"
type input "$3,261.92"
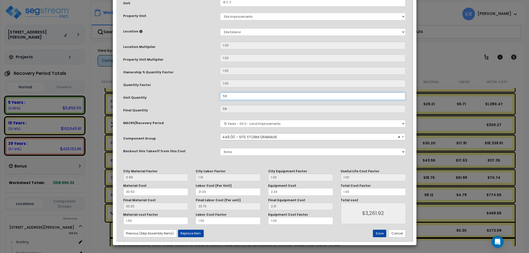
type input "58."
type input "$3,261.92"
type input "58.6"
type input "$3,261.92"
type input "58.6"
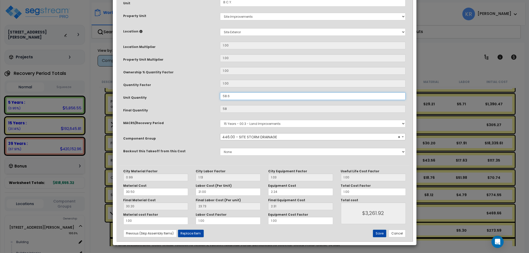
type input "$3,295.66"
type input "58.66"
type input "$3,295.66"
type input "58.66"
type input "$3,299.04"
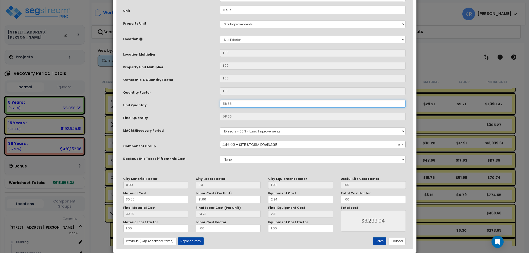
scroll to position [73, 0]
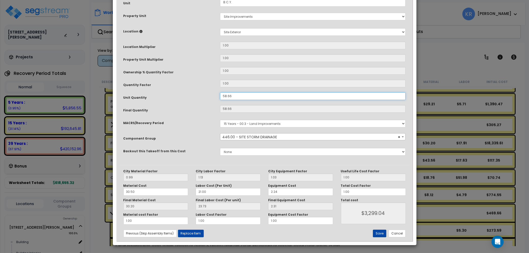
type input "58.66"
click at [378, 233] on button "Save" at bounding box center [379, 233] width 13 height 8
type input "3299.04"
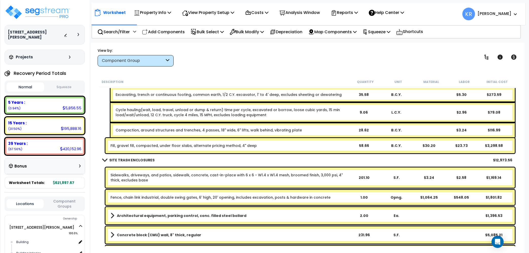
scroll to position [1513, 0]
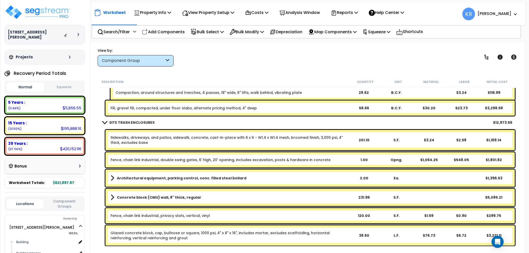
click at [162, 31] on p "Add Components" at bounding box center [163, 31] width 43 height 7
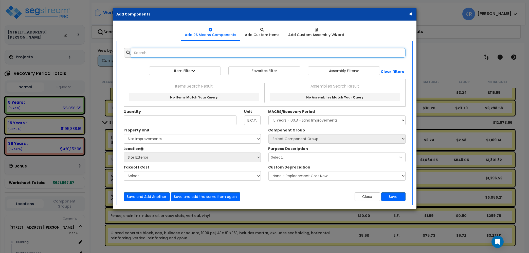
select select
click at [166, 51] on input "text" at bounding box center [268, 53] width 274 height 10
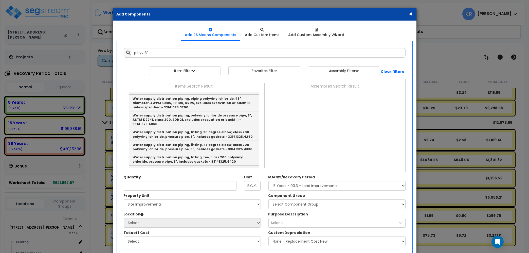
click at [183, 78] on link "Water supply distribution piping, piping polyvinyl chloride, class 150, 8" diam…" at bounding box center [194, 69] width 130 height 17
type input "Water supply distribution piping, piping polyvinyl chloride, class 150, 8" diam…"
type input "L.F."
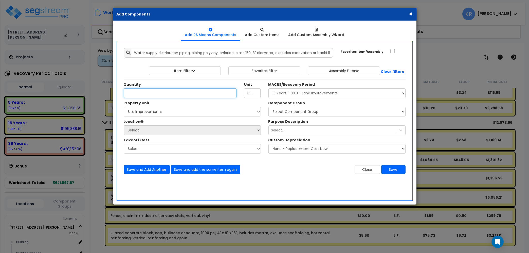
click at [146, 94] on input "Unit Quantity" at bounding box center [180, 93] width 113 height 10
type input "77"
click at [268, 88] on select "Select MACRS/Recovery Period 5 Years - 57.0 - Distributive Trades & Services 5 …" at bounding box center [336, 93] width 137 height 10
select select "3666"
click option "15 Years - 00.3 - Land Improvements" at bounding box center [0, 0] width 0 height 0
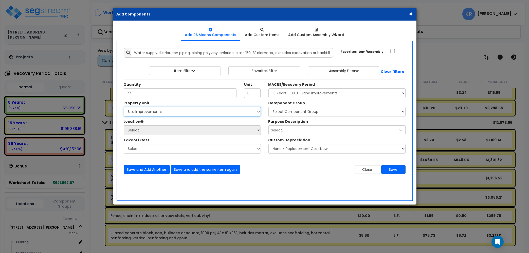
click at [124, 107] on select "Select 2303 Harrison Ave NW Site Improvements" at bounding box center [192, 112] width 137 height 10
select select "164598"
click option "Site Improvements" at bounding box center [0, 0] width 0 height 0
click at [124, 125] on select "Select Site Exterior Add Additional Location" at bounding box center [192, 130] width 137 height 10
select select "462"
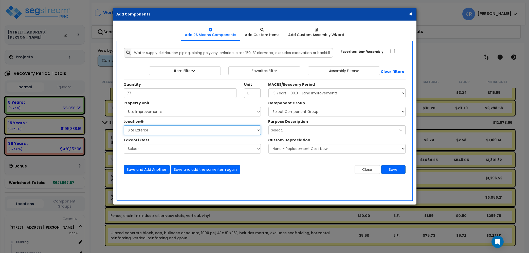
click option "Site Exterior" at bounding box center [0, 0] width 0 height 0
click at [268, 107] on select "Select Component Group 434.00 - SITE PRIVACY WALLS 447.00 - SITE SWIMMING POOLS…" at bounding box center [336, 112] width 137 height 10
select select "57230"
click option "446.00 - SITE STORM DRAINAGE" at bounding box center [0, 0] width 0 height 0
click at [392, 169] on button "Save" at bounding box center [393, 169] width 24 height 9
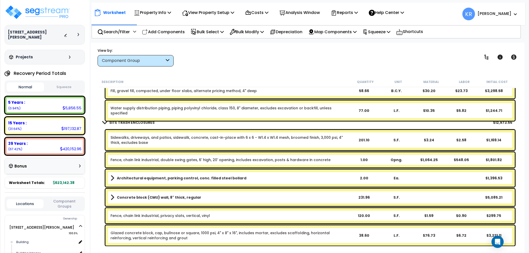
scroll to position [22, 0]
click at [120, 120] on b "SITE TRASH ENCLOSURES" at bounding box center [131, 122] width 45 height 5
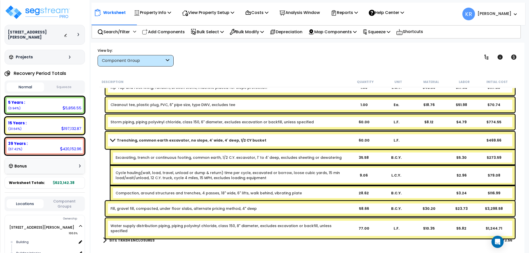
click at [134, 224] on link "Water supply distribution piping, piping polyvinyl chloride, class 150, 8" diam…" at bounding box center [228, 228] width 237 height 10
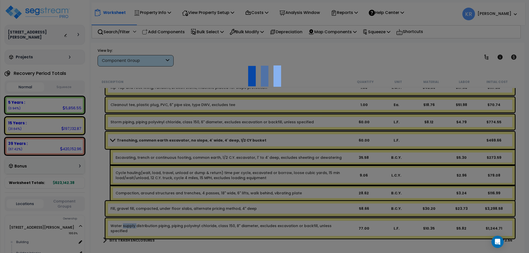
select select "57230"
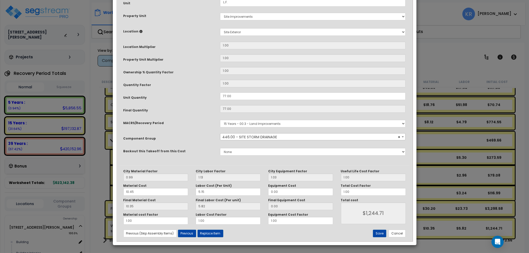
drag, startPoint x: 261, startPoint y: 52, endPoint x: 120, endPoint y: 46, distance: 141.0
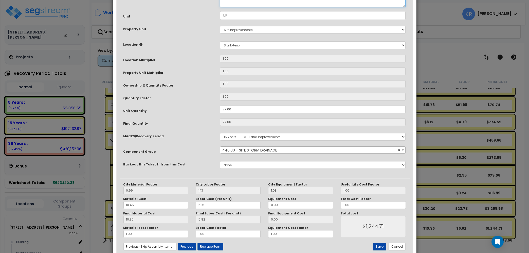
scroll to position [73, 0]
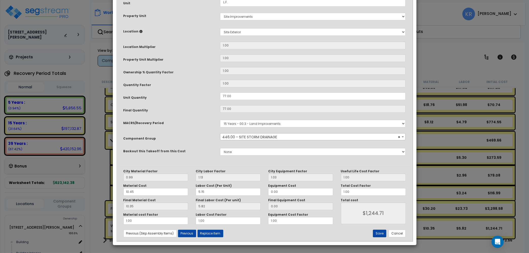
type textarea "Storm piping, piping polyvinyl chloride, class 150, 8" diameter, excludes excav…"
click at [378, 231] on button "Save" at bounding box center [379, 233] width 13 height 8
type input "1244.71"
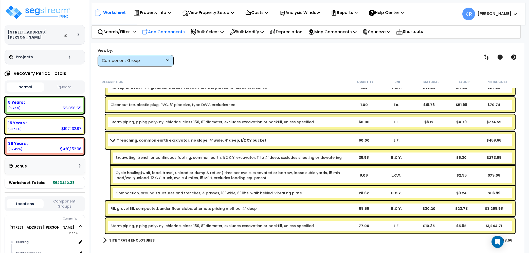
click at [163, 32] on p "Add Components" at bounding box center [163, 31] width 43 height 7
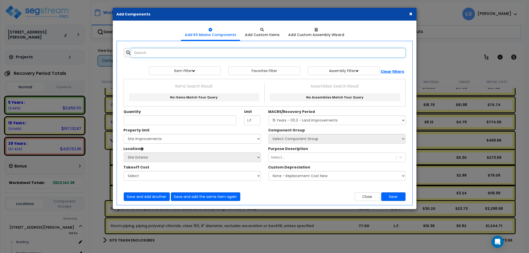
select select
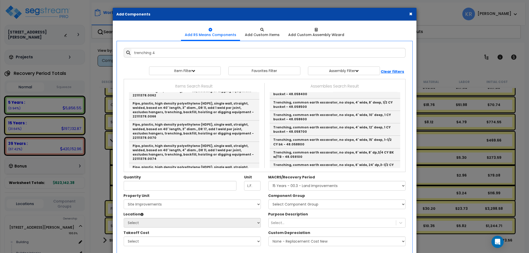
click at [348, 86] on link "Trenching, common earth excavator, no slope, 4' wide, 4' deep, 1/2 CY bucket - …" at bounding box center [335, 79] width 130 height 12
type input "Trenching, common earth excavator, no slope, 4' wide, 4' deep, 1/2 CY bucket - …"
type input "L.F."
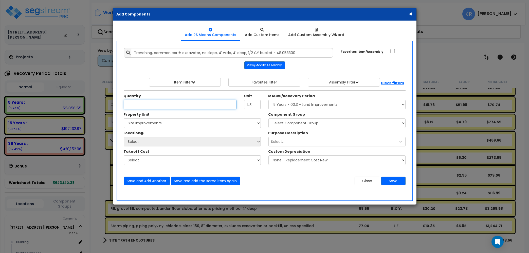
scroll to position [0, 0]
click at [132, 105] on input "Unit Quantity" at bounding box center [180, 105] width 113 height 10
type input "77"
click at [268, 100] on select "Select MACRS/Recovery Period 5 Years - 57.0 - Distributive Trades & Services 5 …" at bounding box center [336, 105] width 137 height 10
select select "3666"
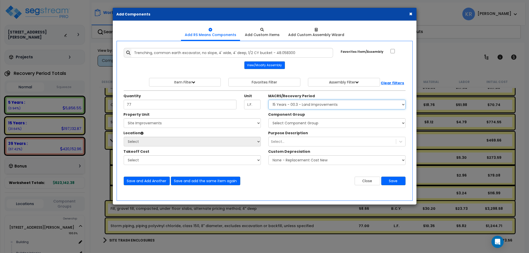
click option "15 Years - 00.3 - Land Improvements" at bounding box center [0, 0] width 0 height 0
click at [124, 118] on select "Select 2303 Harrison Ave NW Site Improvements" at bounding box center [192, 123] width 137 height 10
select select "164598"
click option "Site Improvements" at bounding box center [0, 0] width 0 height 0
click at [124, 137] on select "Select Site Exterior Add Additional Location" at bounding box center [192, 142] width 137 height 10
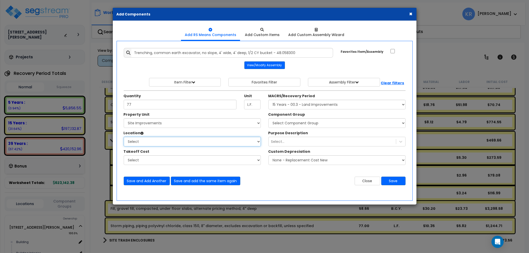
select select "462"
click option "Site Exterior" at bounding box center [0, 0] width 0 height 0
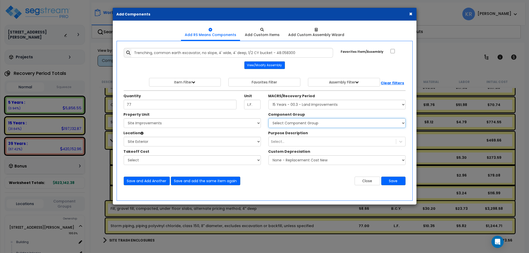
click at [268, 118] on select "Select Component Group 434.00 - SITE PRIVACY WALLS 447.00 - SITE SWIMMING POOLS…" at bounding box center [336, 123] width 137 height 10
select select "57230"
click option "446.00 - SITE STORM DRAINAGE" at bounding box center [0, 0] width 0 height 0
click at [393, 181] on button "Save" at bounding box center [393, 180] width 24 height 9
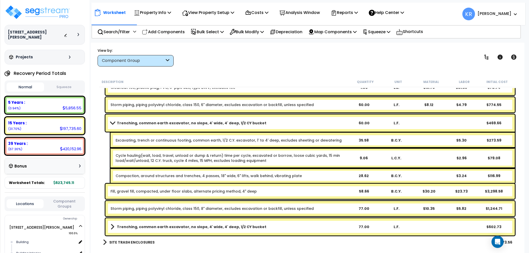
scroll to position [1432, 0]
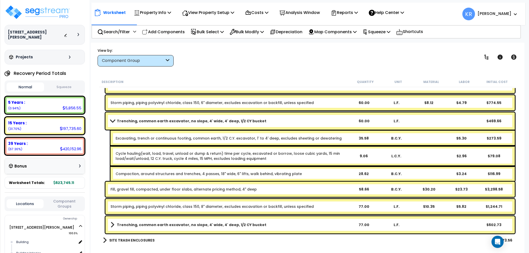
click at [349, 188] on div "58.66" at bounding box center [364, 188] width 32 height 5
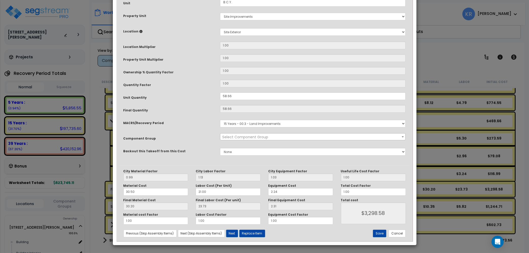
select select "57230"
drag, startPoint x: 233, startPoint y: 168, endPoint x: 193, endPoint y: 162, distance: 40.4
click at [193, 162] on div "Purpose Description Prefix Select A/V System A/V System Equipment A/V System Eq…" at bounding box center [265, 59] width 290 height 211
type input "58.6"
type input "$3,299.04"
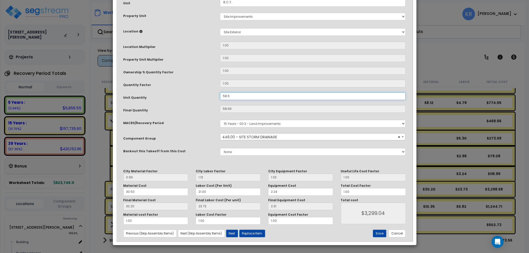
type input "58.6"
type input "$3,295.66"
type input "58."
type input "58"
type input "$3,261.92"
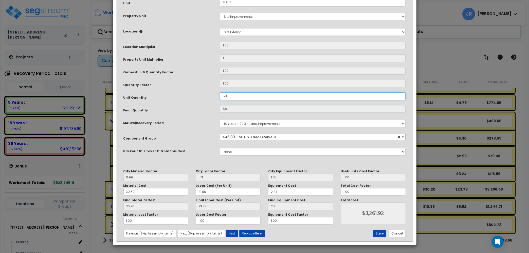
type input "58"
type input "$3,261.92"
type input "5"
type input "$3,261.92"
type input "5"
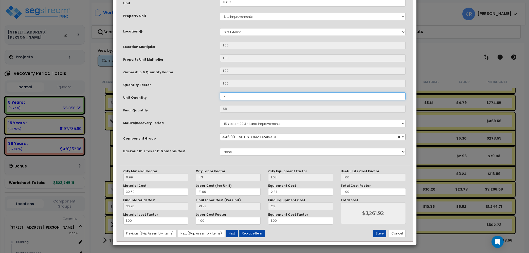
type input "$281.20"
type input "0"
type input "$0.00"
type input "1"
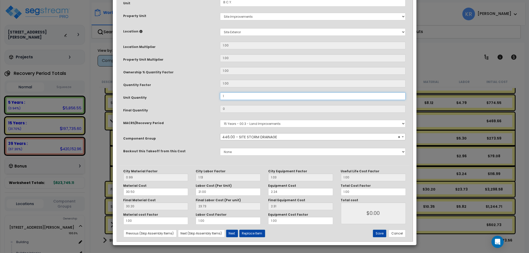
type input "$56.24"
type input "10"
type input "$562.40"
type input "104"
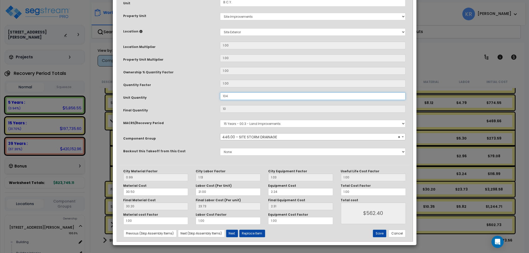
type input "104"
type input "$5,848.96"
type input "104."
type input "$5,848.96"
type input "104.2"
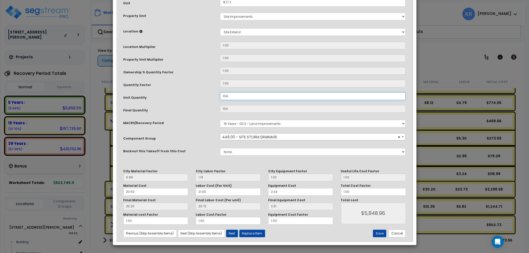
type input "$5,848.96"
type input "104.2"
type input "$5,860.21"
type input "104.28"
type input "$5,860.21"
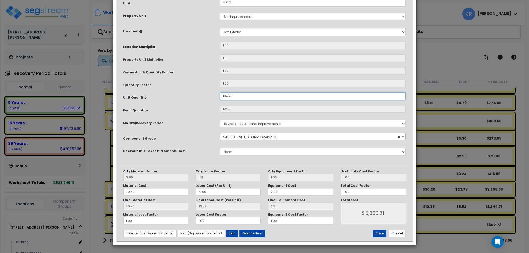
type input "104.28"
type input "$5,864.71"
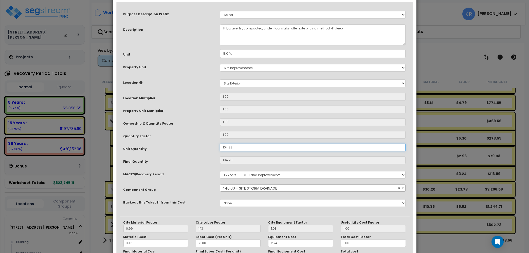
scroll to position [73, 0]
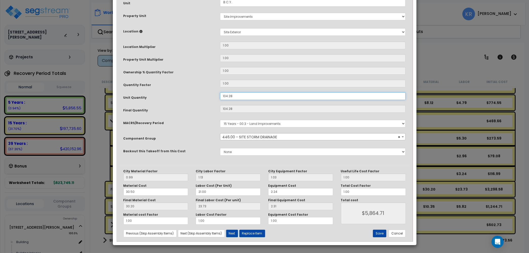
type input "104.28"
click at [376, 233] on button "Save" at bounding box center [379, 233] width 13 height 8
type input "5864.71"
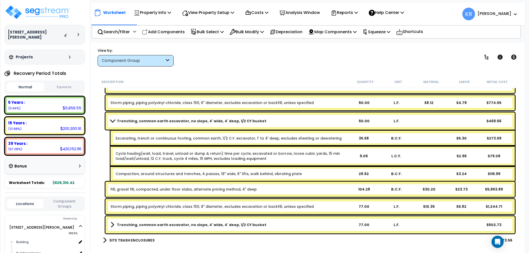
click at [117, 120] on b "Trenching, common earth excavator, no slope, 4' wide, 4' deep, 1/2 CY bucket" at bounding box center [191, 120] width 149 height 5
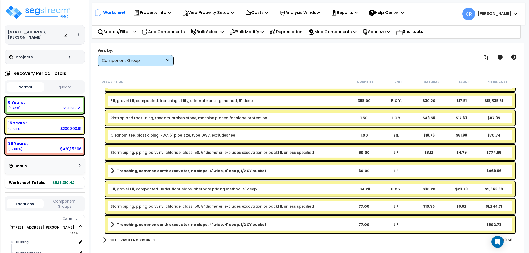
scroll to position [1382, 0]
click at [171, 32] on p "Add Components" at bounding box center [163, 31] width 43 height 7
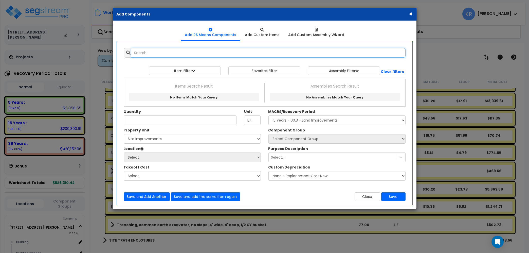
select select
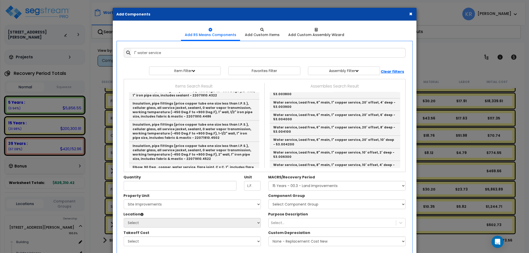
click at [353, 73] on link "Water service, Lead Free, 6" main, 1" copper service, 10' offset, 6' deep - 53.…" at bounding box center [335, 67] width 130 height 12
type input "Water service, Lead Free, 6" main, 1" copper service, 10' offset, 6' deep - 53.…"
type input "Ea."
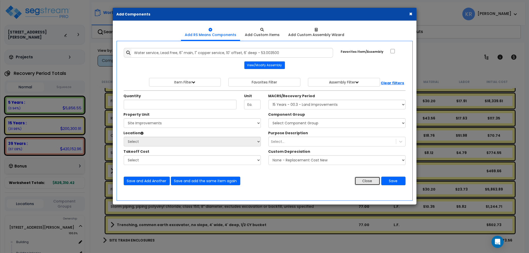
click at [367, 179] on button "Close" at bounding box center [367, 180] width 26 height 9
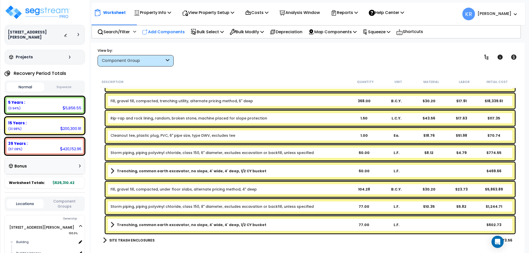
click at [170, 29] on p "Add Components" at bounding box center [163, 31] width 43 height 7
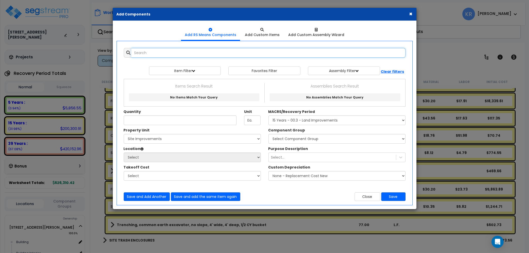
click at [178, 51] on input "text" at bounding box center [268, 53] width 274 height 10
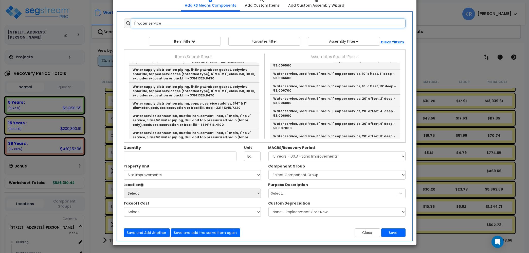
scroll to position [164, 0]
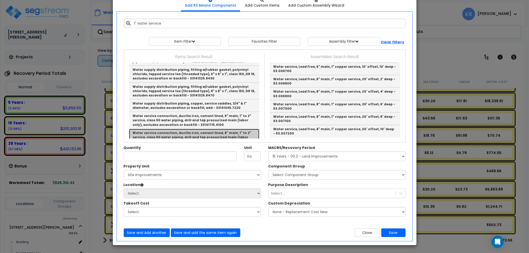
click at [167, 129] on link "Water service connection, ductile iron, cement lined, 8" main, 1" to 2" service…" at bounding box center [194, 137] width 130 height 16
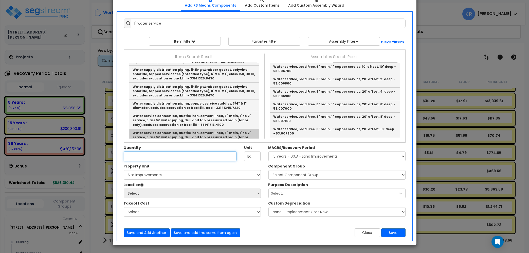
type input "Water service connection, ductile iron, cement lined, 8" main, 1" to 2" service…"
type input "Ea."
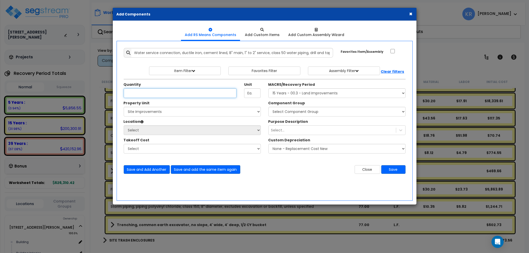
scroll to position [0, 0]
click at [357, 171] on button "Close" at bounding box center [367, 169] width 26 height 9
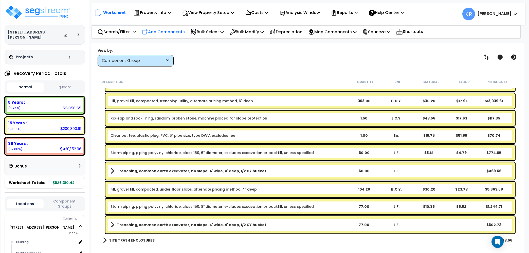
click at [165, 29] on p "Add Components" at bounding box center [163, 31] width 43 height 7
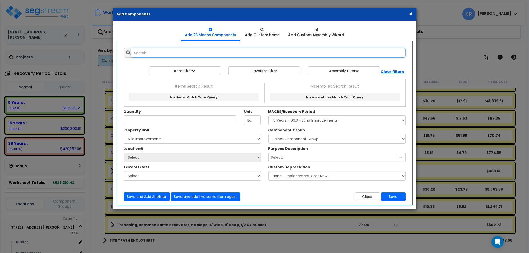
click at [151, 54] on input "text" at bounding box center [268, 53] width 274 height 10
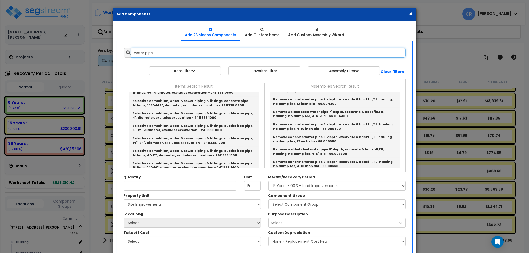
type input "water pipe"
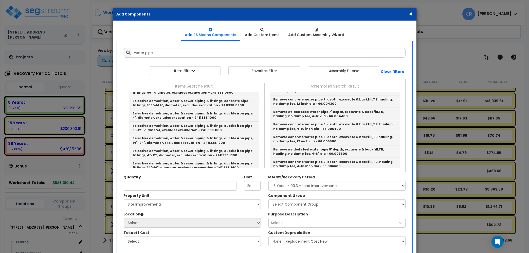
click at [411, 13] on button "×" at bounding box center [410, 13] width 3 height 5
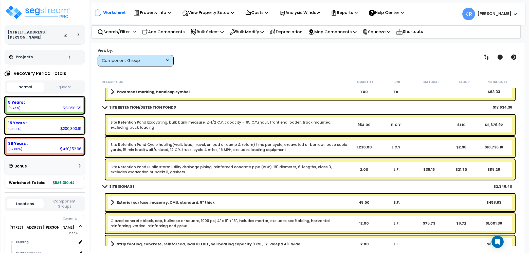
scroll to position [1007, 0]
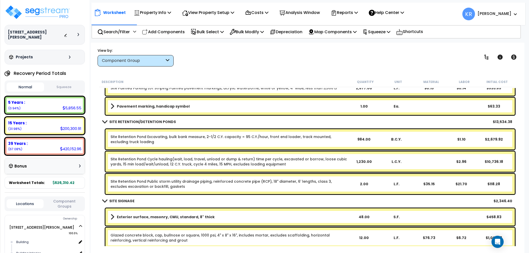
click at [116, 199] on b "SITE SIGNAGE" at bounding box center [121, 200] width 25 height 5
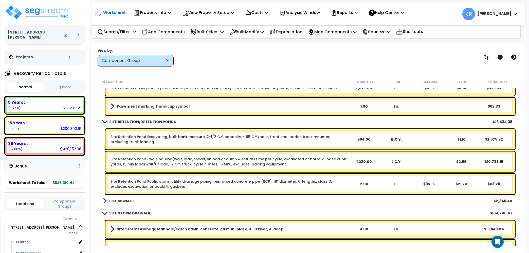
click at [112, 116] on div "SITE RETENTION/DETENTION PONDS $13,534.38" at bounding box center [307, 122] width 414 height 12
click at [113, 121] on b "SITE RETENTION/DETENTION PONDS" at bounding box center [142, 121] width 67 height 5
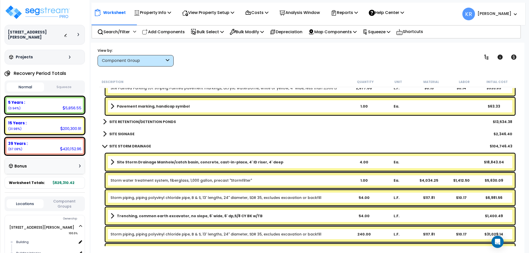
scroll to position [921, 0]
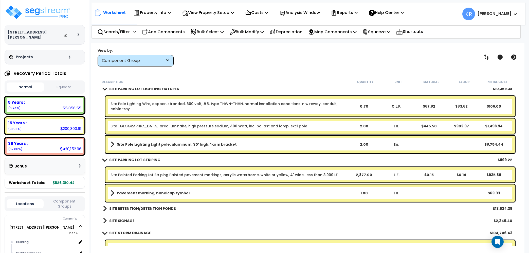
click at [116, 159] on b "SITE PARKING LOT STRIPING" at bounding box center [134, 159] width 51 height 5
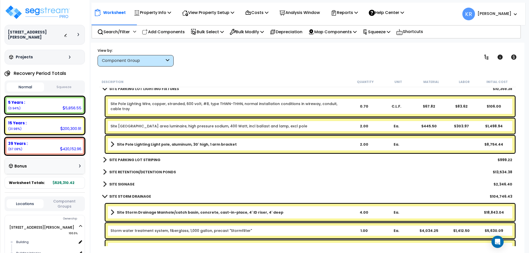
scroll to position [863, 0]
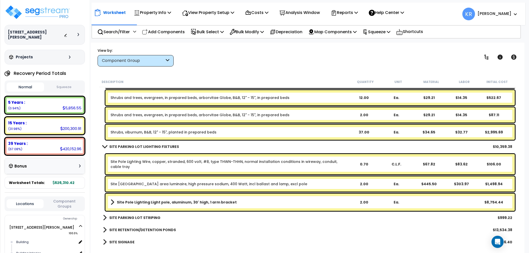
click at [116, 143] on link "SITE PARKING LOT LIGHTING FIXTURES" at bounding box center [141, 146] width 76 height 7
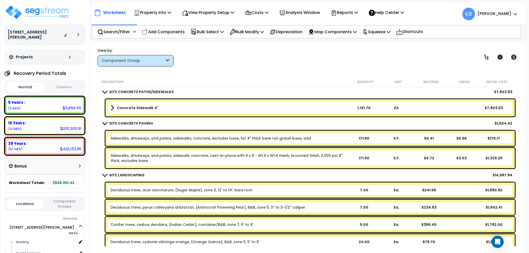
scroll to position [546, 0]
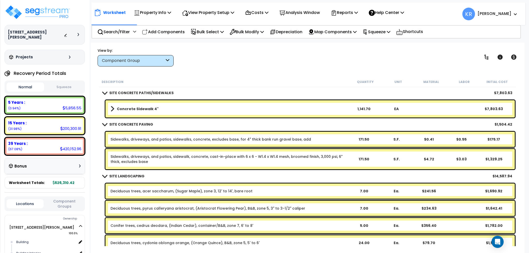
click at [119, 169] on div "Site Asphalt Paving Asphalt Driveway, Parking Lot - 4" Bituminous Paving, 6" Gr…" at bounding box center [307, 200] width 417 height 1319
click at [119, 173] on b "SITE LANDSCAPING" at bounding box center [126, 175] width 35 height 5
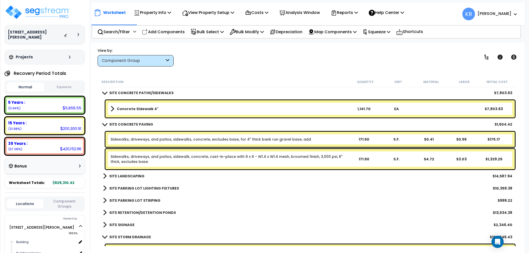
click at [121, 119] on div "SITE CONCRETE PAVING $1,504.42" at bounding box center [307, 124] width 414 height 12
click at [119, 129] on div "SITE CONCRETE PAVING $1,504.42" at bounding box center [307, 124] width 414 height 12
click at [119, 123] on b "SITE CONCRETE PAVING" at bounding box center [131, 124] width 44 height 5
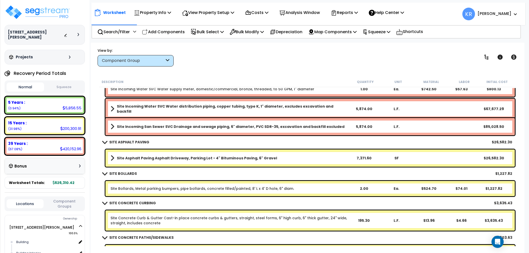
scroll to position [372, 0]
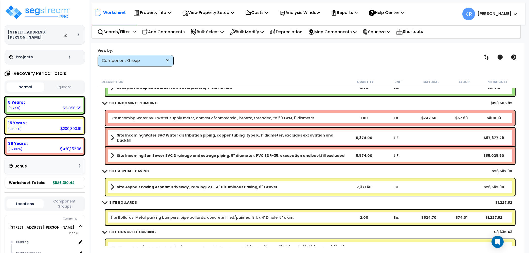
click at [238, 136] on b "Site Incoming Water SVC Water distribution piping, copper tubing, type K, 1" di…" at bounding box center [232, 137] width 231 height 10
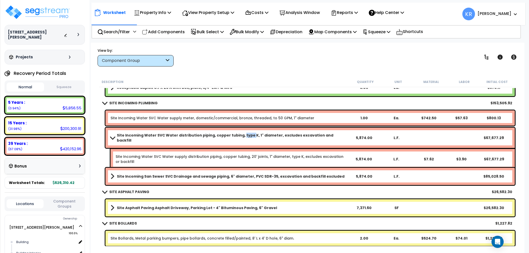
click at [238, 136] on b "Site Incoming Water SVC Water distribution piping, copper tubing, type K, 1" di…" at bounding box center [232, 137] width 231 height 10
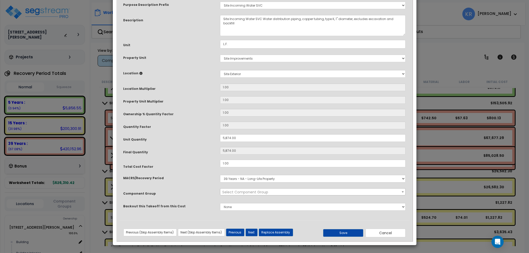
select select "57139"
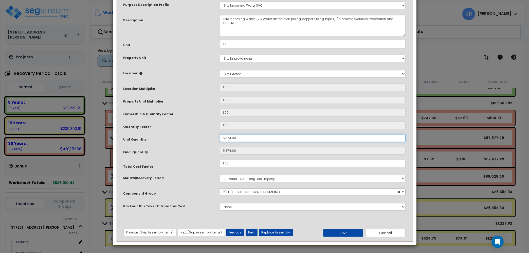
drag, startPoint x: 241, startPoint y: 170, endPoint x: 177, endPoint y: 162, distance: 64.6
click at [220, 142] on input "5,874.00" at bounding box center [313, 138] width 186 height 8
type input "8"
type input "88"
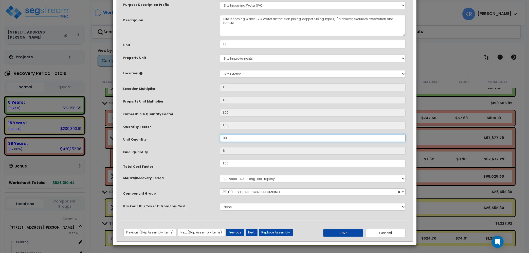
type input "88"
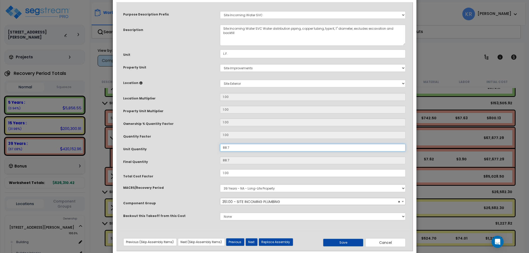
scroll to position [32, 0]
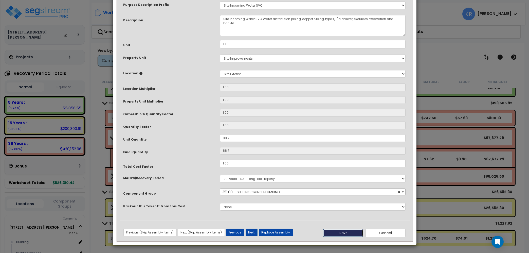
click at [344, 235] on button "Save" at bounding box center [343, 233] width 40 height 8
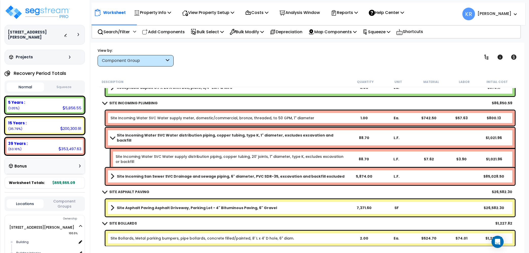
click at [160, 179] on div "Site Incoming San Sewer SVC Drainage and sewage piping, 6" diameter, PVC SDR-35…" at bounding box center [309, 175] width 409 height 17
click at [161, 176] on b "Site Incoming San Sewer SVC Drainage and sewage piping, 6" diameter, PVC SDR-35…" at bounding box center [231, 176] width 228 height 5
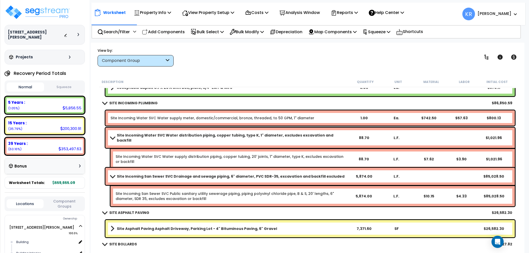
click at [163, 177] on b "Site Incoming San Sewer SVC Drainage and sewage piping, 6" diameter, PVC SDR-35…" at bounding box center [231, 176] width 228 height 5
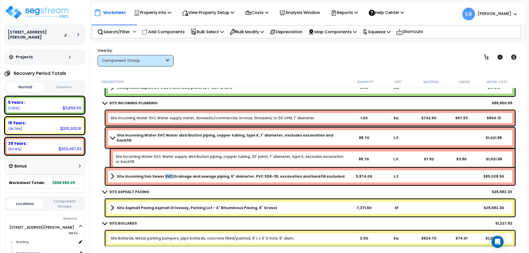
click at [163, 177] on b "Site Incoming San Sewer SVC Drainage and sewage piping, 6" diameter, PVC SDR-35…" at bounding box center [231, 176] width 228 height 5
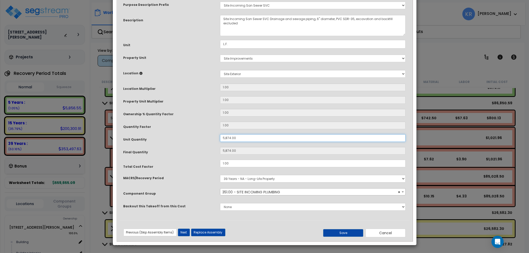
drag, startPoint x: 237, startPoint y: 169, endPoint x: 161, endPoint y: 165, distance: 75.9
click at [220, 142] on input "5,874.00" at bounding box center [313, 138] width 186 height 8
click at [344, 232] on button "Save" at bounding box center [343, 233] width 40 height 8
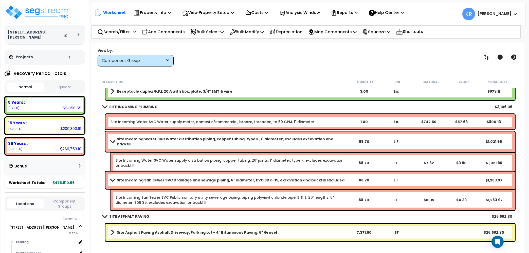
scroll to position [372, 0]
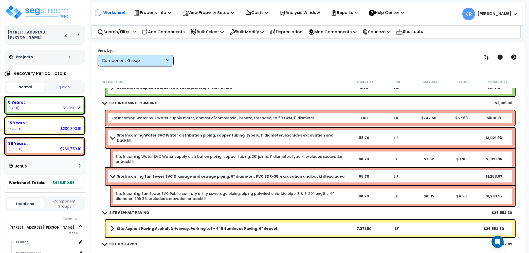
click at [118, 177] on b "Site Incoming San Sewer SVC Drainage and sewage piping, 6" diameter, PVC SDR-35…" at bounding box center [231, 176] width 228 height 5
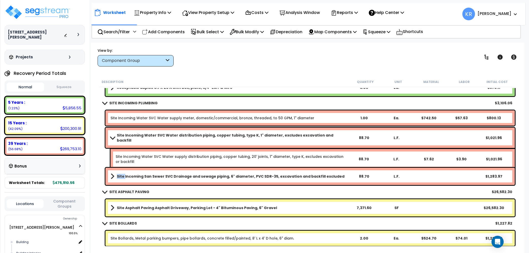
click at [118, 177] on b "Site Incoming San Sewer SVC Drainage and sewage piping, 6" diameter, PVC SDR-35…" at bounding box center [231, 176] width 228 height 5
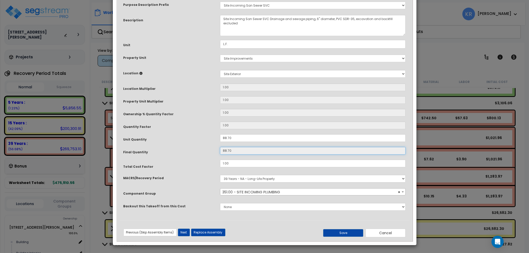
drag, startPoint x: 234, startPoint y: 183, endPoint x: 209, endPoint y: 181, distance: 25.5
click at [220, 154] on input "88.70" at bounding box center [313, 151] width 186 height 8
drag, startPoint x: 238, startPoint y: 169, endPoint x: 186, endPoint y: 166, distance: 52.1
click at [220, 142] on input "88.70" at bounding box center [313, 138] width 186 height 8
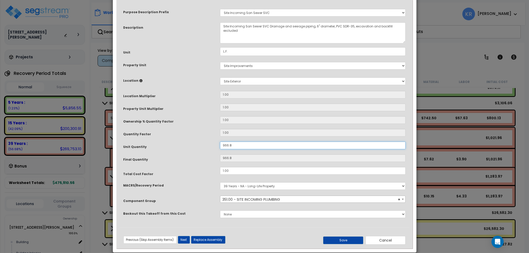
scroll to position [32, 0]
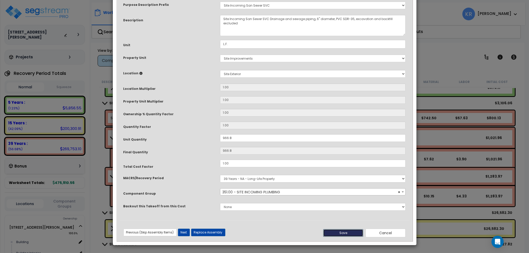
click at [348, 231] on button "Save" at bounding box center [343, 233] width 40 height 8
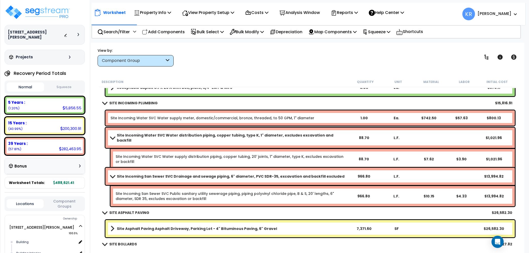
click at [195, 176] on b "Site Incoming San Sewer SVC Drainage and sewage piping, 6" diameter, PVC SDR-35…" at bounding box center [231, 176] width 228 height 5
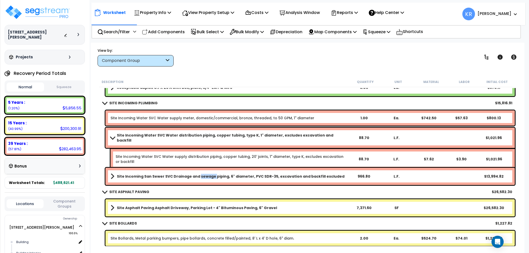
click at [195, 176] on b "Site Incoming San Sewer SVC Drainage and sewage piping, 6" diameter, PVC SDR-35…" at bounding box center [231, 176] width 228 height 5
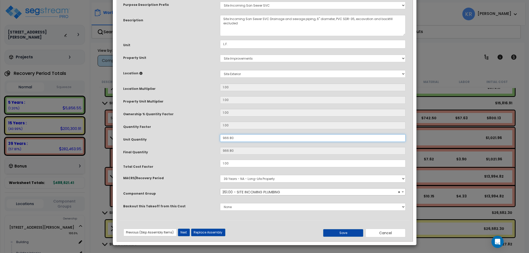
drag, startPoint x: 237, startPoint y: 171, endPoint x: 185, endPoint y: 167, distance: 51.8
click at [220, 142] on input "966.80" at bounding box center [313, 138] width 186 height 8
click at [344, 232] on button "Save" at bounding box center [343, 233] width 40 height 8
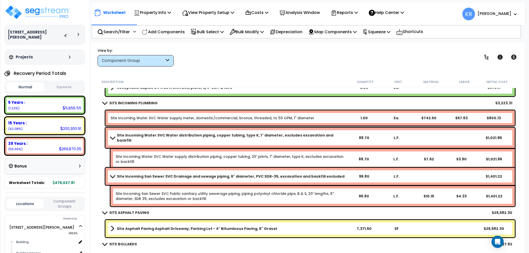
click at [106, 102] on span at bounding box center [104, 103] width 7 height 4
